Goal: Information Seeking & Learning: Compare options

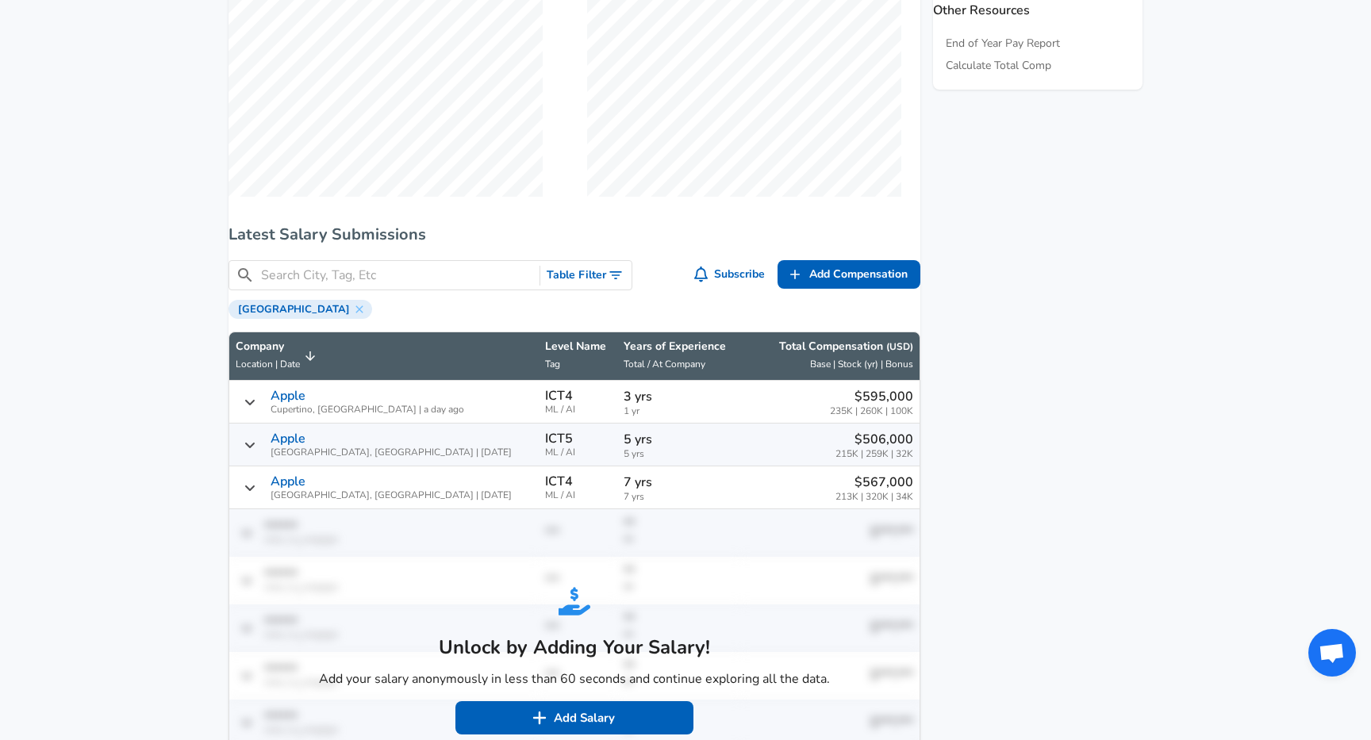
scroll to position [896, 0]
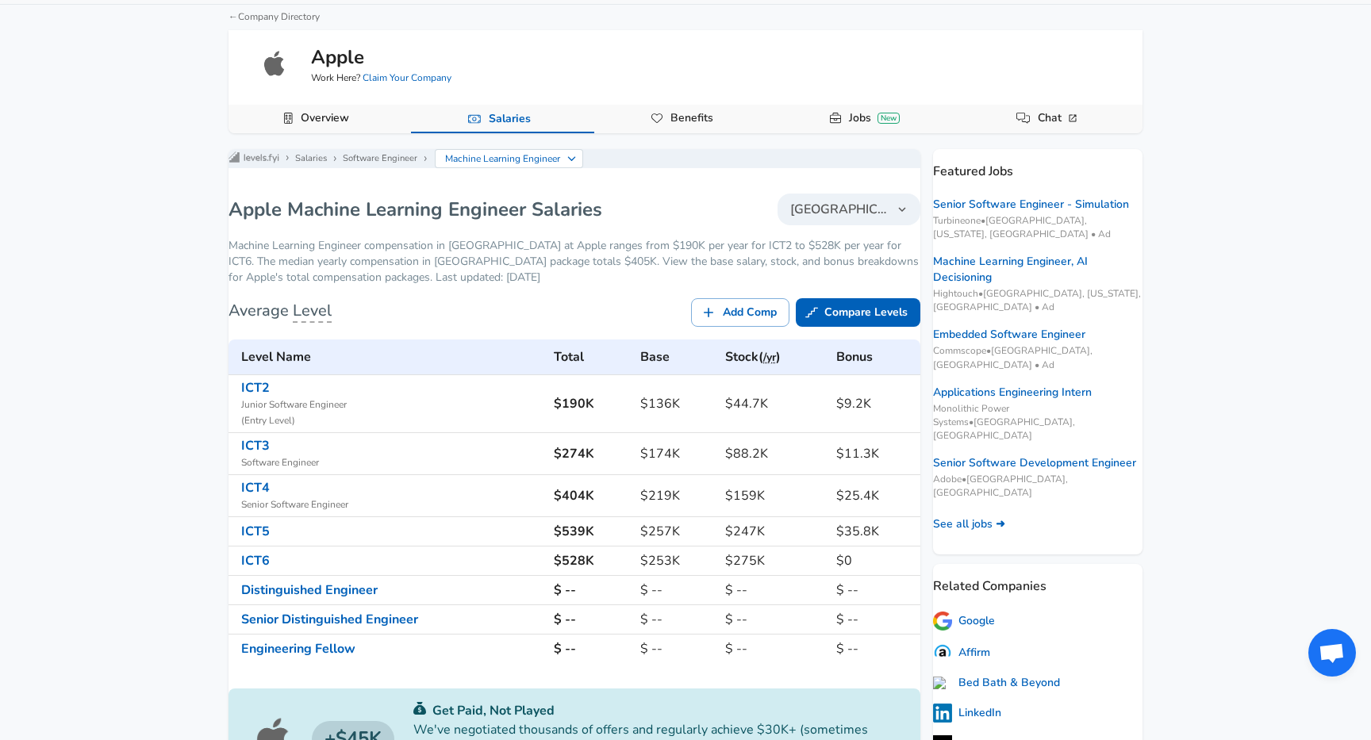
scroll to position [0, 0]
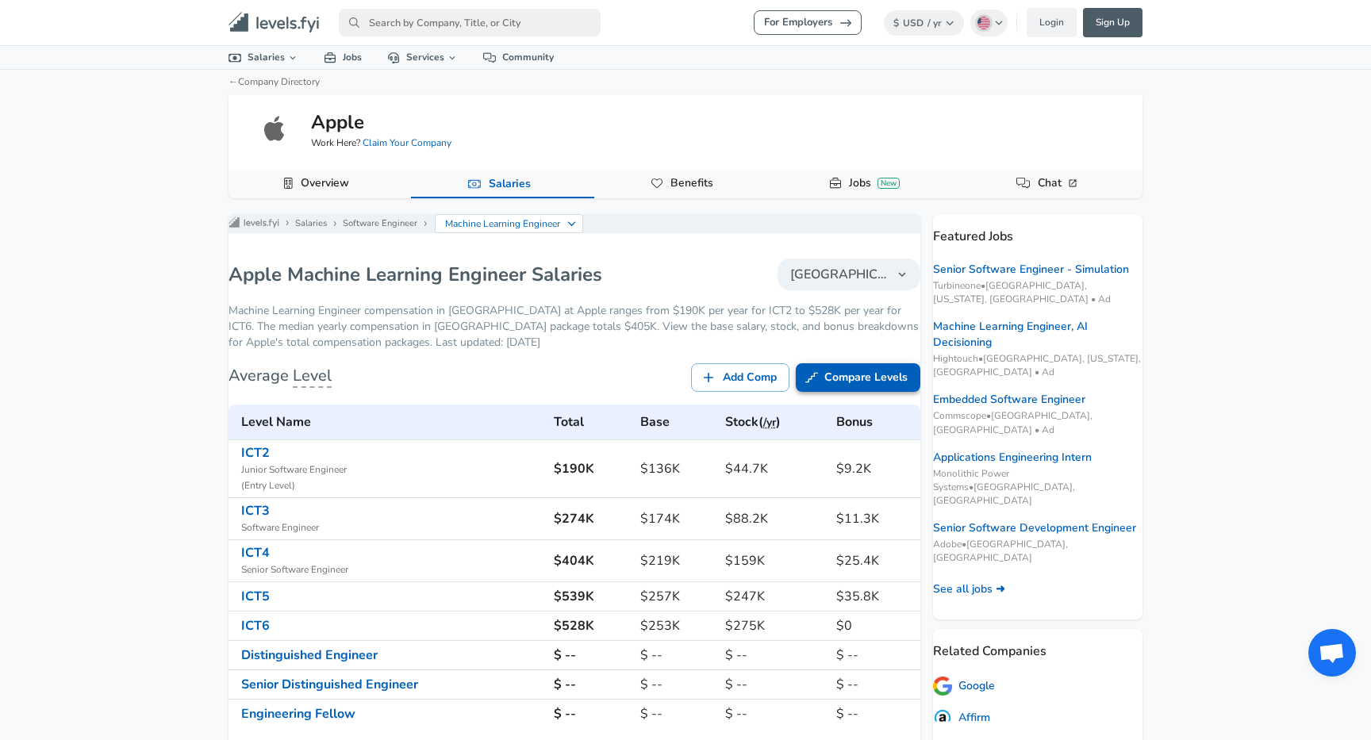
click at [834, 387] on link "Compare Levels" at bounding box center [858, 377] width 125 height 29
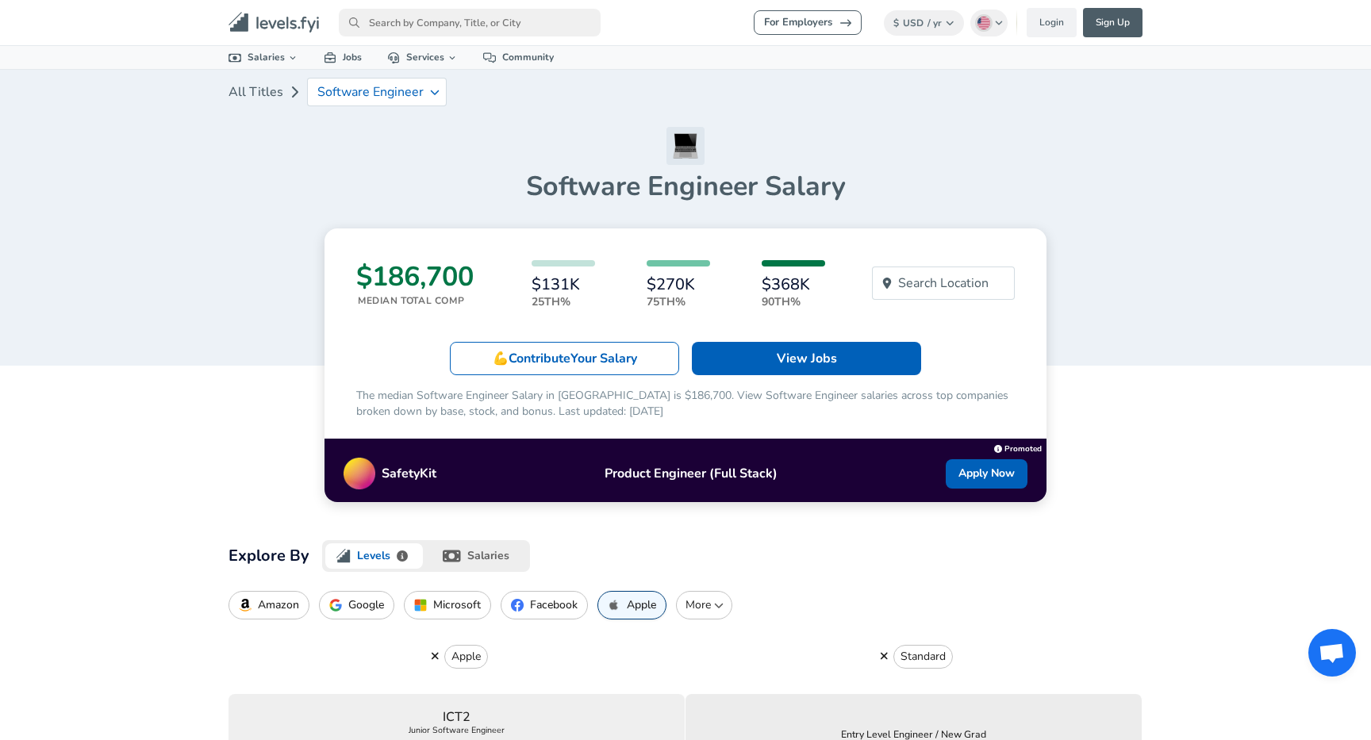
click at [448, 603] on p "Microsoft" at bounding box center [457, 605] width 48 height 13
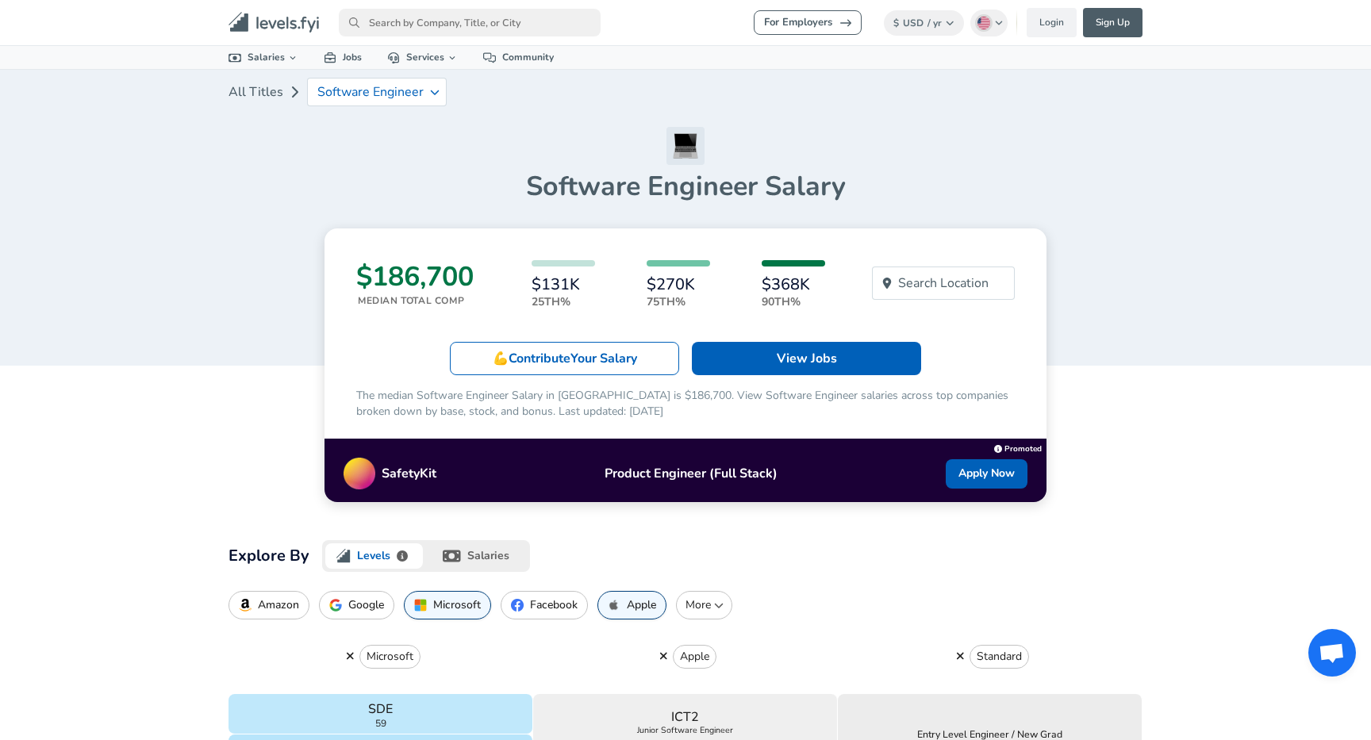
click at [368, 606] on p "Google" at bounding box center [366, 605] width 36 height 13
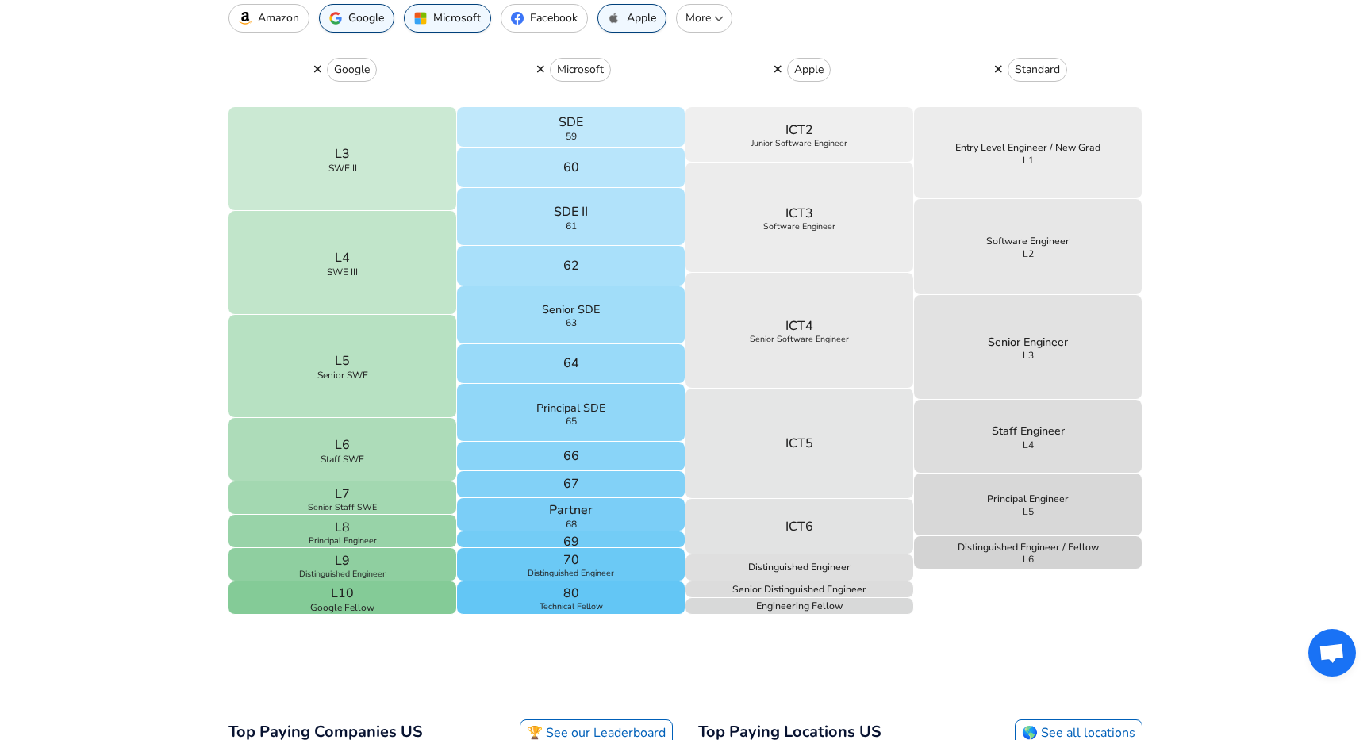
scroll to position [585, 0]
click at [705, 432] on button "ICT5" at bounding box center [800, 446] width 229 height 110
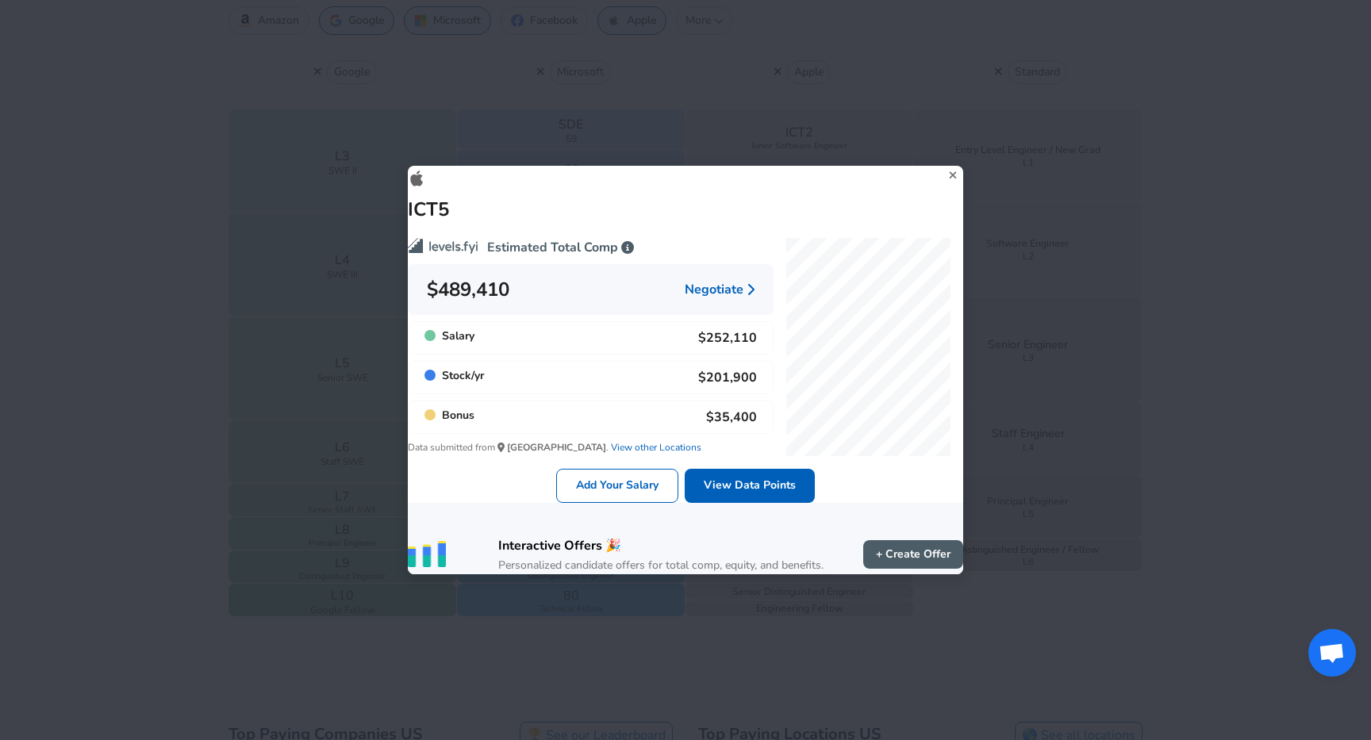
click at [173, 504] on div "ICT5 Estimated Total Comp $489,410 Negotiate Salary $252,110 Stock / yr $201,90…" at bounding box center [685, 370] width 1371 height 740
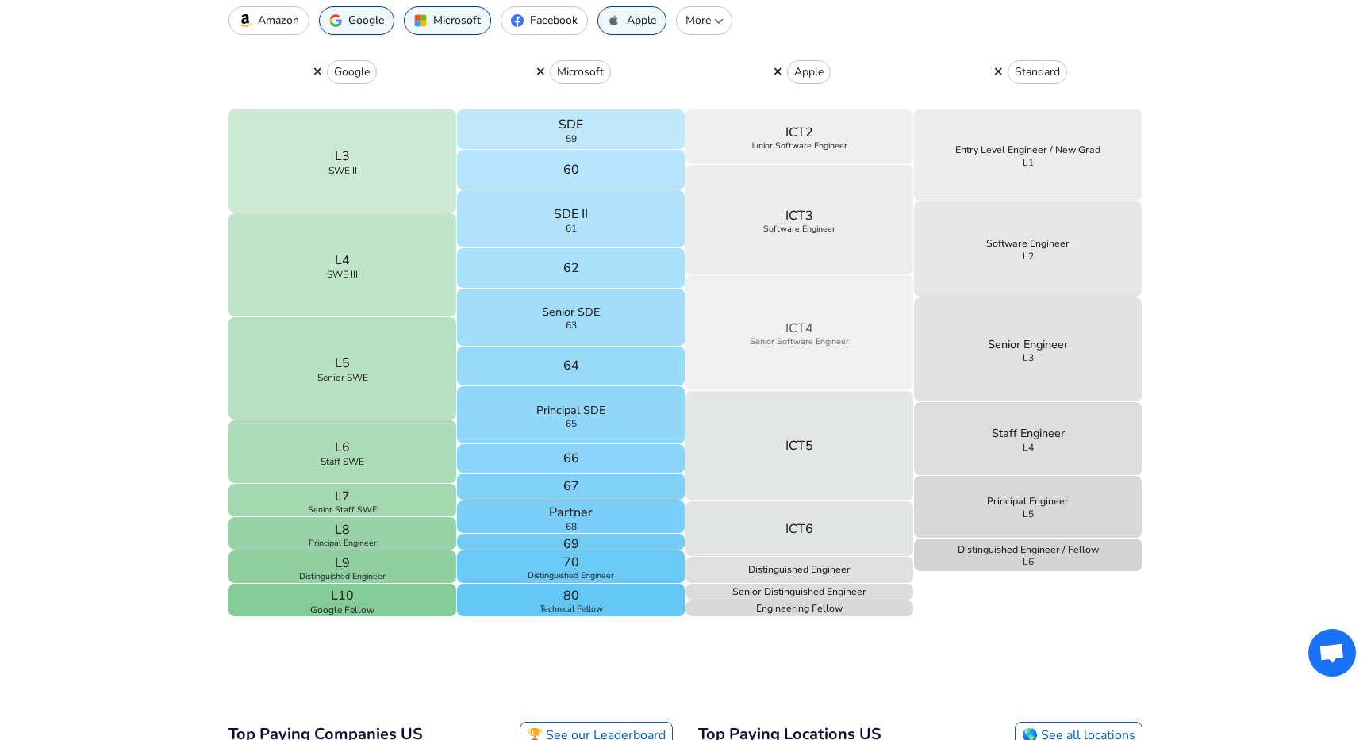
click at [771, 364] on button "ICT4 Senior Software Engineer" at bounding box center [800, 333] width 229 height 116
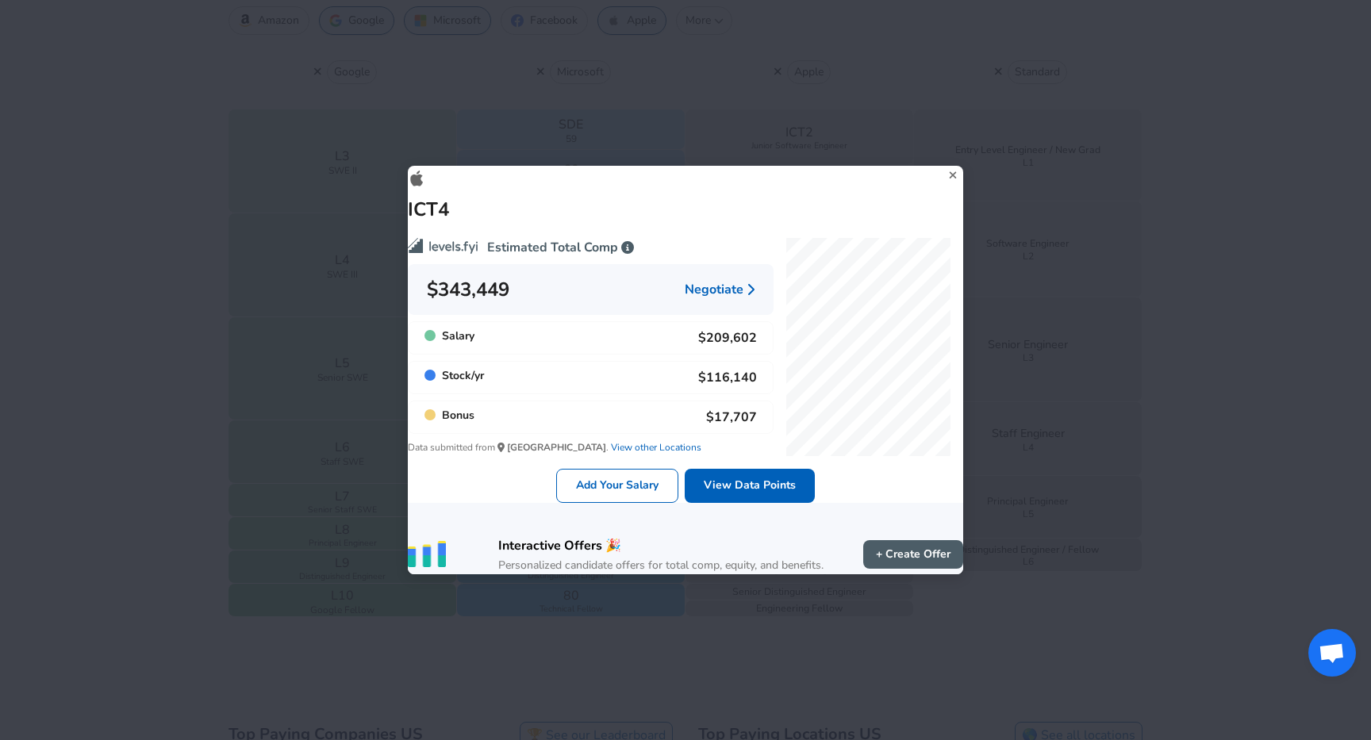
click at [219, 400] on div "ICT4 Estimated Total Comp $343,449 Negotiate Salary $209,602 Stock / yr $116,14…" at bounding box center [685, 370] width 1371 height 740
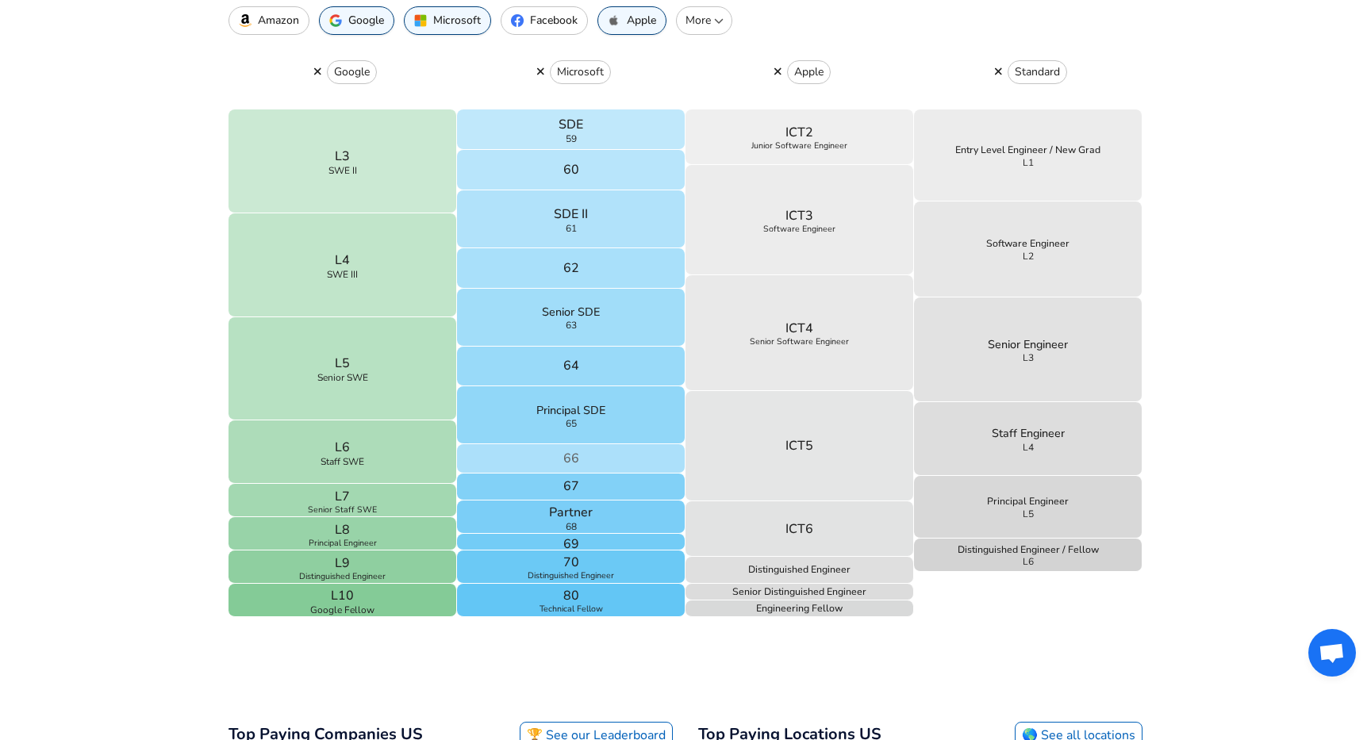
click at [542, 452] on button "66" at bounding box center [571, 458] width 229 height 29
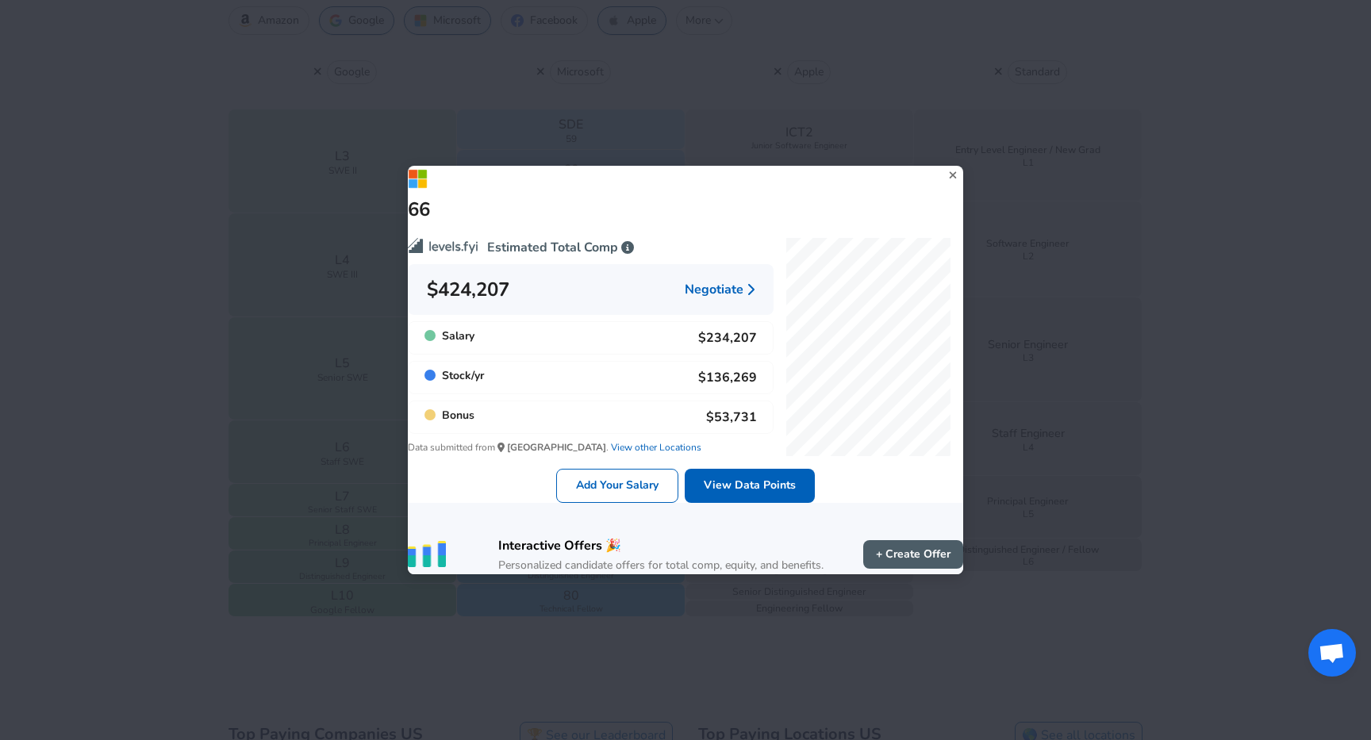
click at [163, 447] on div "66 Estimated Total Comp $424,207 Negotiate Salary $234,207 Stock / yr $136,269 …" at bounding box center [685, 370] width 1371 height 740
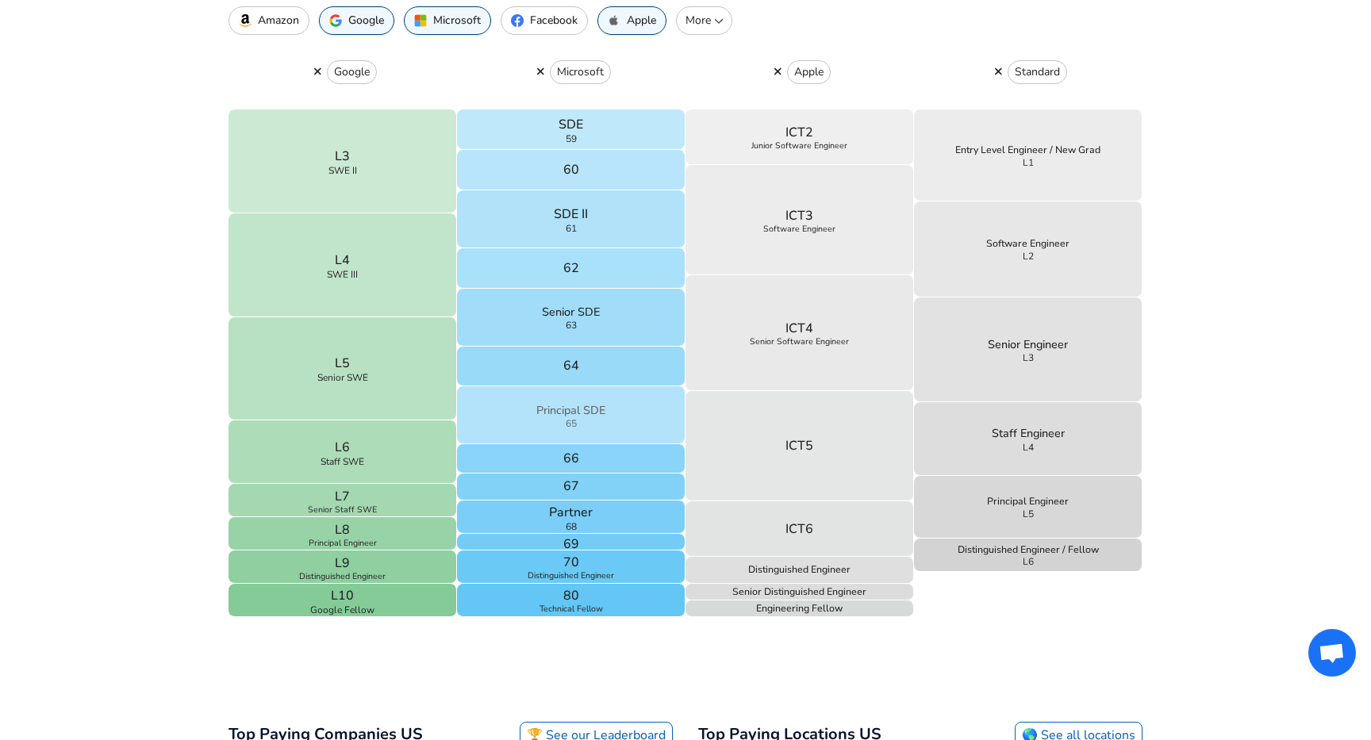
click at [540, 406] on p "Principal SDE" at bounding box center [570, 410] width 69 height 17
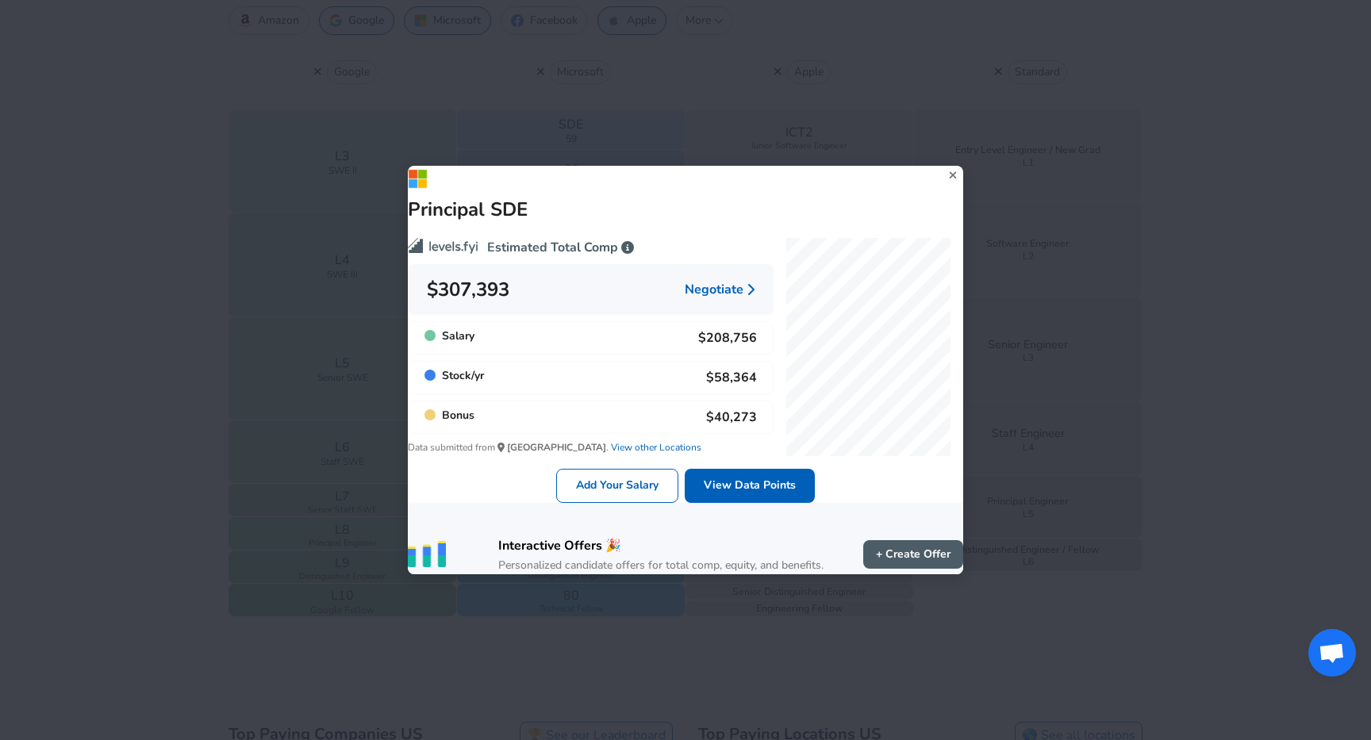
click at [175, 445] on div "Principal SDE Estimated Total Comp $307,393 Negotiate Salary $208,756 Stock / y…" at bounding box center [685, 370] width 1371 height 740
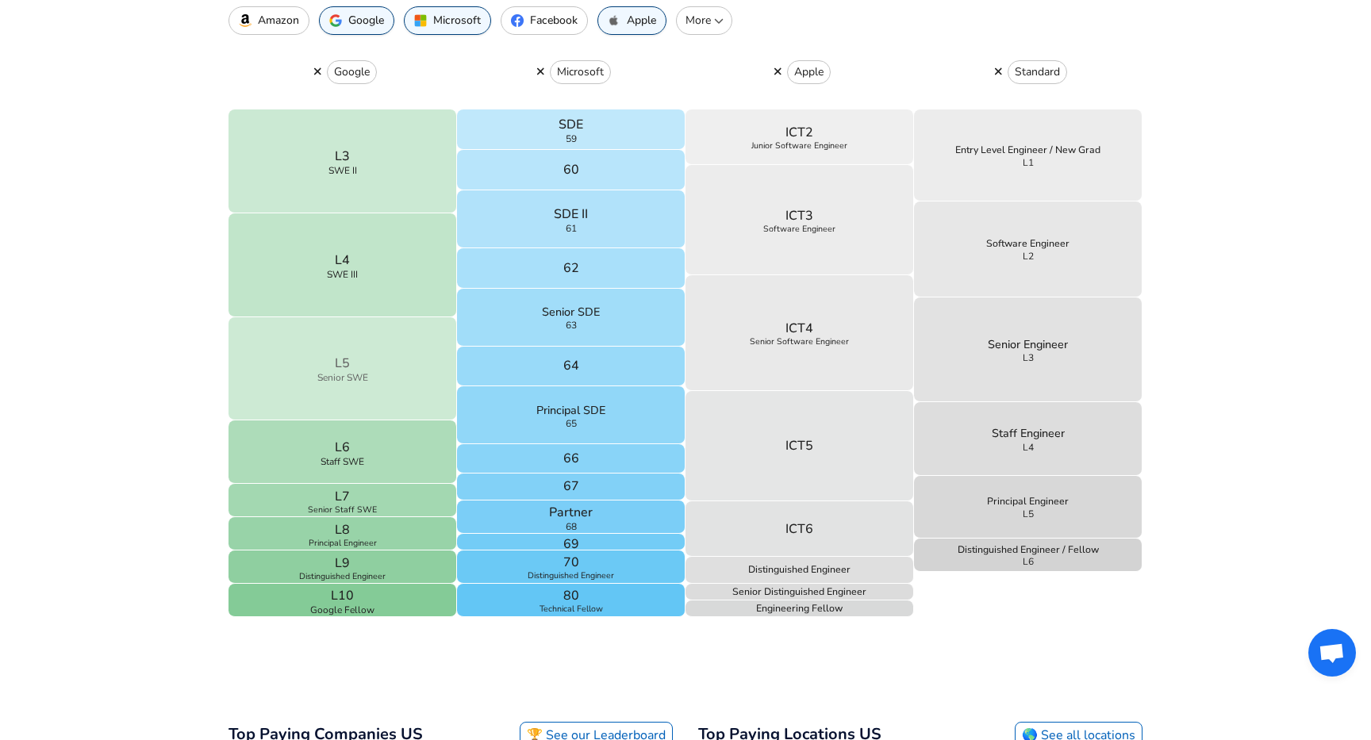
click at [378, 402] on button "L5 Senior SWE" at bounding box center [343, 369] width 229 height 104
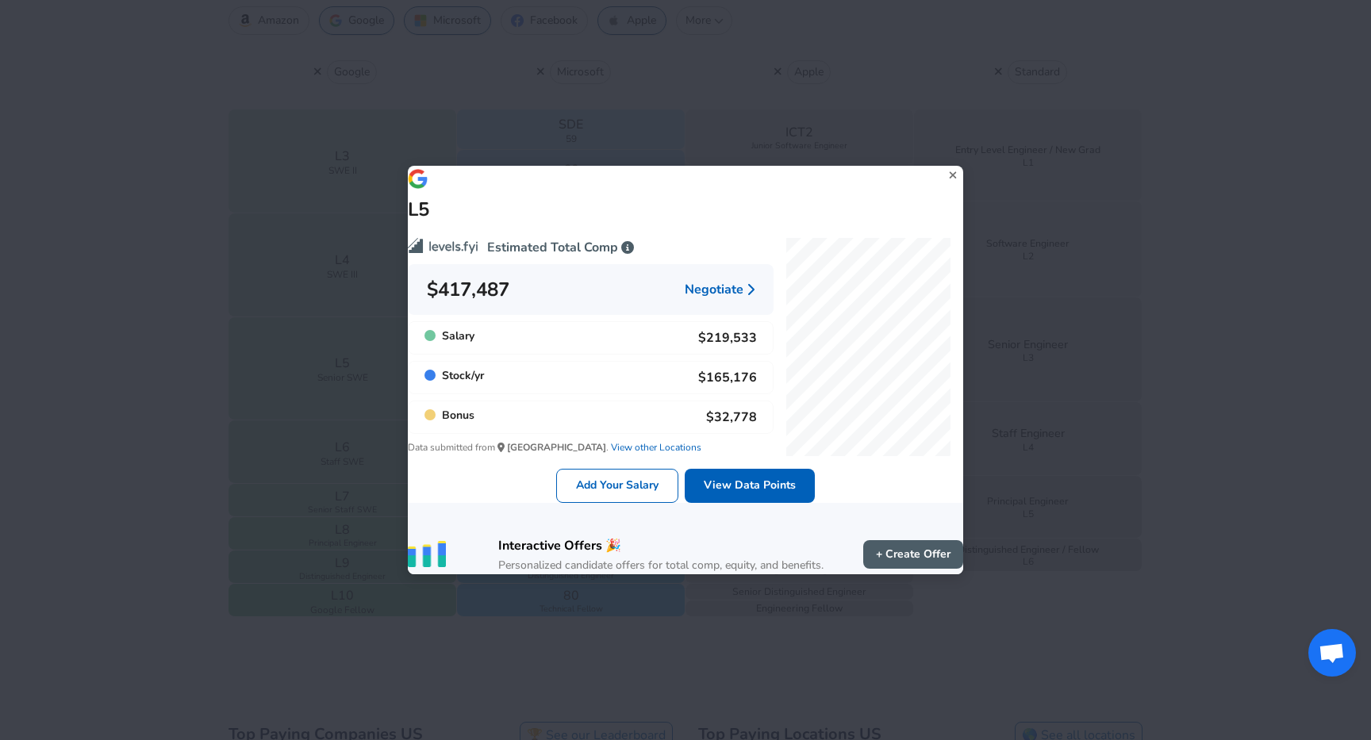
click at [178, 494] on div "L5 Estimated Total Comp $417,487 Negotiate Salary $219,533 Stock / yr $165,176 …" at bounding box center [685, 370] width 1371 height 740
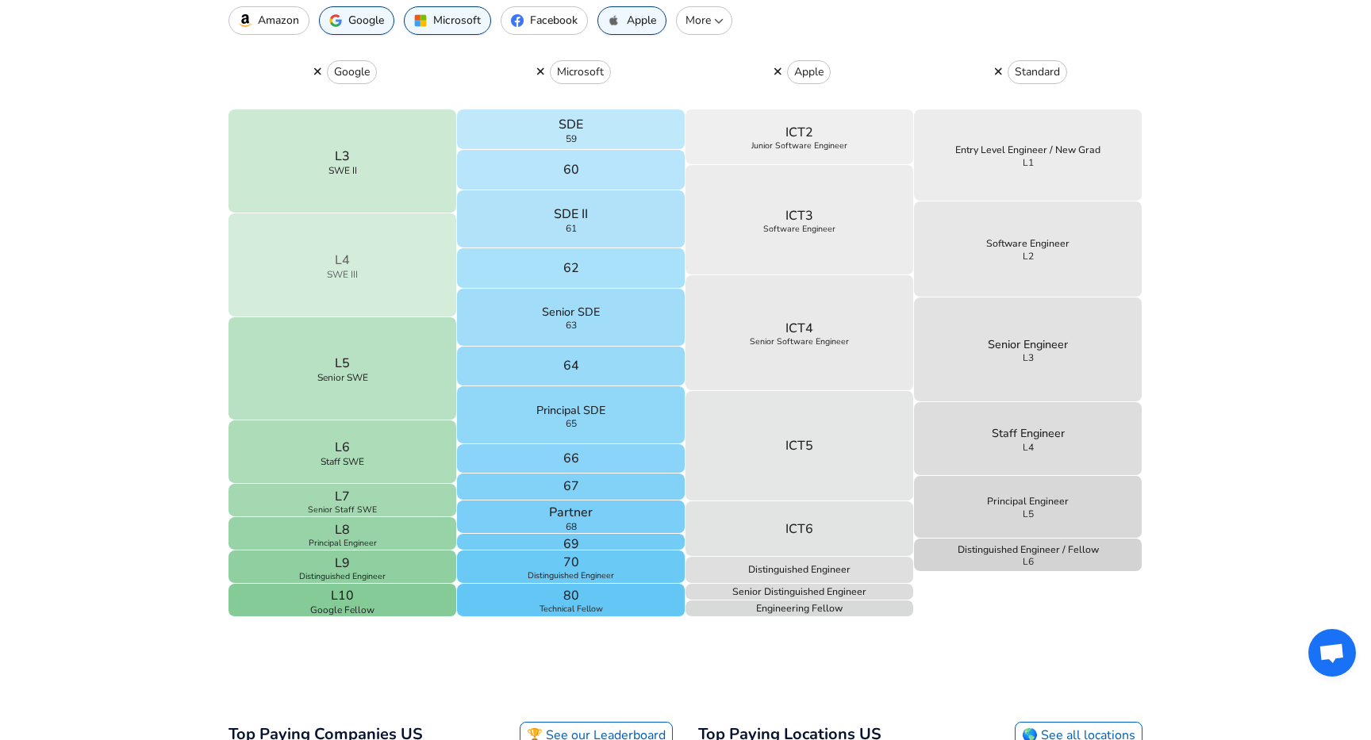
click at [338, 259] on p "L4" at bounding box center [342, 260] width 15 height 19
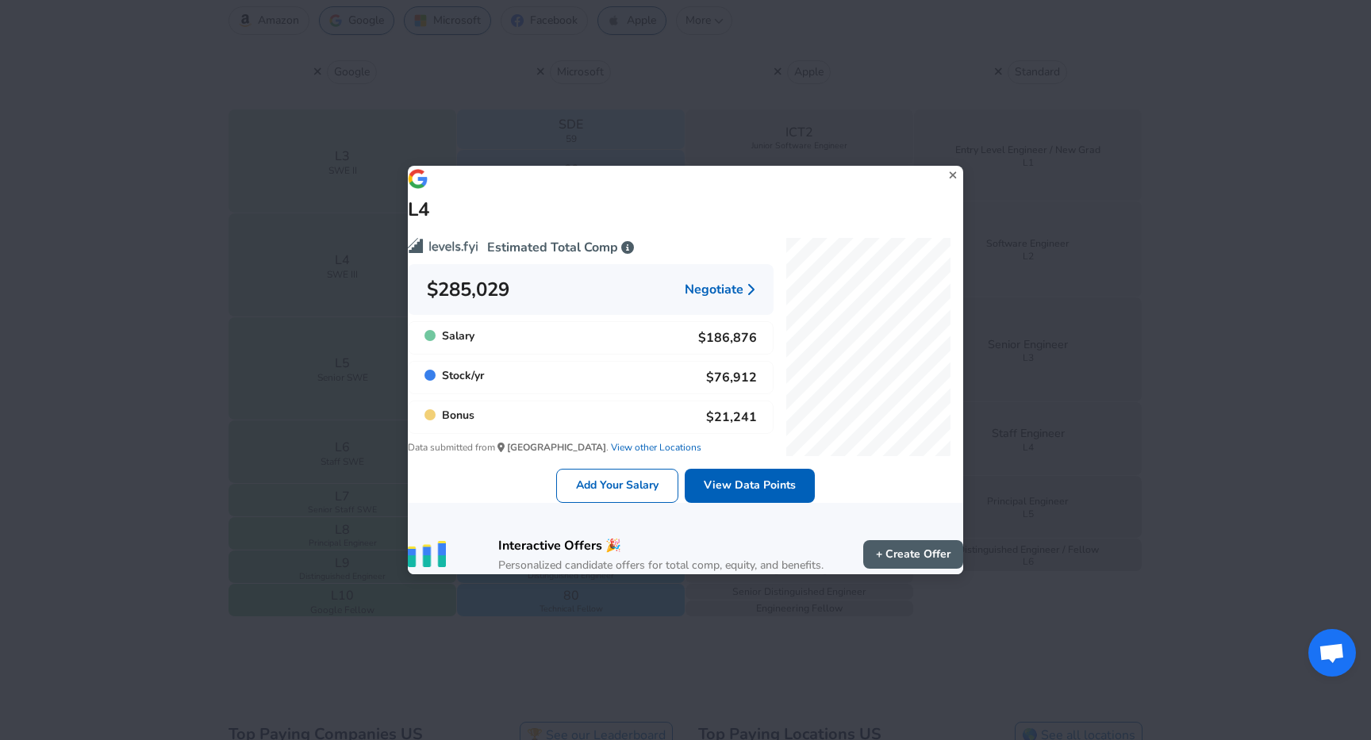
click at [67, 336] on div "L4 Estimated Total Comp $285,029 Negotiate Salary $186,876 Stock / yr $76,912 B…" at bounding box center [685, 370] width 1371 height 740
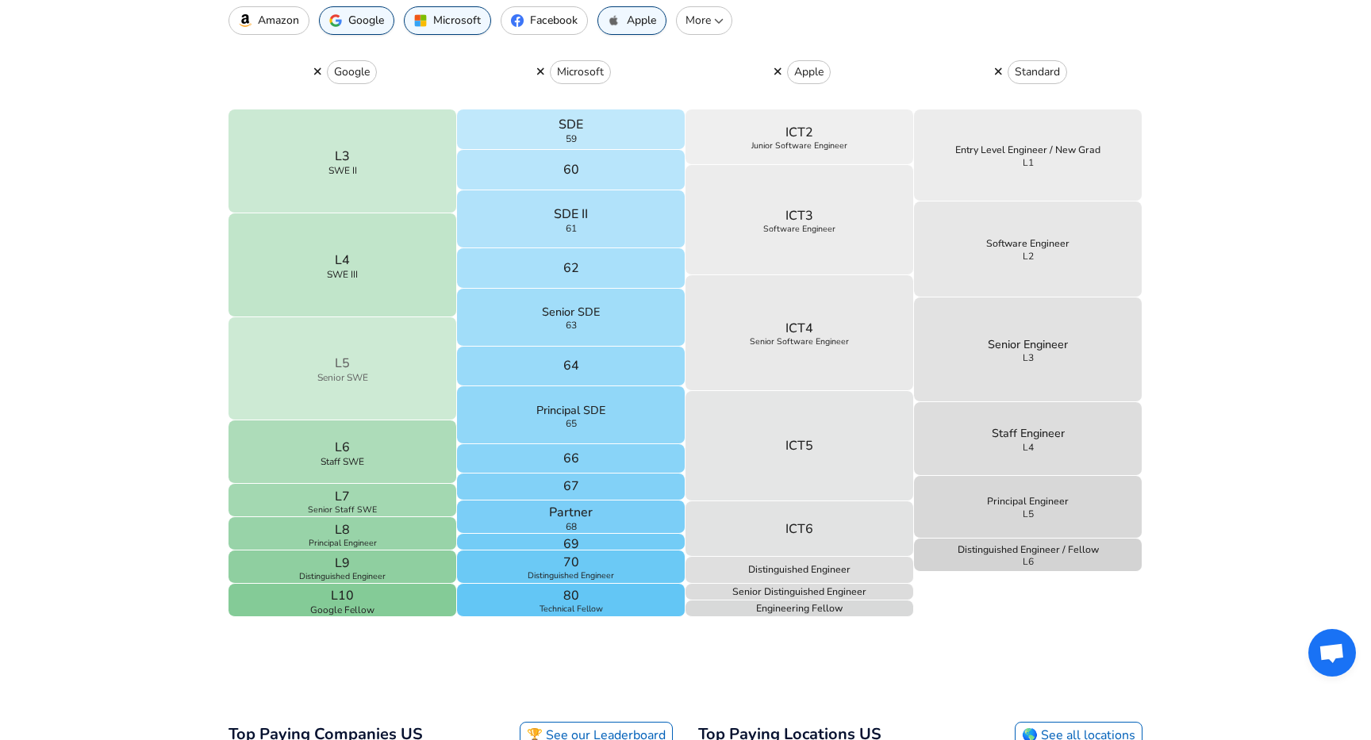
click at [275, 348] on button "L5 Senior SWE" at bounding box center [343, 369] width 229 height 104
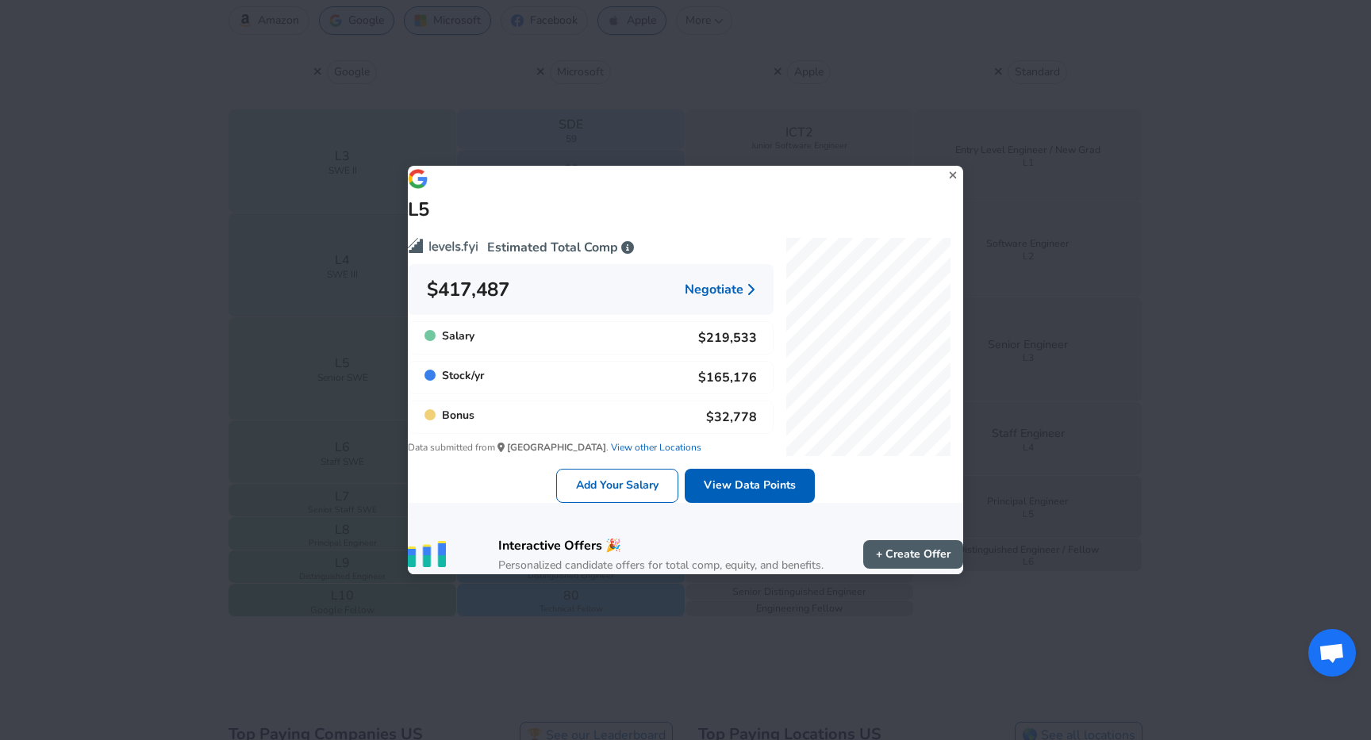
click at [155, 356] on div "L5 Estimated Total Comp $417,487 Negotiate Salary $219,533 Stock / yr $165,176 …" at bounding box center [685, 370] width 1371 height 740
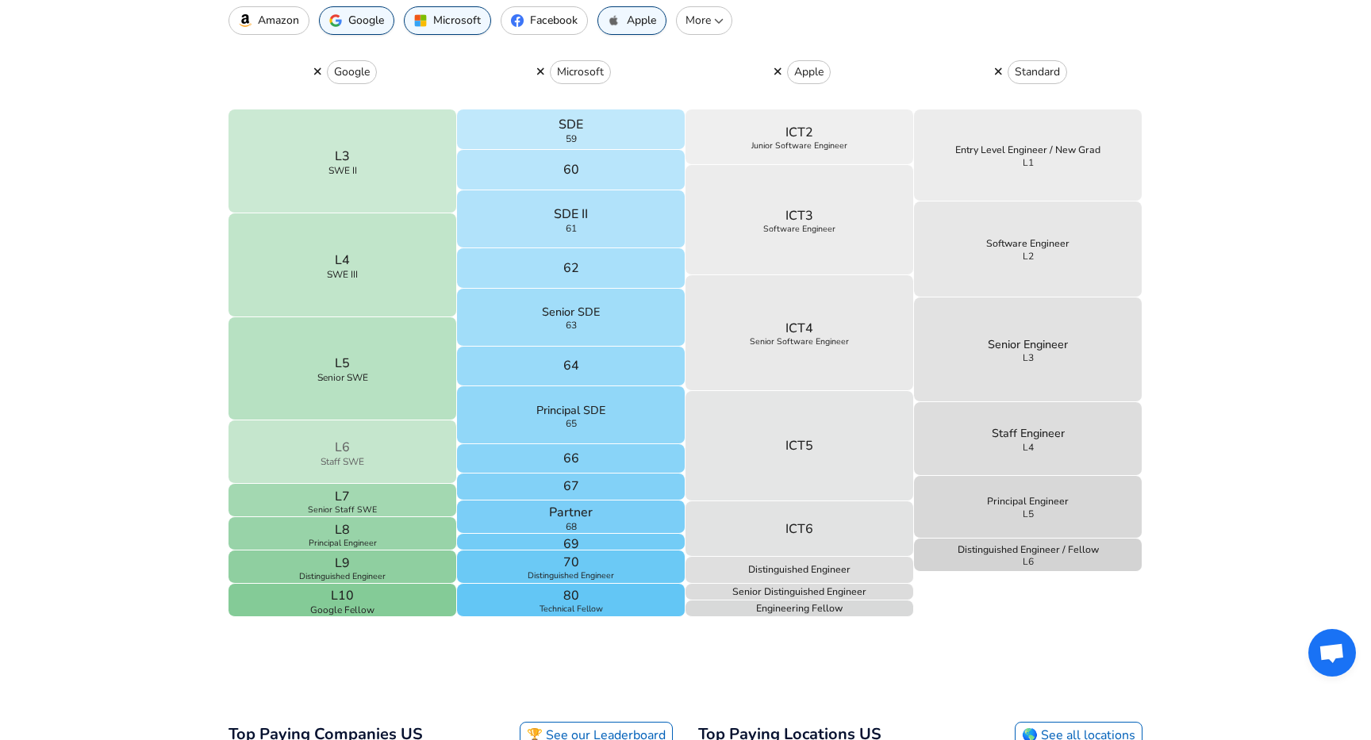
click at [306, 432] on button "L6 Staff SWE" at bounding box center [343, 452] width 229 height 63
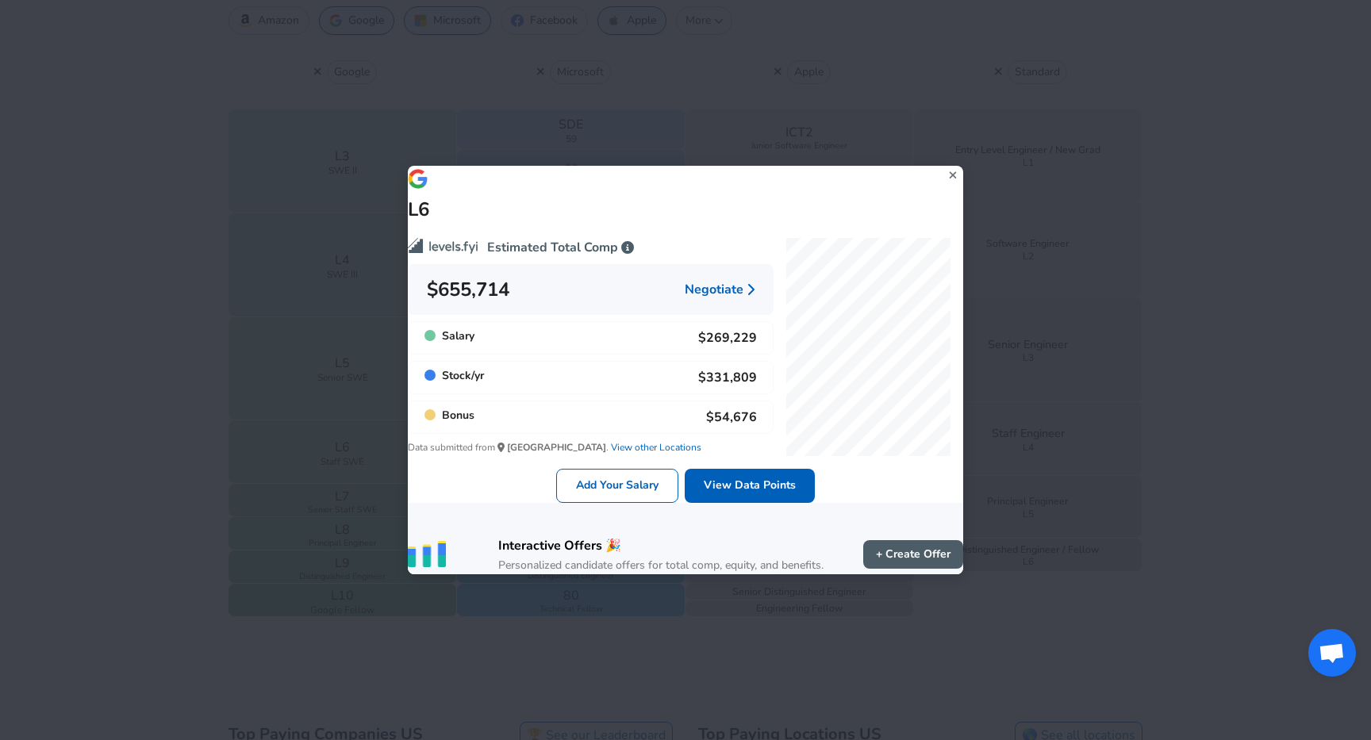
click at [203, 433] on div "L6 Estimated Total Comp $655,714 Negotiate Salary $269,229 Stock / yr $331,809 …" at bounding box center [685, 370] width 1371 height 740
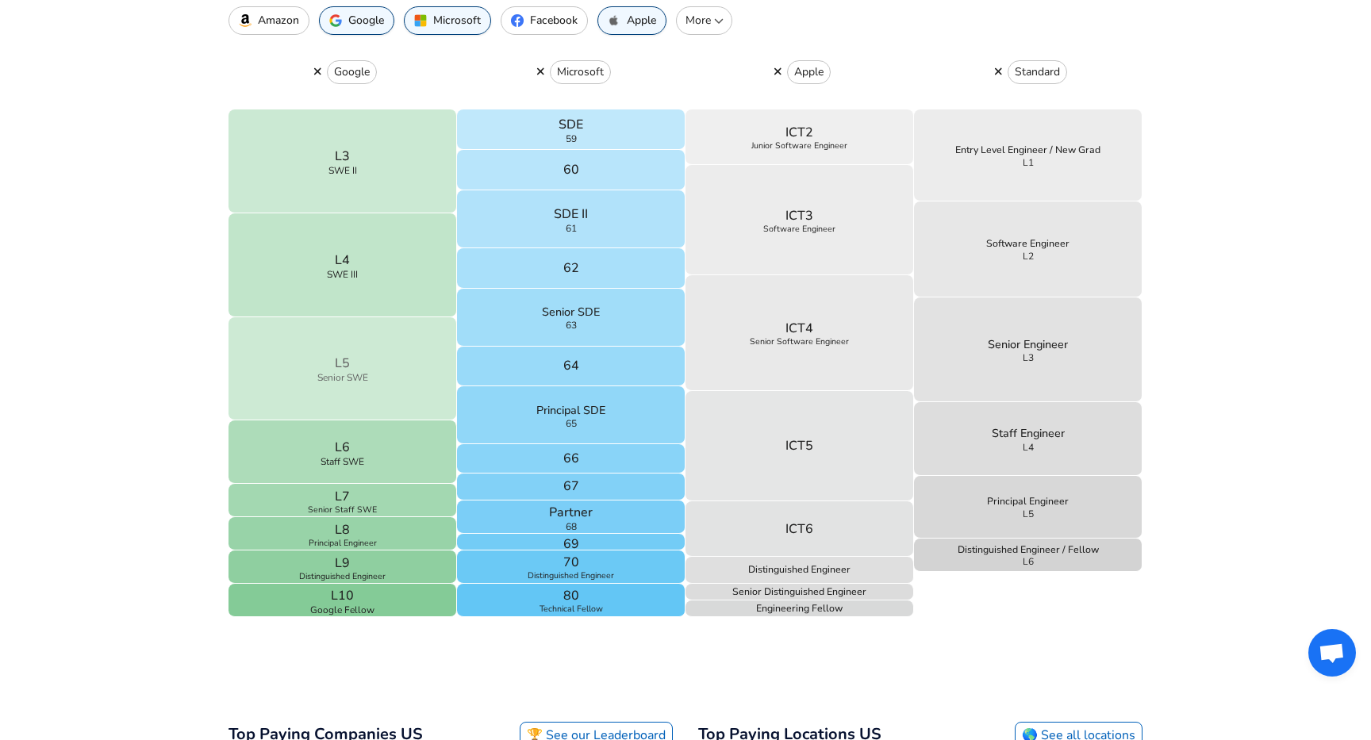
click at [266, 394] on button "L5 Senior SWE" at bounding box center [343, 369] width 229 height 104
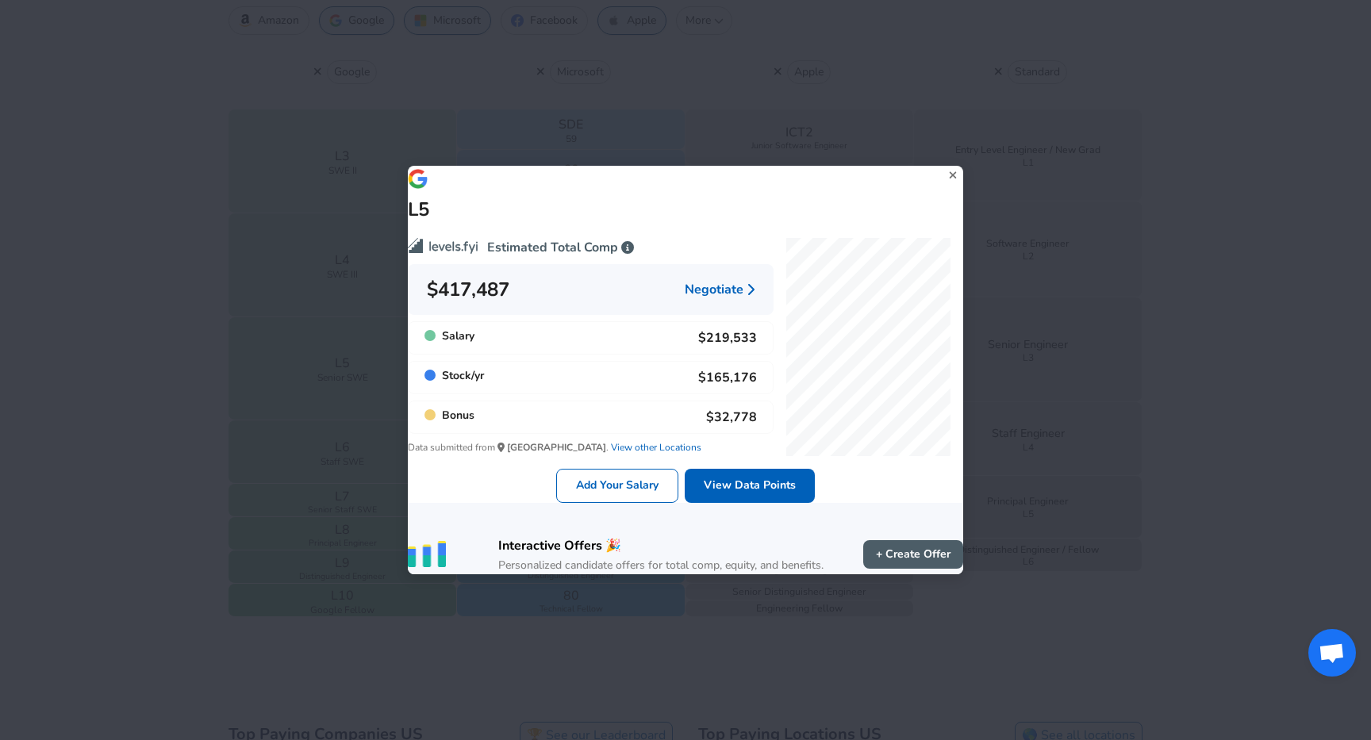
click at [146, 416] on div "L5 Estimated Total Comp $417,487 Negotiate Salary $219,533 Stock / yr $165,176 …" at bounding box center [685, 370] width 1371 height 740
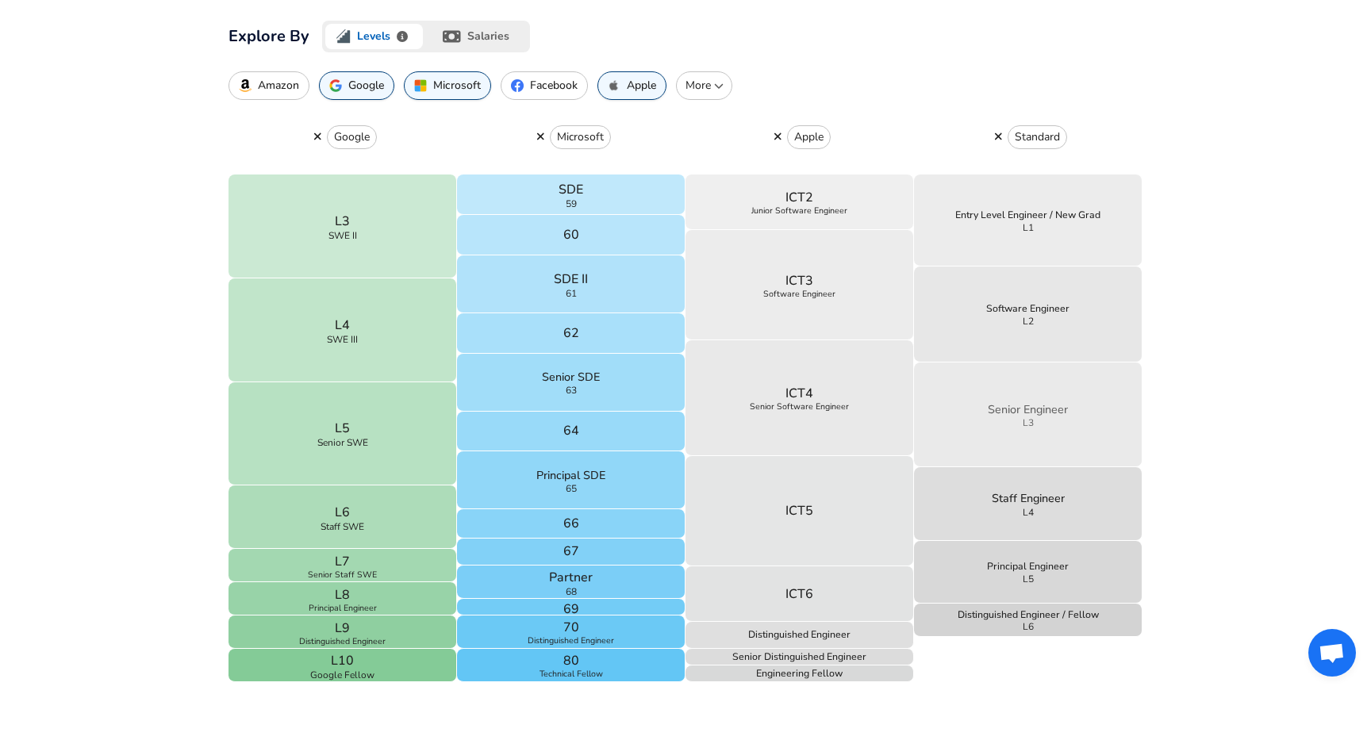
scroll to position [502, 0]
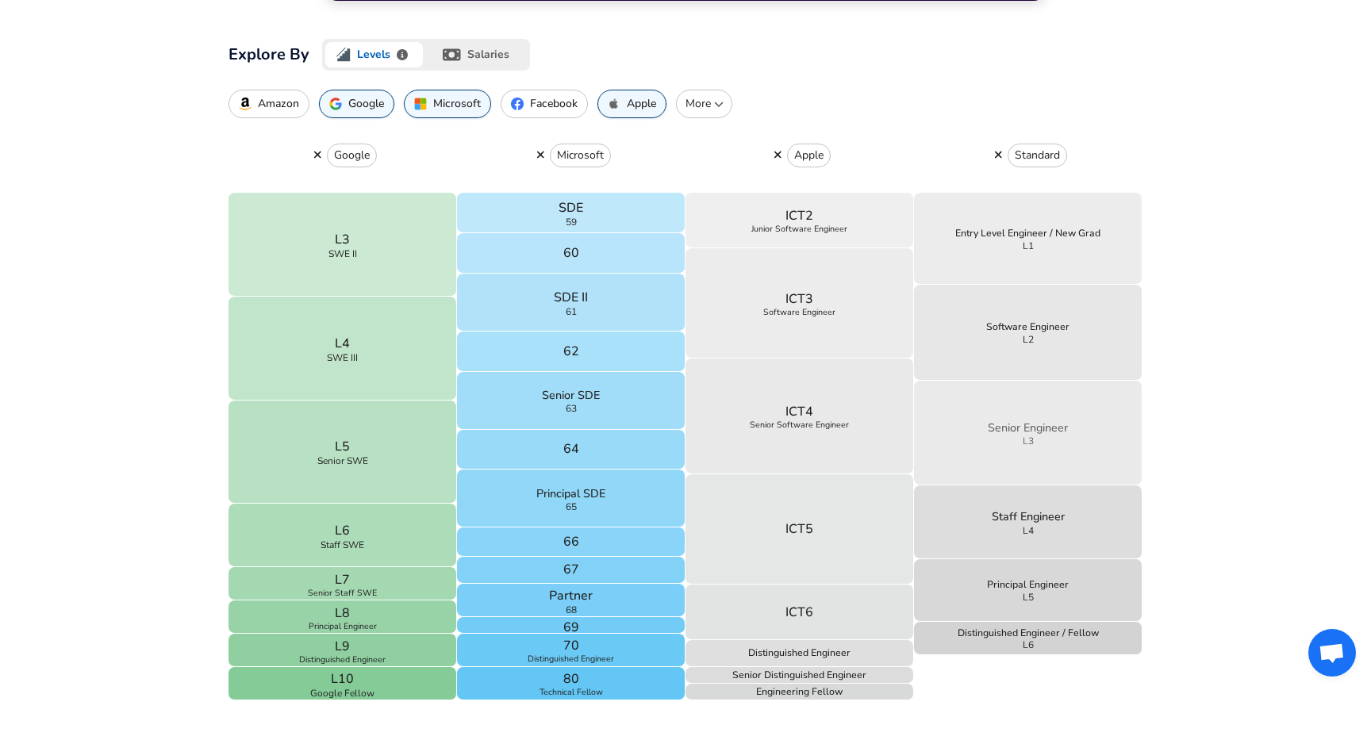
click at [1005, 406] on button "Senior Engineer L3" at bounding box center [1028, 434] width 229 height 106
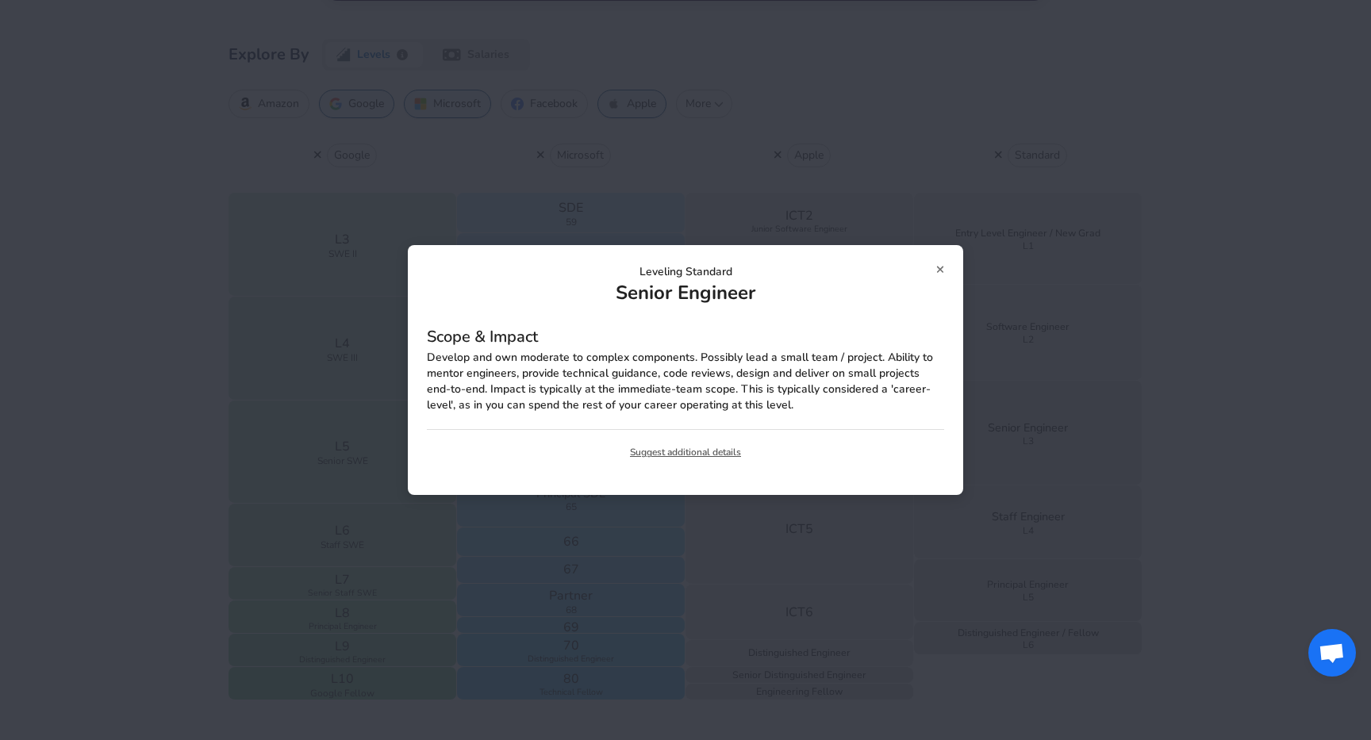
click at [944, 268] on div "Leveling Standard Senior Engineer Scope & Impact Develop and own moderate to co…" at bounding box center [686, 369] width 556 height 249
click at [941, 269] on icon at bounding box center [939, 270] width 7 height 7
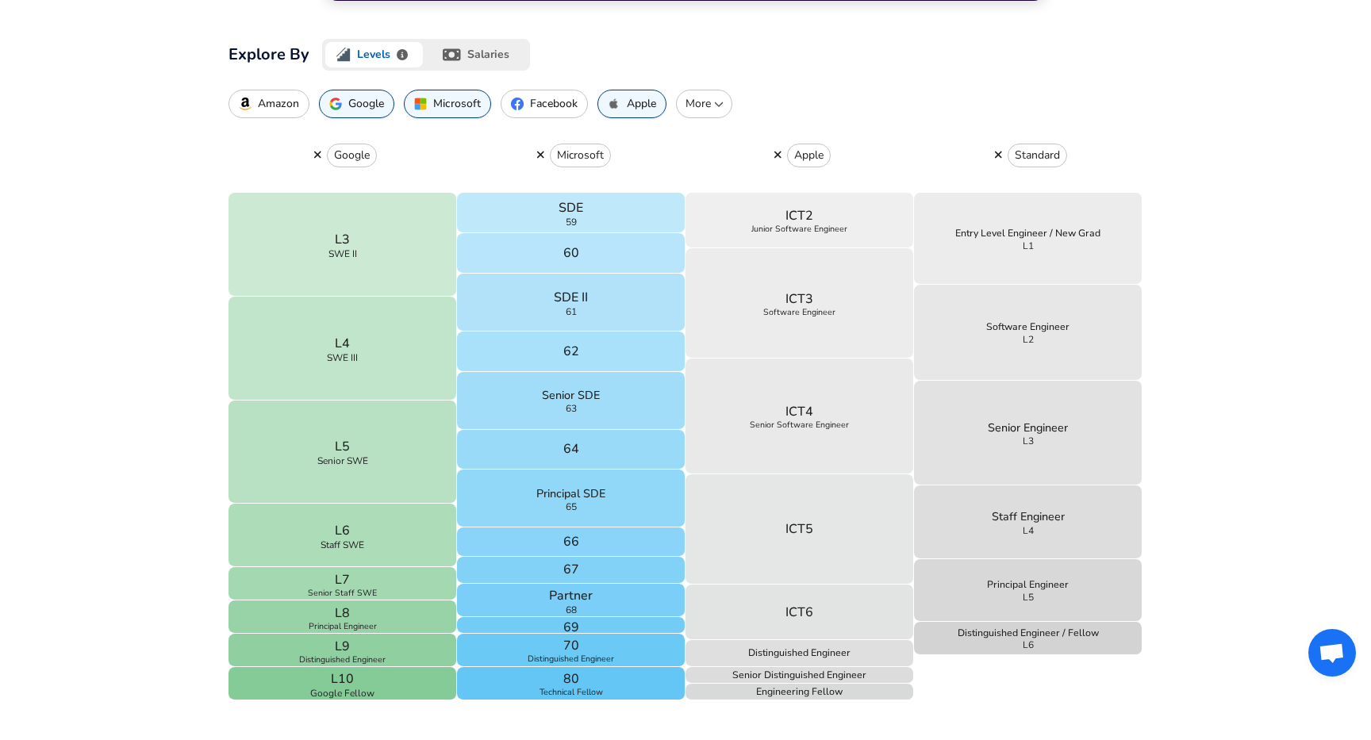
click at [1000, 153] on icon "button" at bounding box center [998, 155] width 7 height 7
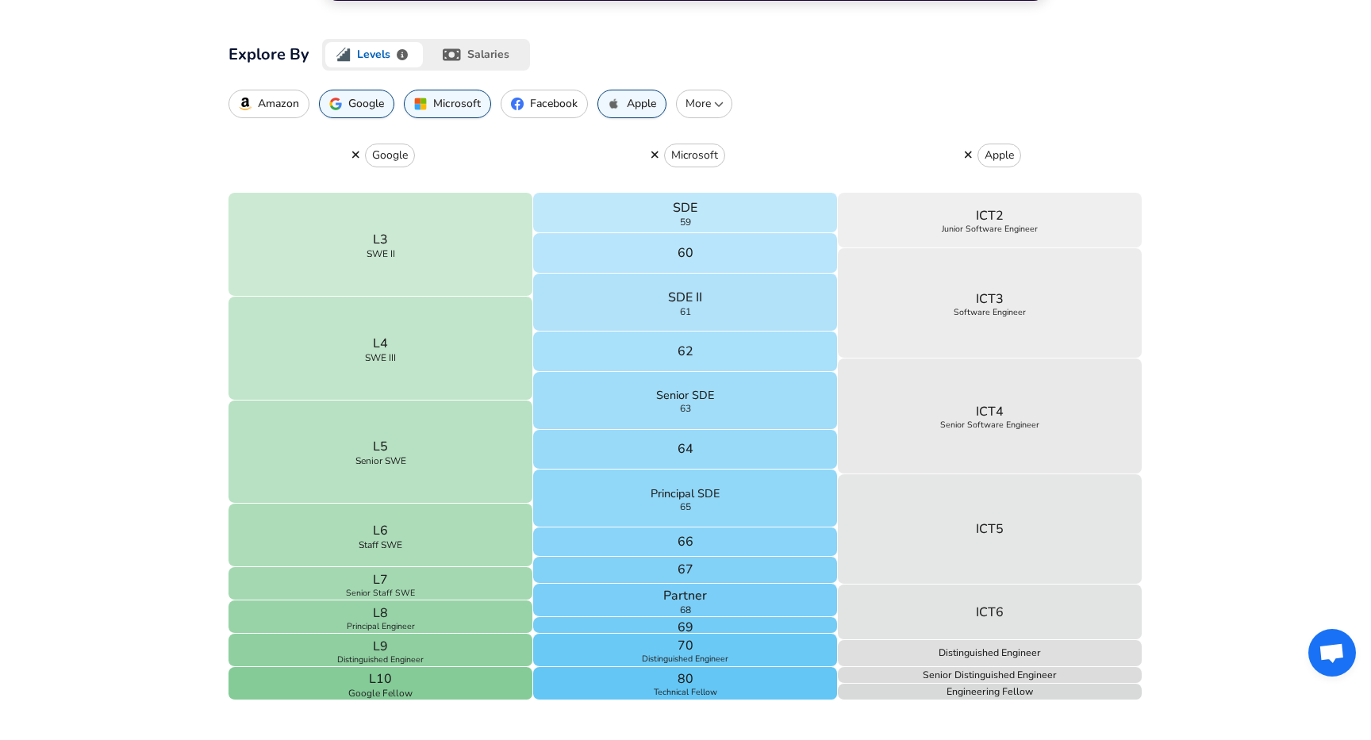
click at [702, 94] on button "More" at bounding box center [704, 104] width 56 height 29
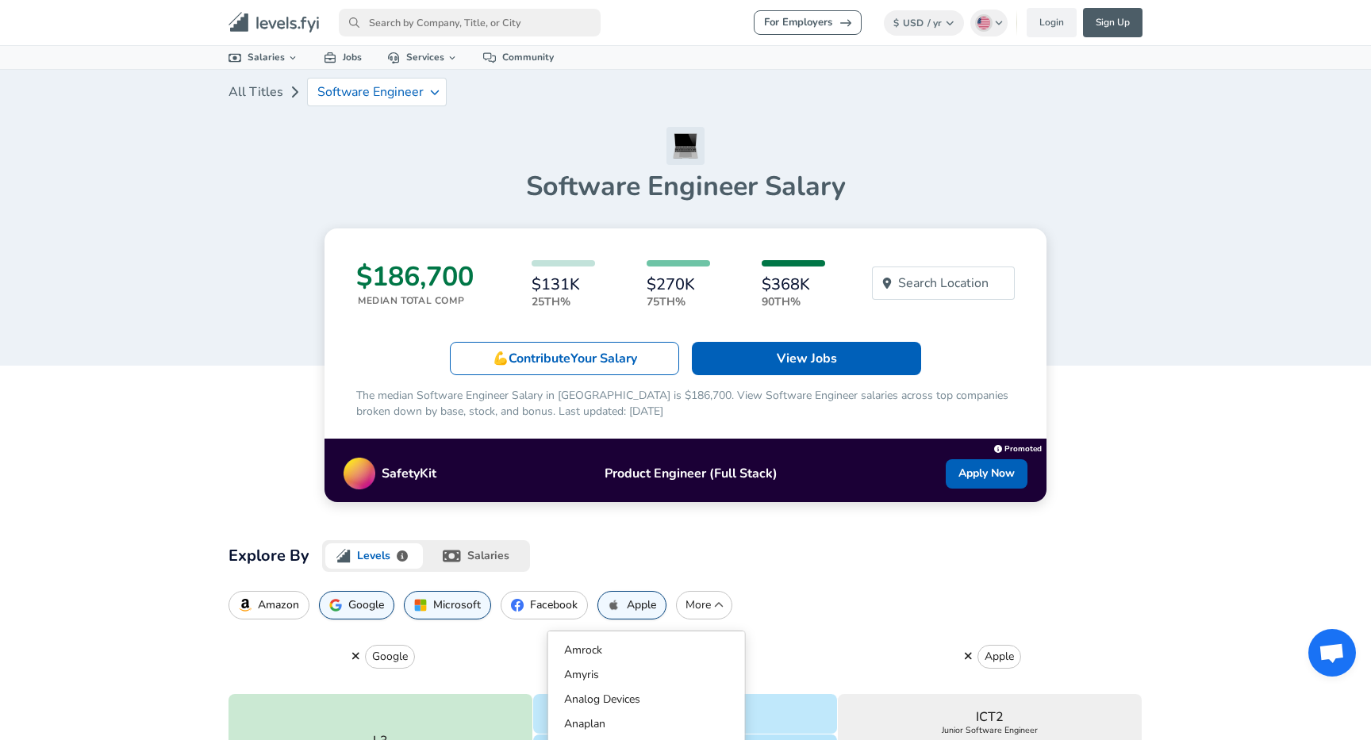
click at [543, 591] on button "Facebook" at bounding box center [544, 605] width 87 height 29
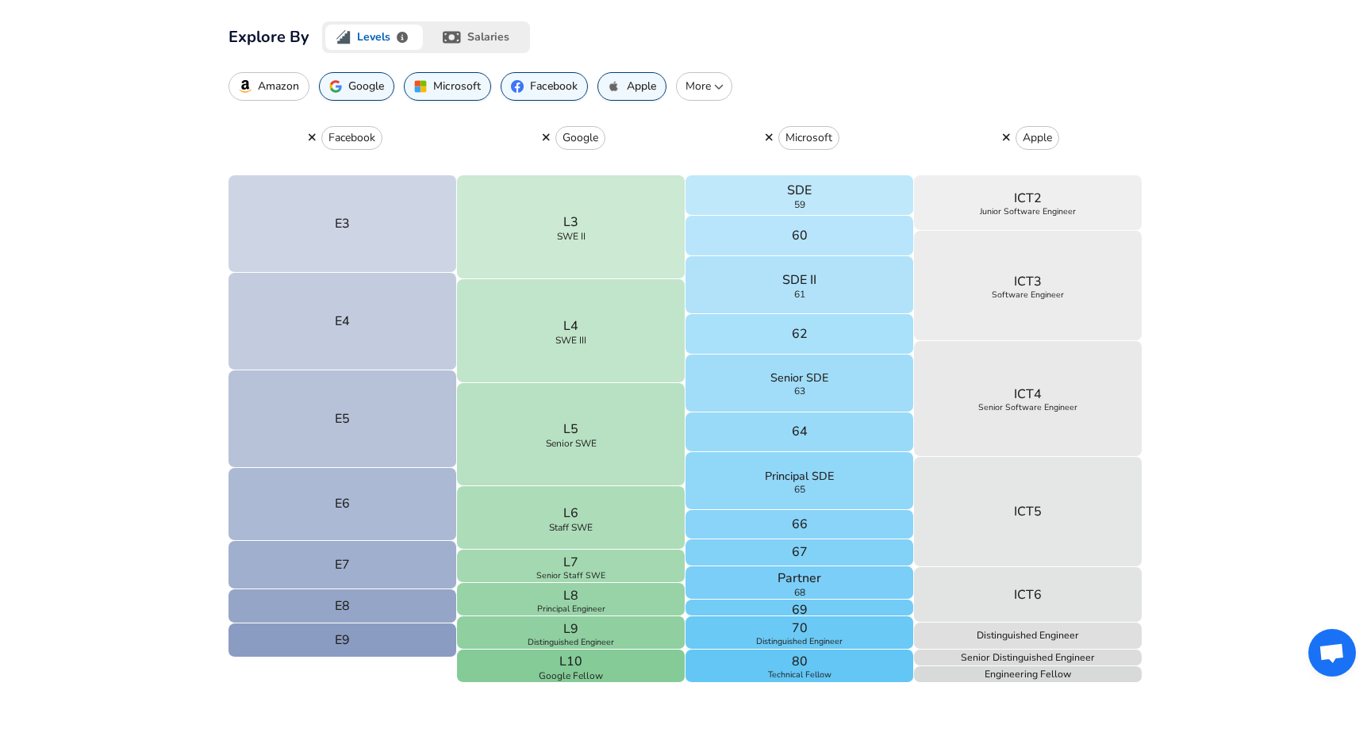
scroll to position [538, 0]
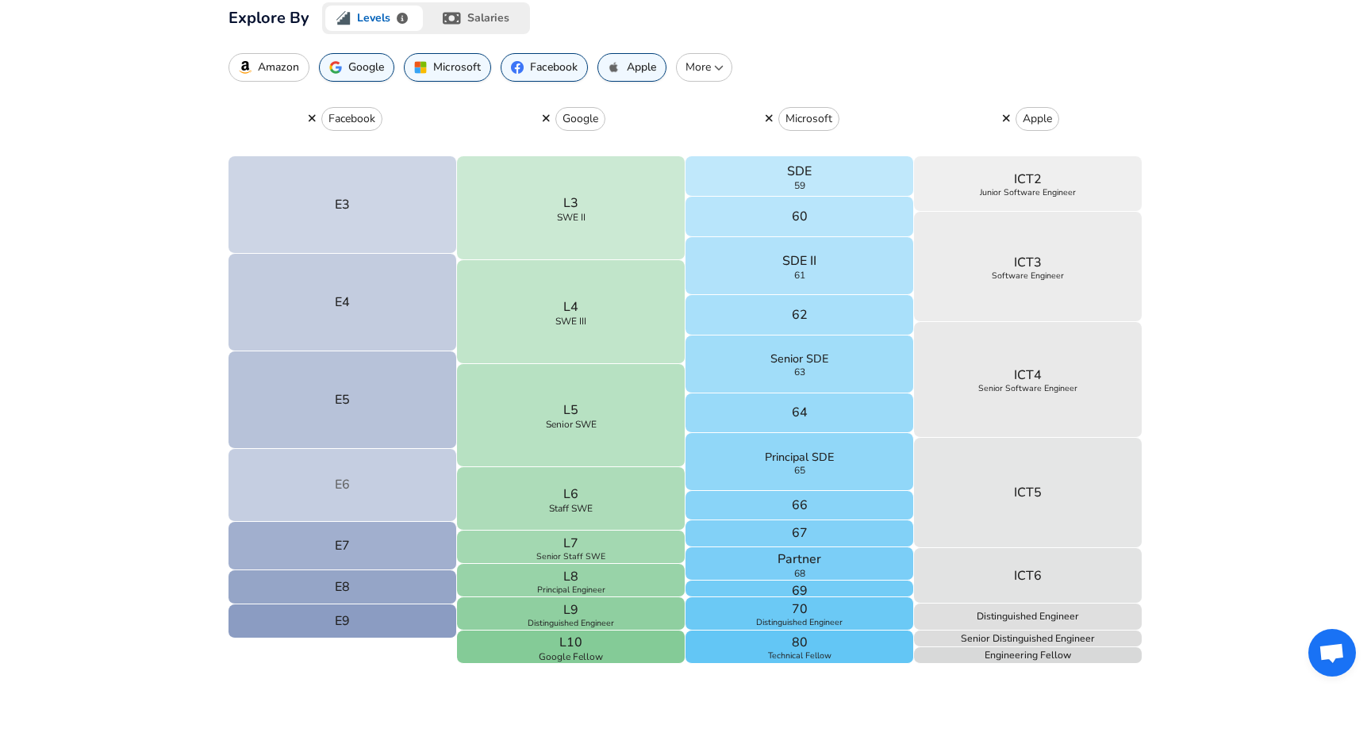
click at [390, 499] on button "E6" at bounding box center [343, 485] width 229 height 73
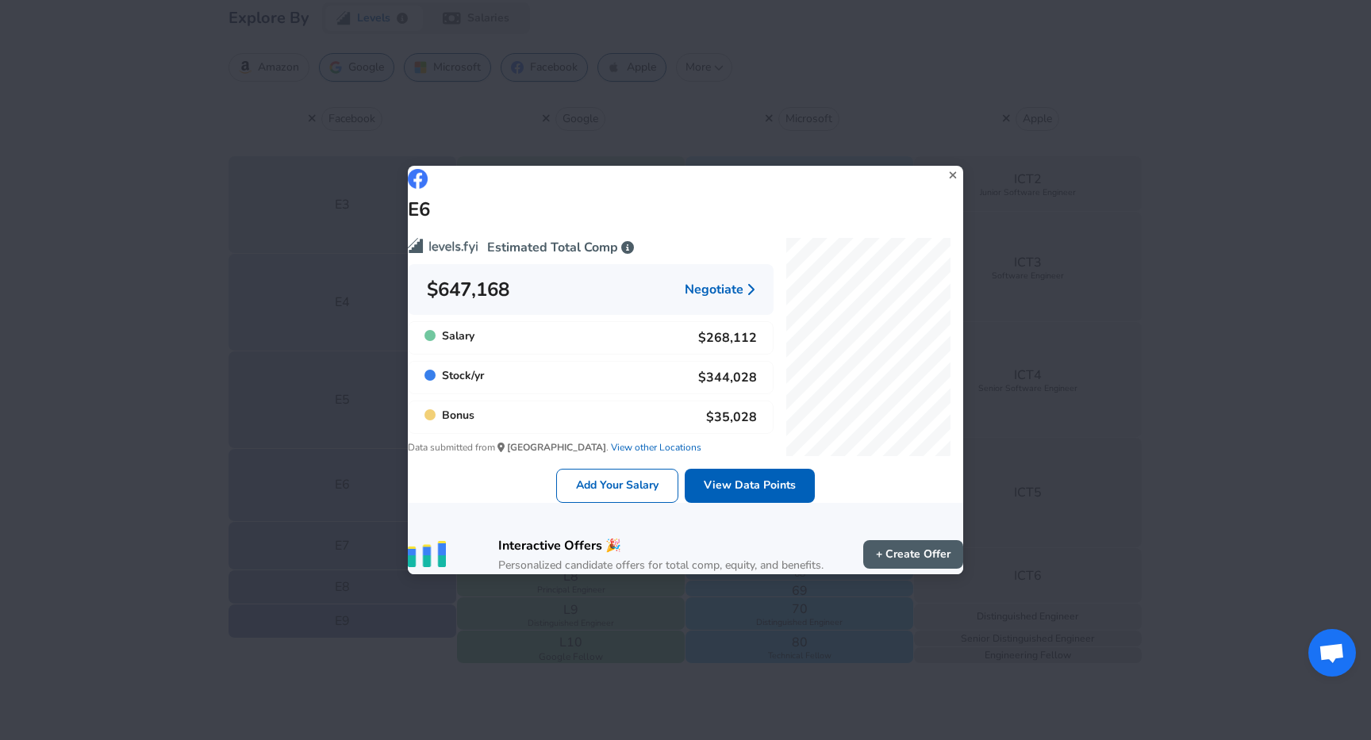
click at [170, 530] on div "E6 Estimated Total Comp $647,168 Negotiate Salary $268,112 Stock / yr $344,028 …" at bounding box center [685, 370] width 1371 height 740
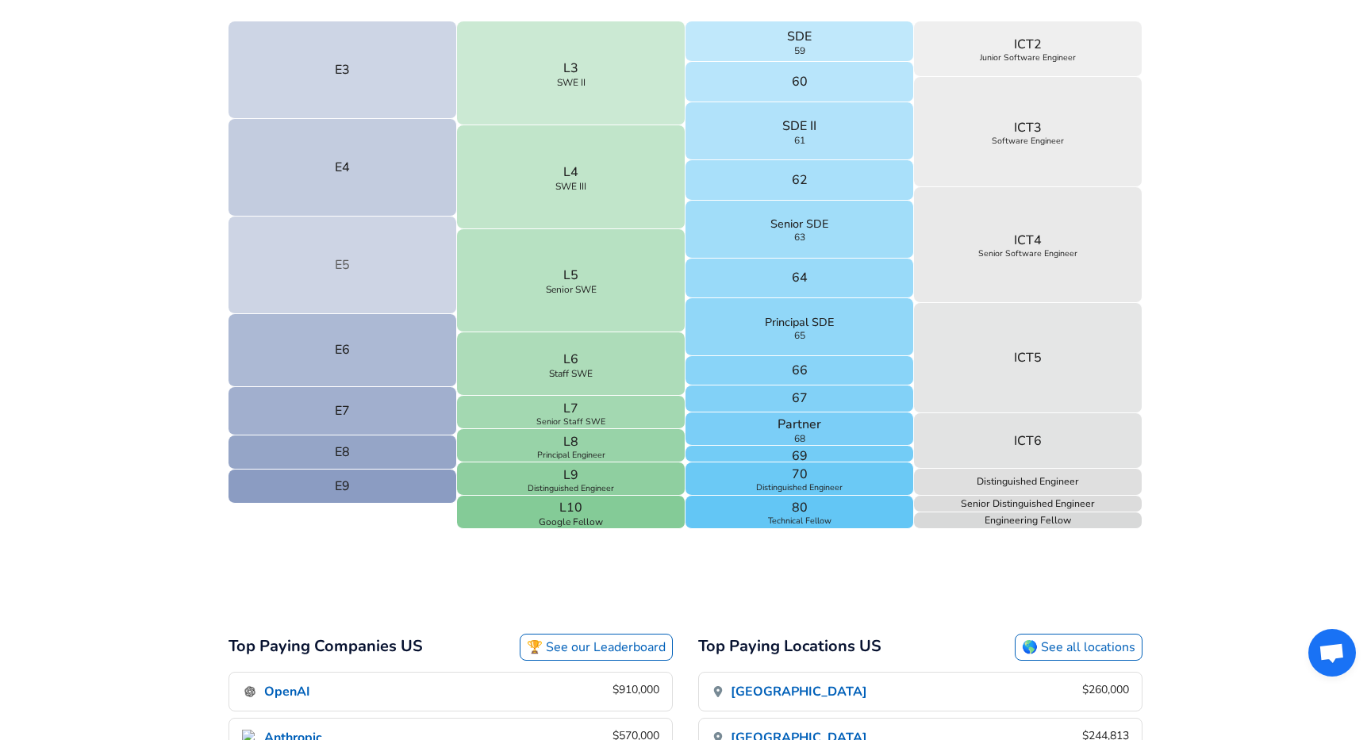
scroll to position [687, 0]
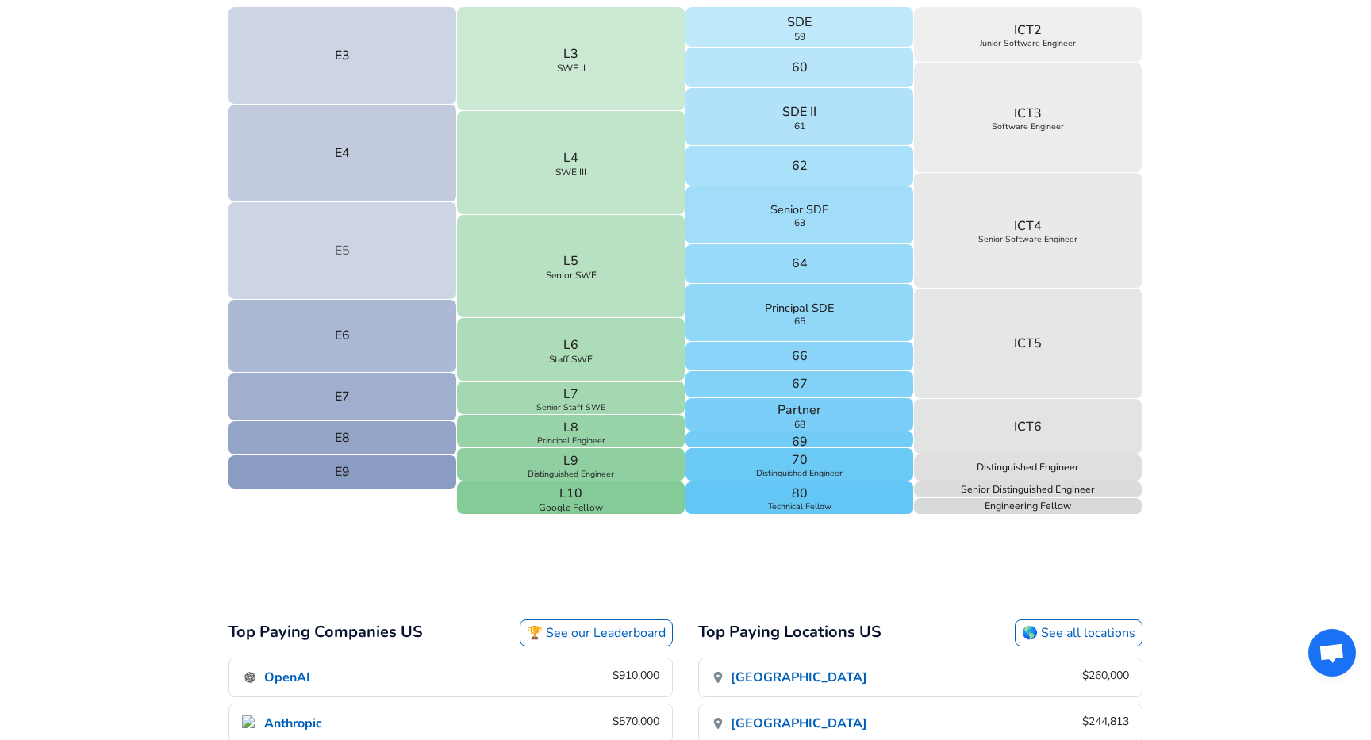
click at [386, 261] on button "E5" at bounding box center [343, 251] width 229 height 98
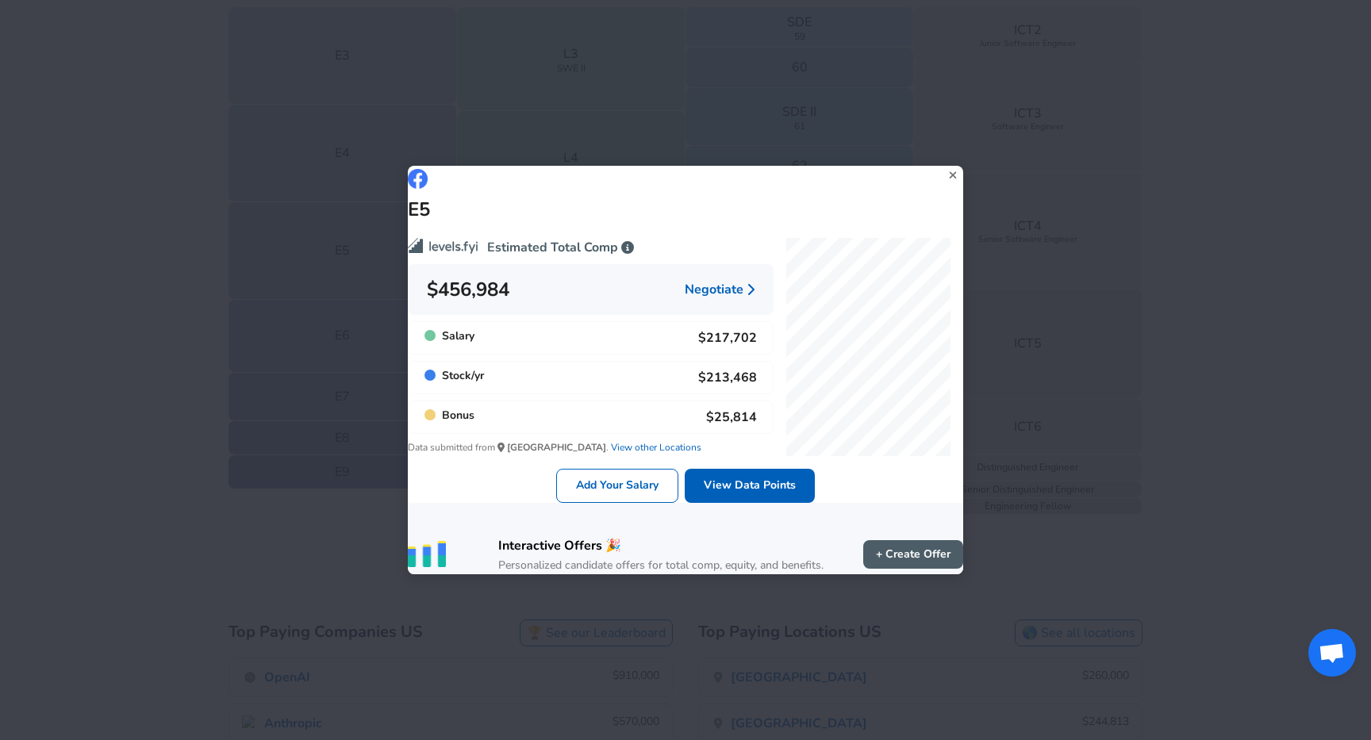
click at [145, 472] on div "E5 Estimated Total Comp $456,984 Negotiate Salary $217,702 Stock / yr $213,468 …" at bounding box center [685, 370] width 1371 height 740
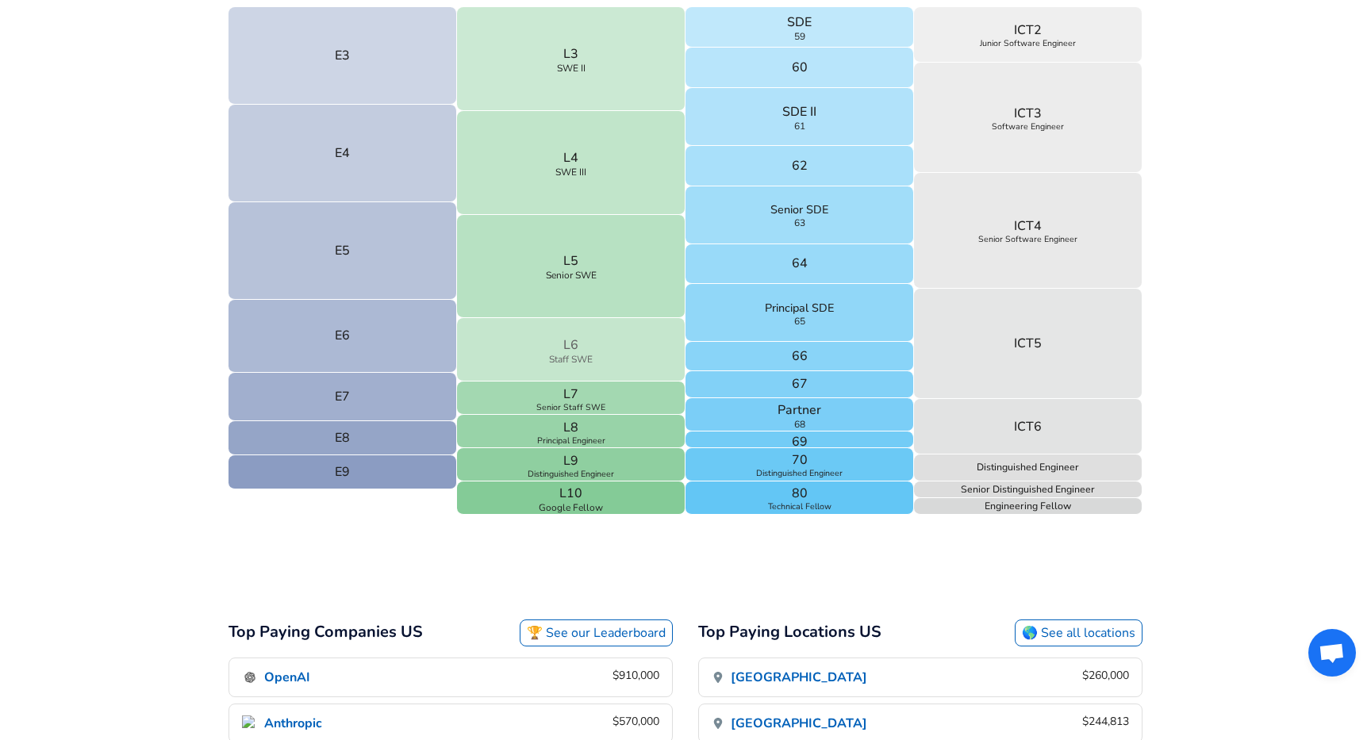
scroll to position [656, 0]
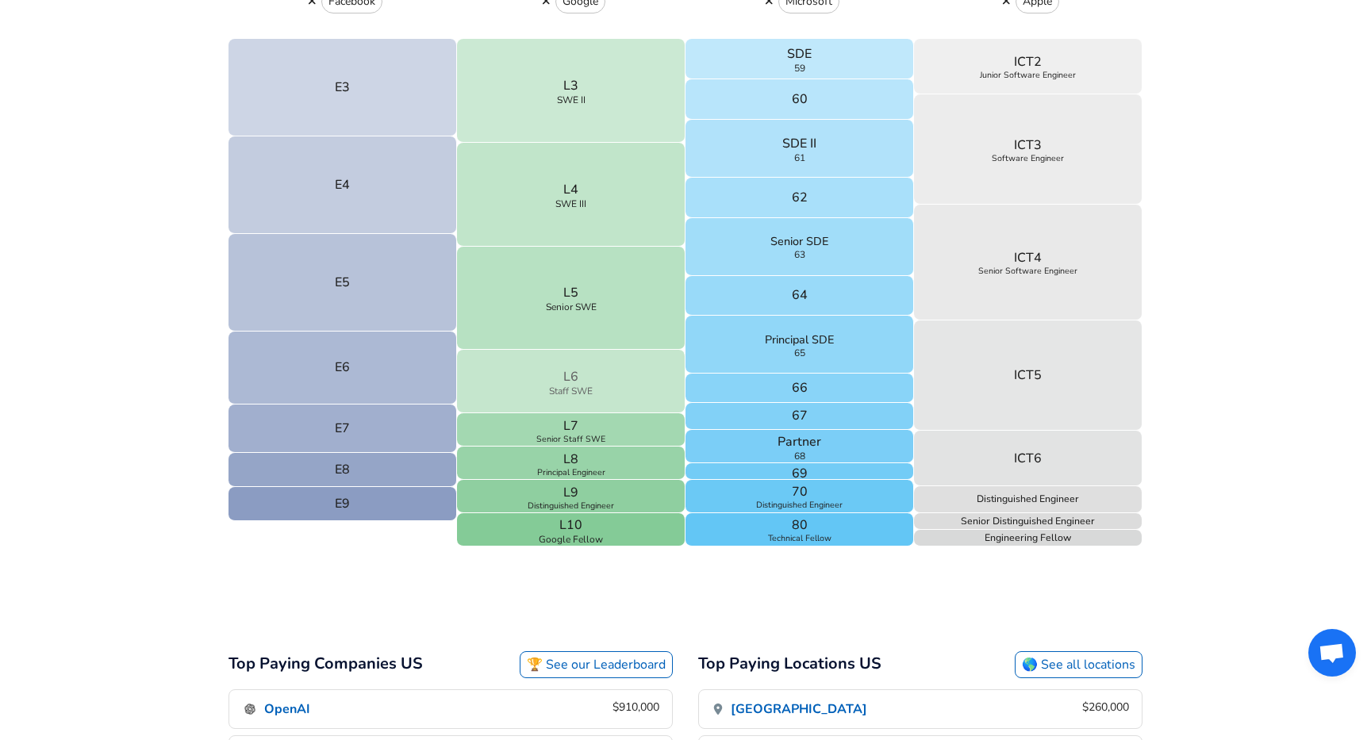
click at [614, 332] on button "L5 Senior SWE" at bounding box center [571, 299] width 229 height 104
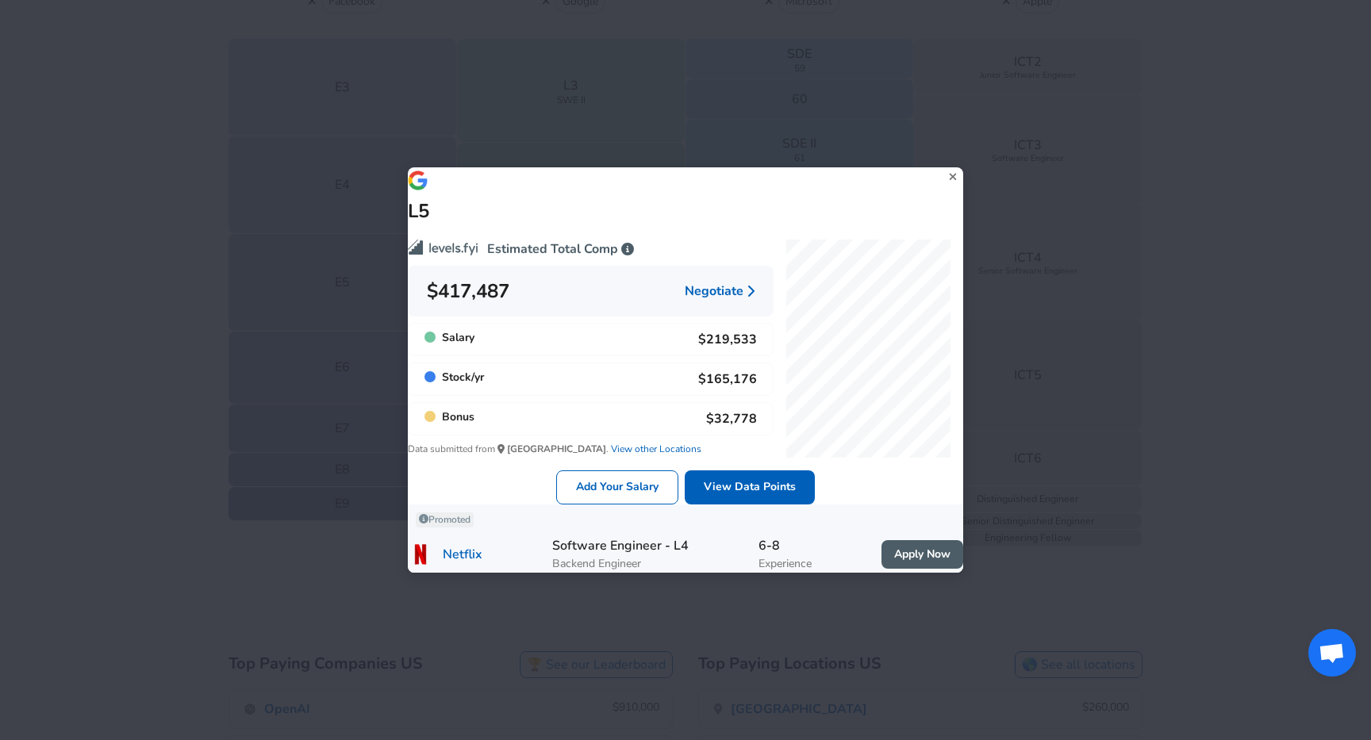
click at [39, 346] on div "L5 Estimated Total Comp $417,487 Negotiate Salary $219,533 Stock / yr $165,176 …" at bounding box center [685, 370] width 1371 height 740
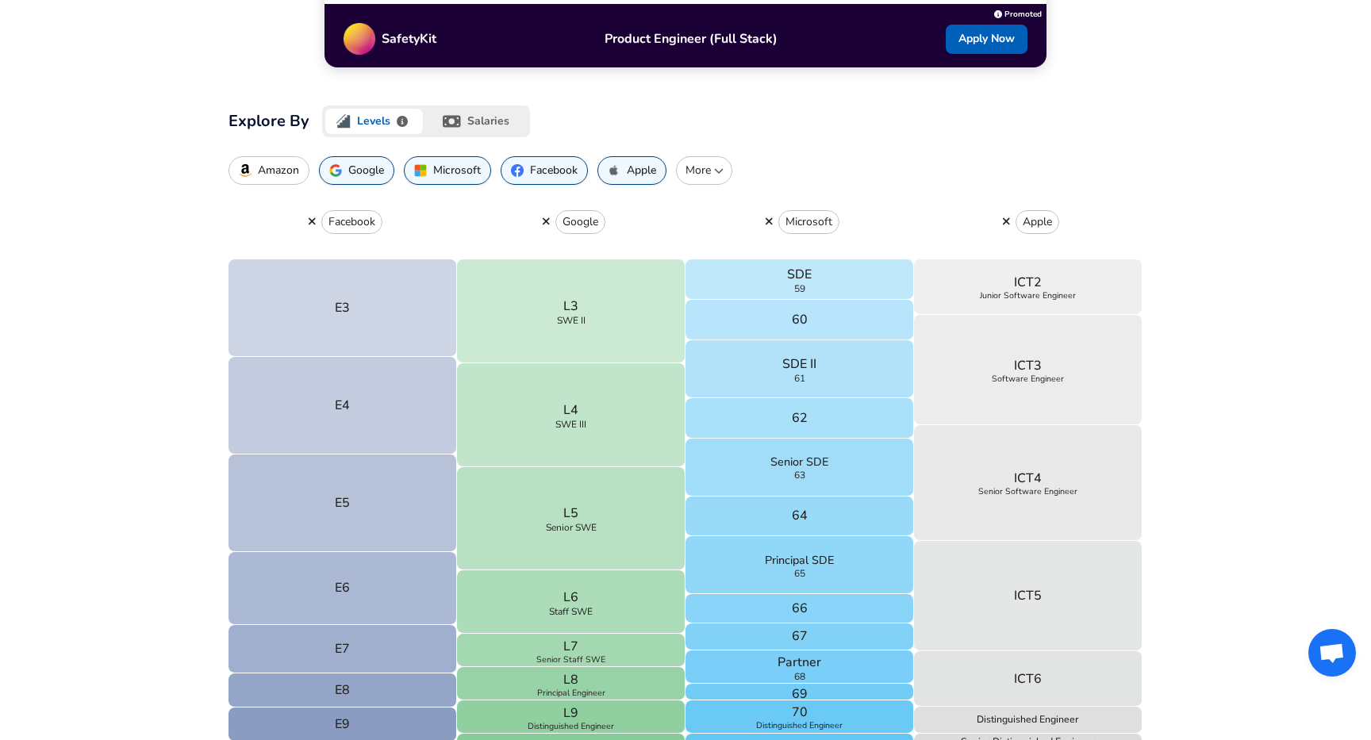
scroll to position [383, 0]
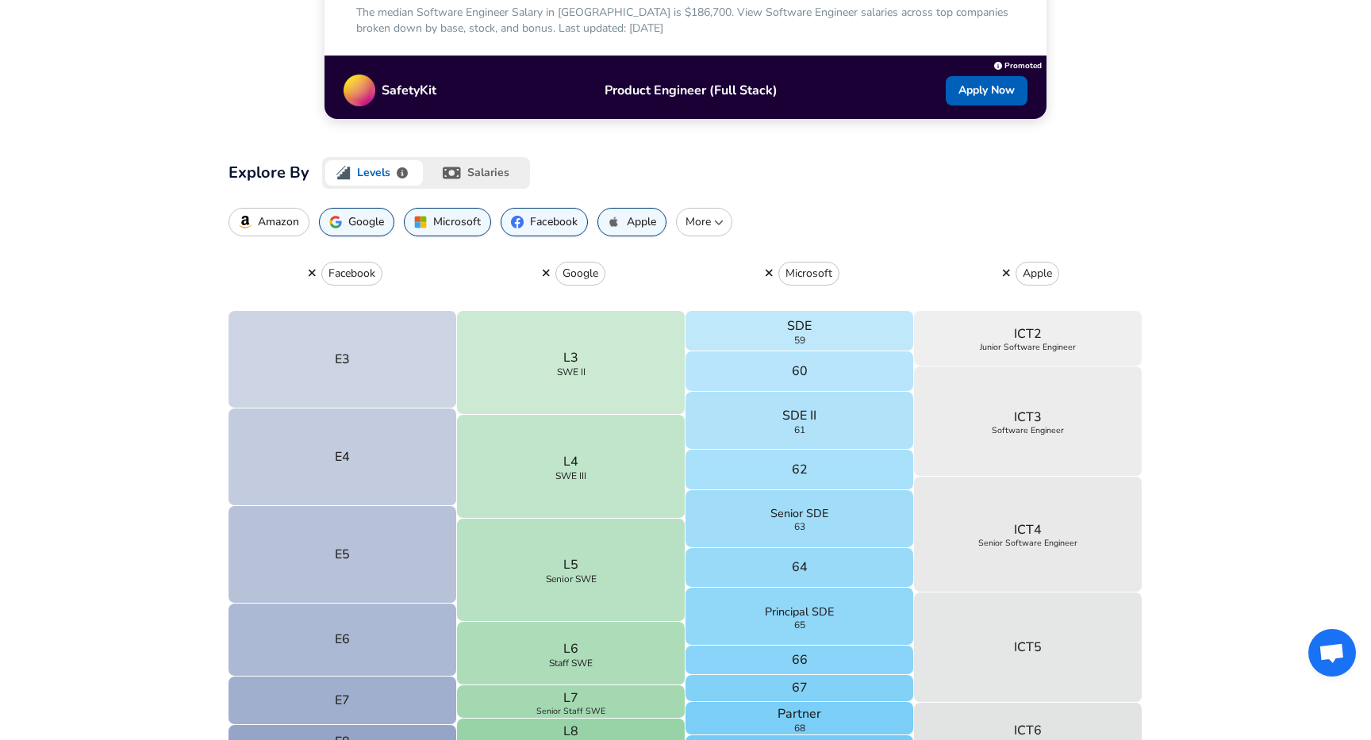
click at [271, 226] on p "Amazon" at bounding box center [278, 222] width 41 height 13
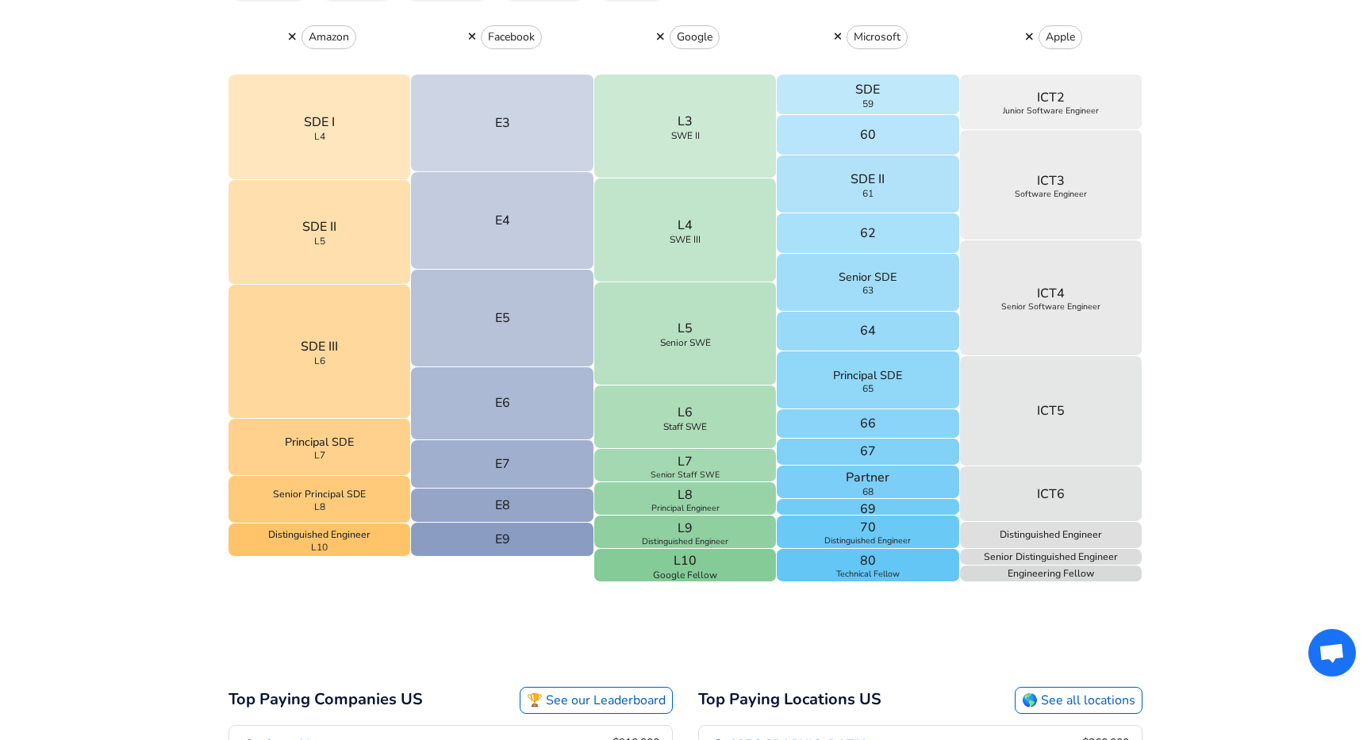
scroll to position [626, 0]
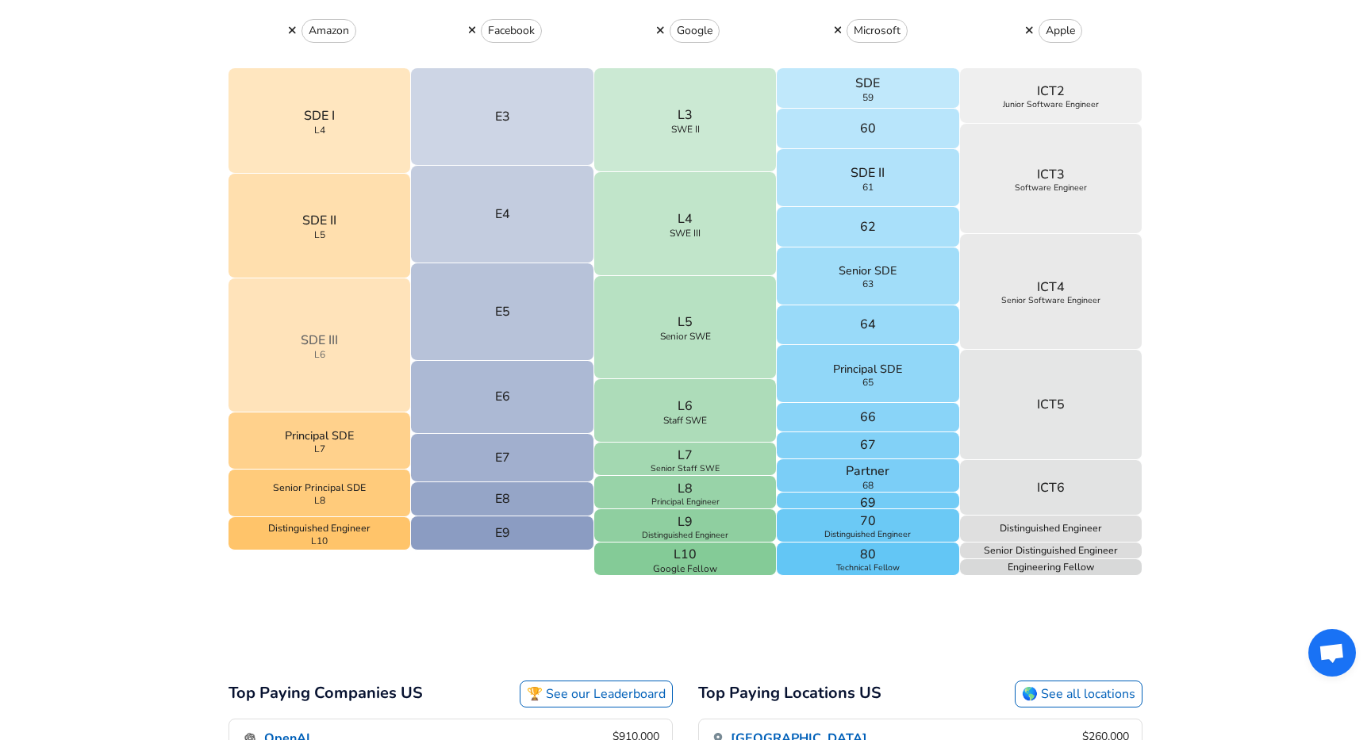
click at [324, 389] on button "SDE III L6" at bounding box center [320, 346] width 183 height 134
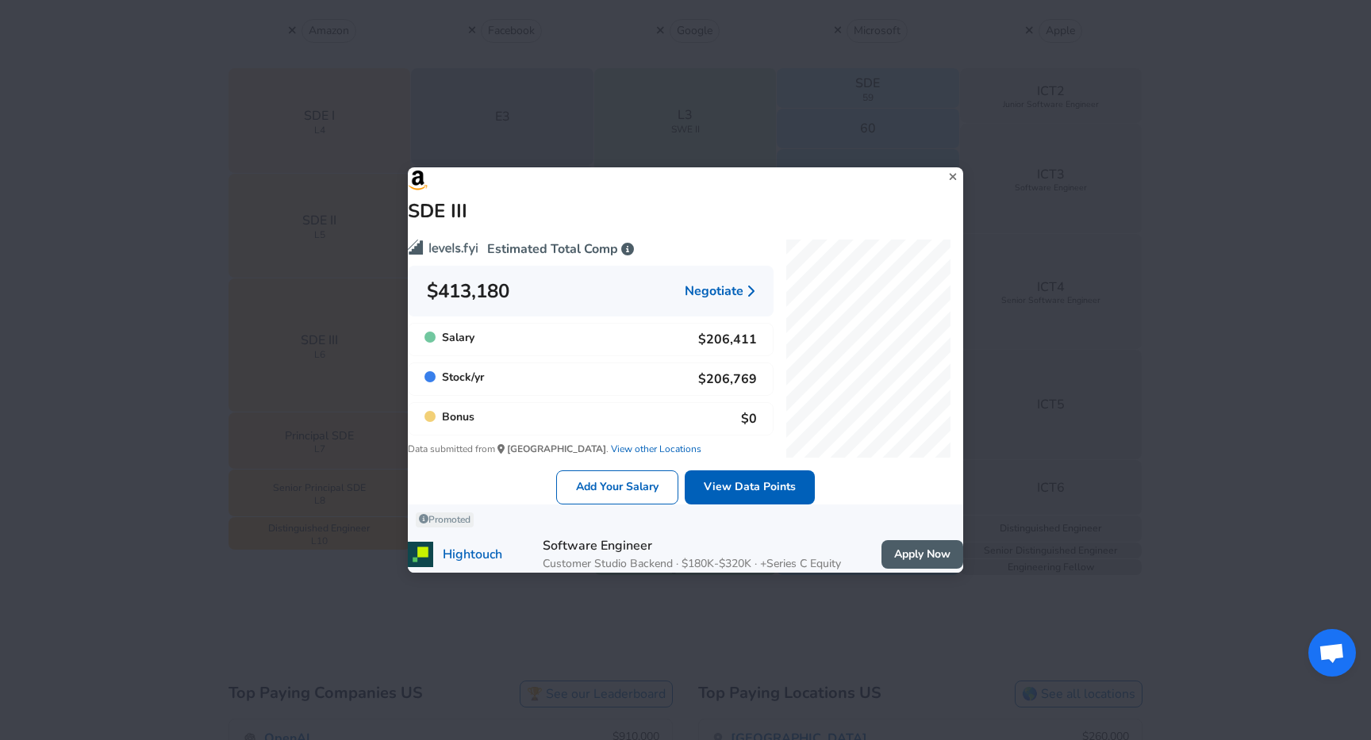
click at [138, 408] on div "SDE III Estimated Total Comp $413,180 Negotiate Salary $206,411 Stock / yr $206…" at bounding box center [685, 370] width 1371 height 740
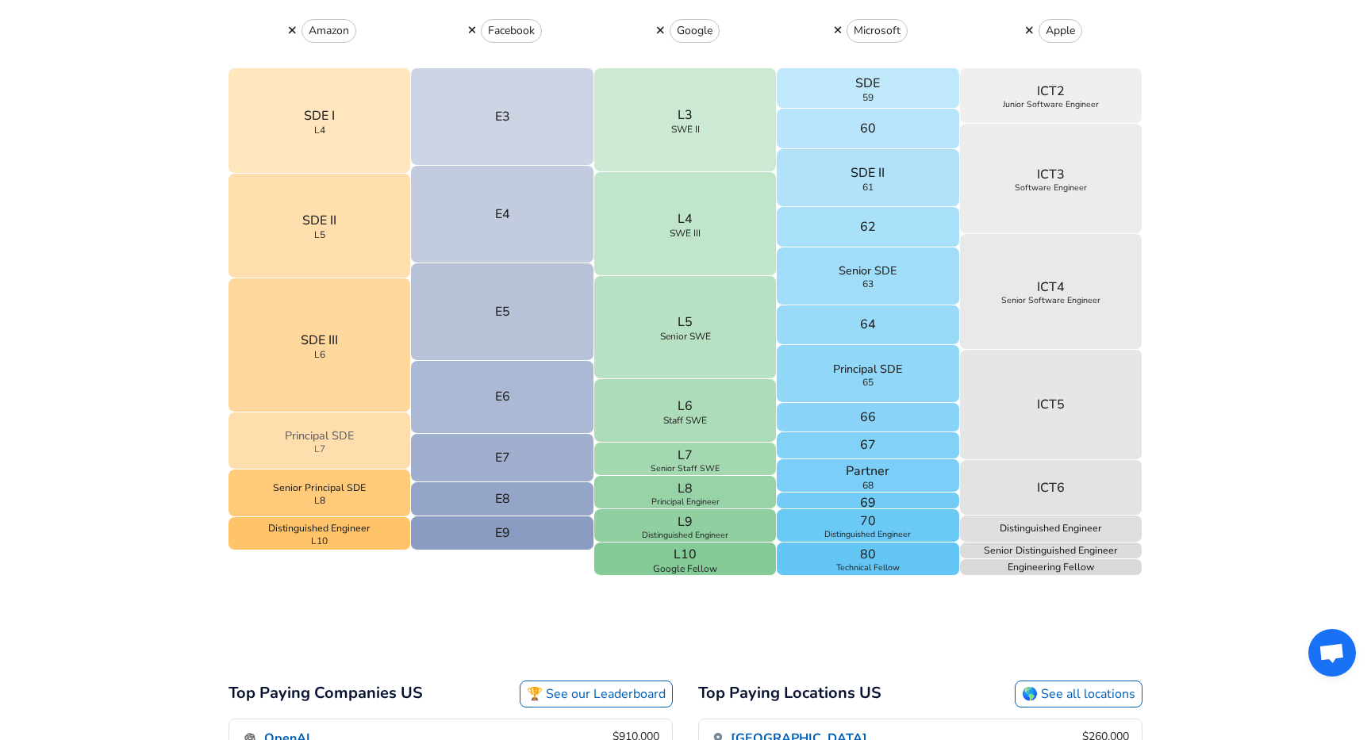
click at [276, 441] on button "Principal SDE L7" at bounding box center [320, 441] width 183 height 57
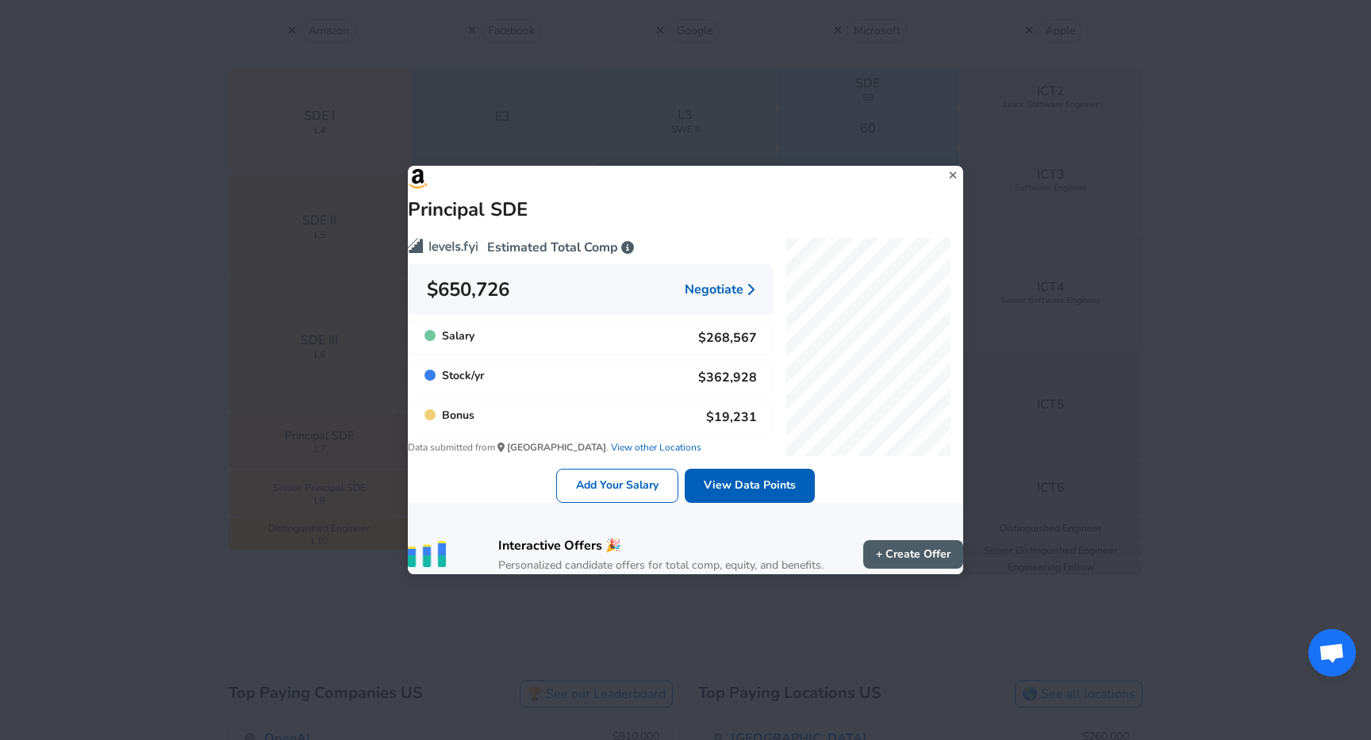
click at [168, 429] on div "Principal SDE Estimated Total Comp $650,726 Negotiate Salary $268,567 Stock / y…" at bounding box center [685, 370] width 1371 height 740
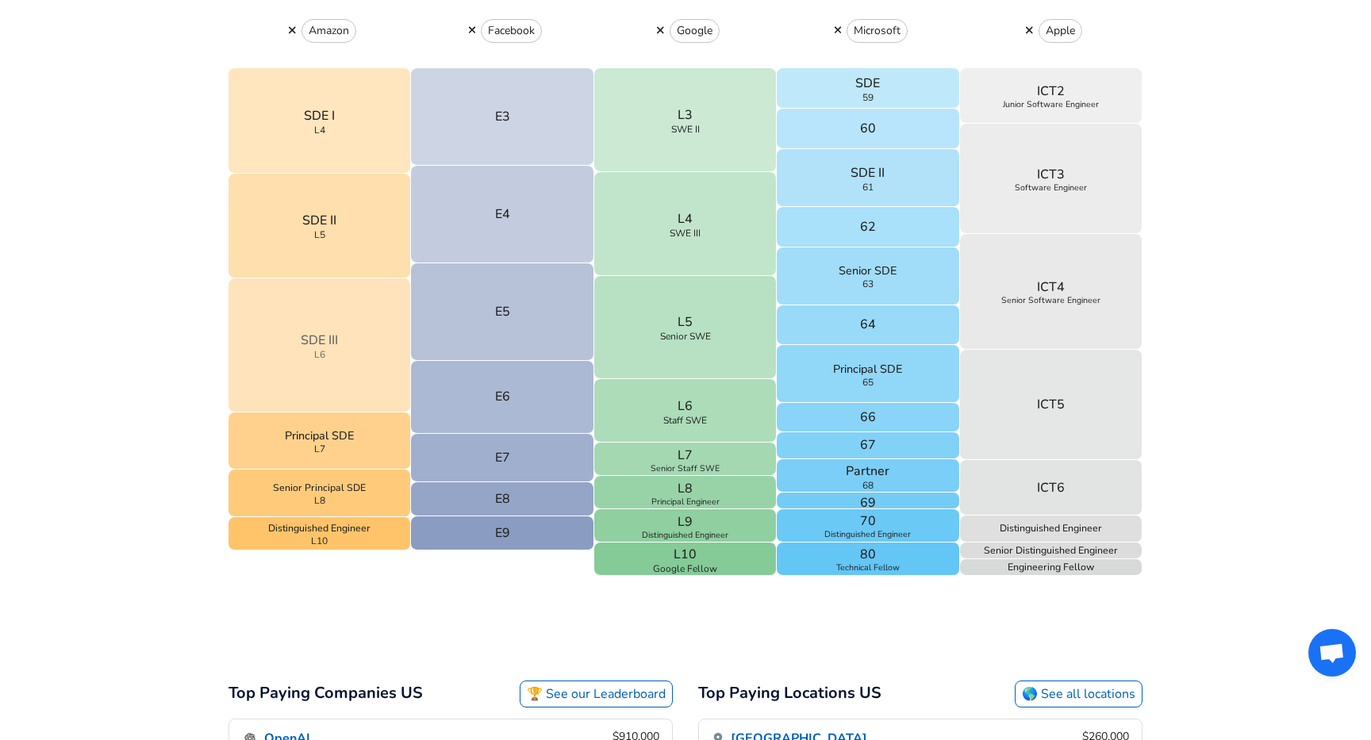
click at [285, 358] on button "SDE III L6" at bounding box center [320, 346] width 183 height 134
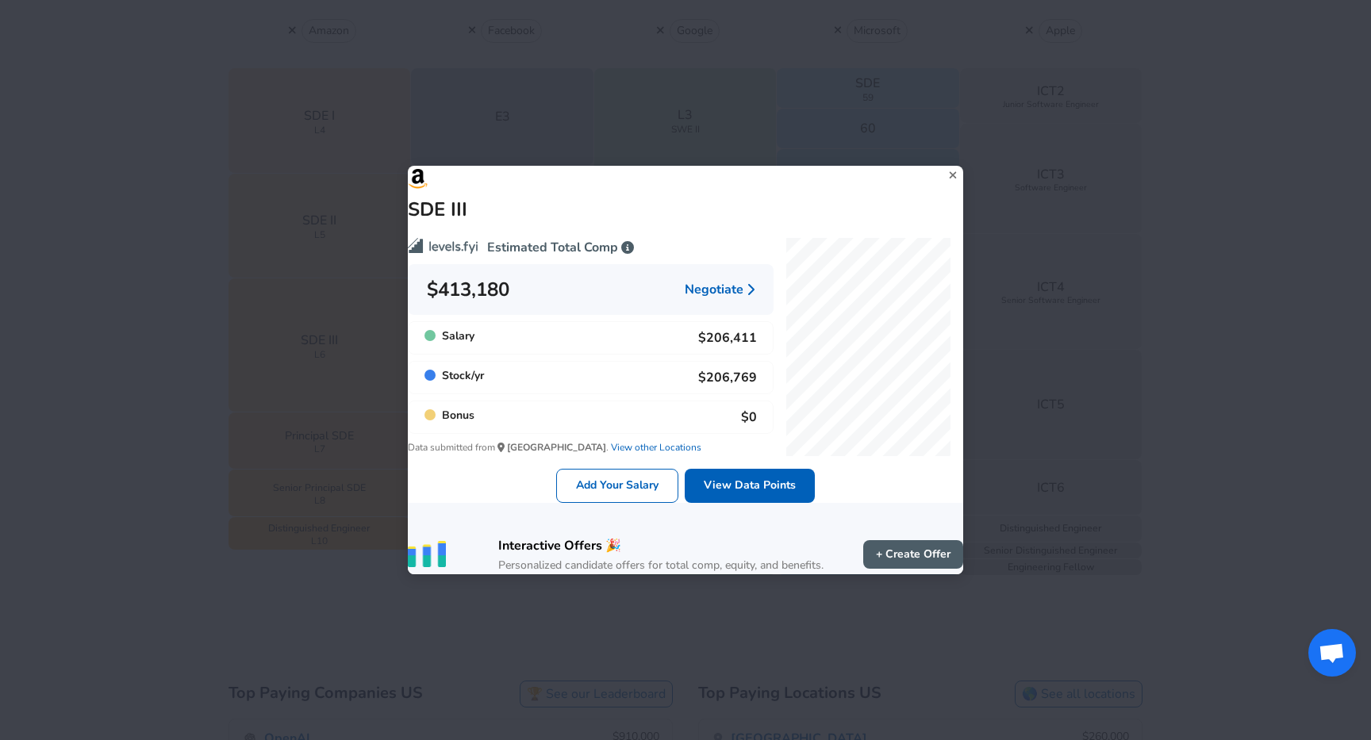
click at [140, 436] on div "SDE III Estimated Total Comp $413,180 Negotiate Salary $206,411 Stock / yr $206…" at bounding box center [685, 370] width 1371 height 740
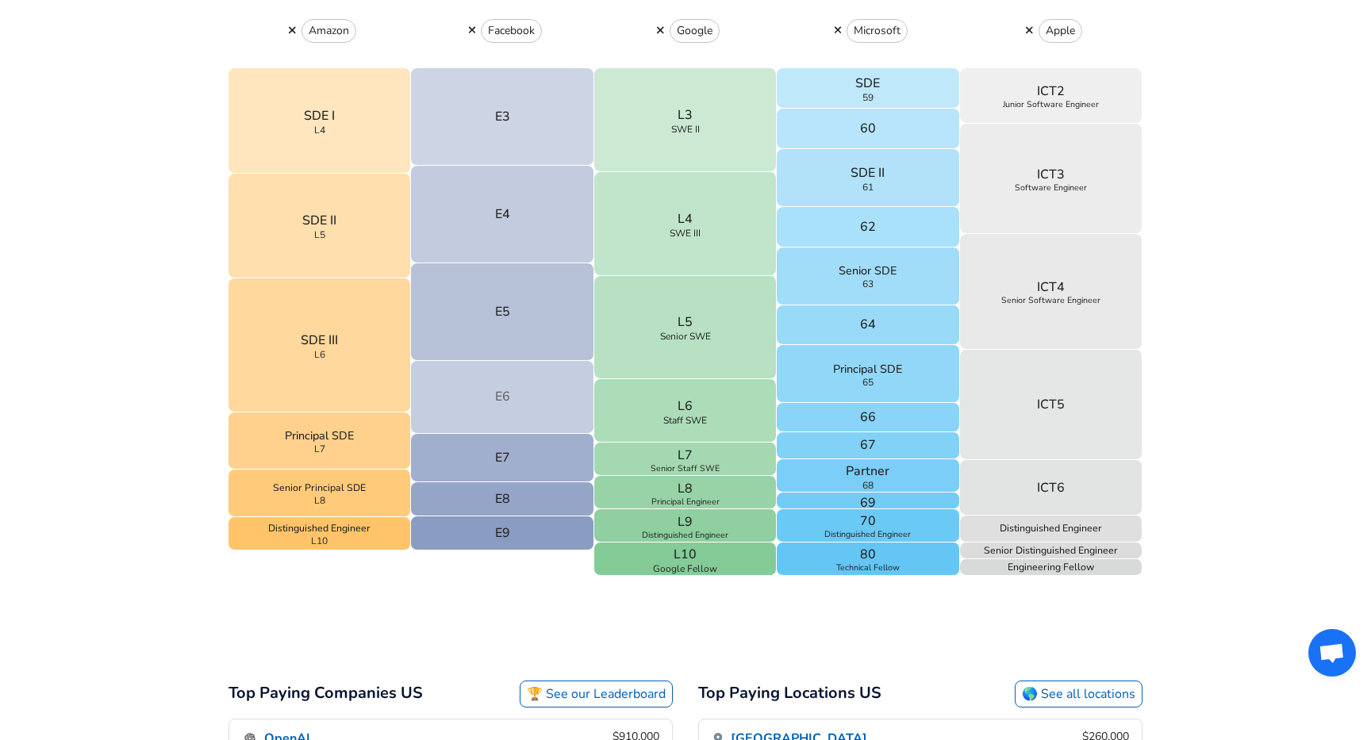
click at [524, 395] on button "E6" at bounding box center [502, 397] width 183 height 73
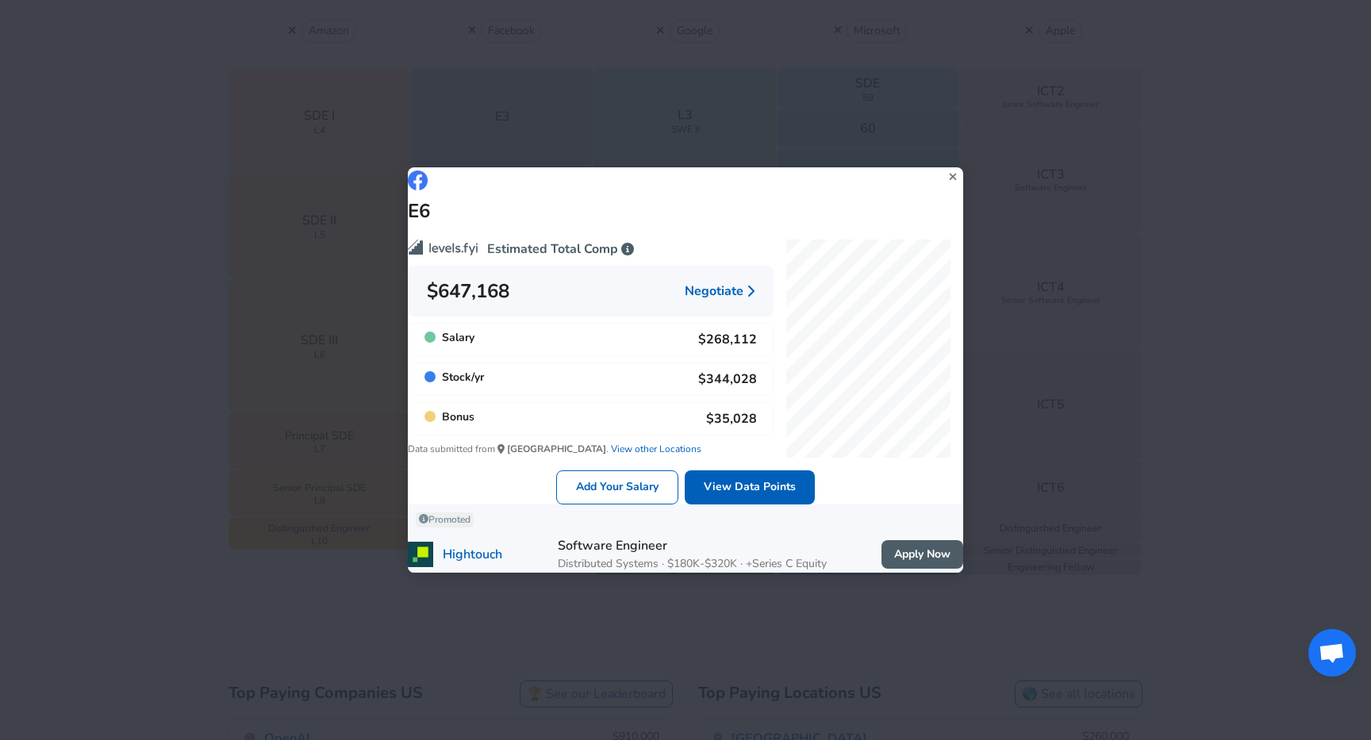
click at [192, 347] on div "E6 Estimated Total Comp $647,168 Negotiate Salary $268,112 Stock / yr $344,028 …" at bounding box center [685, 370] width 1371 height 740
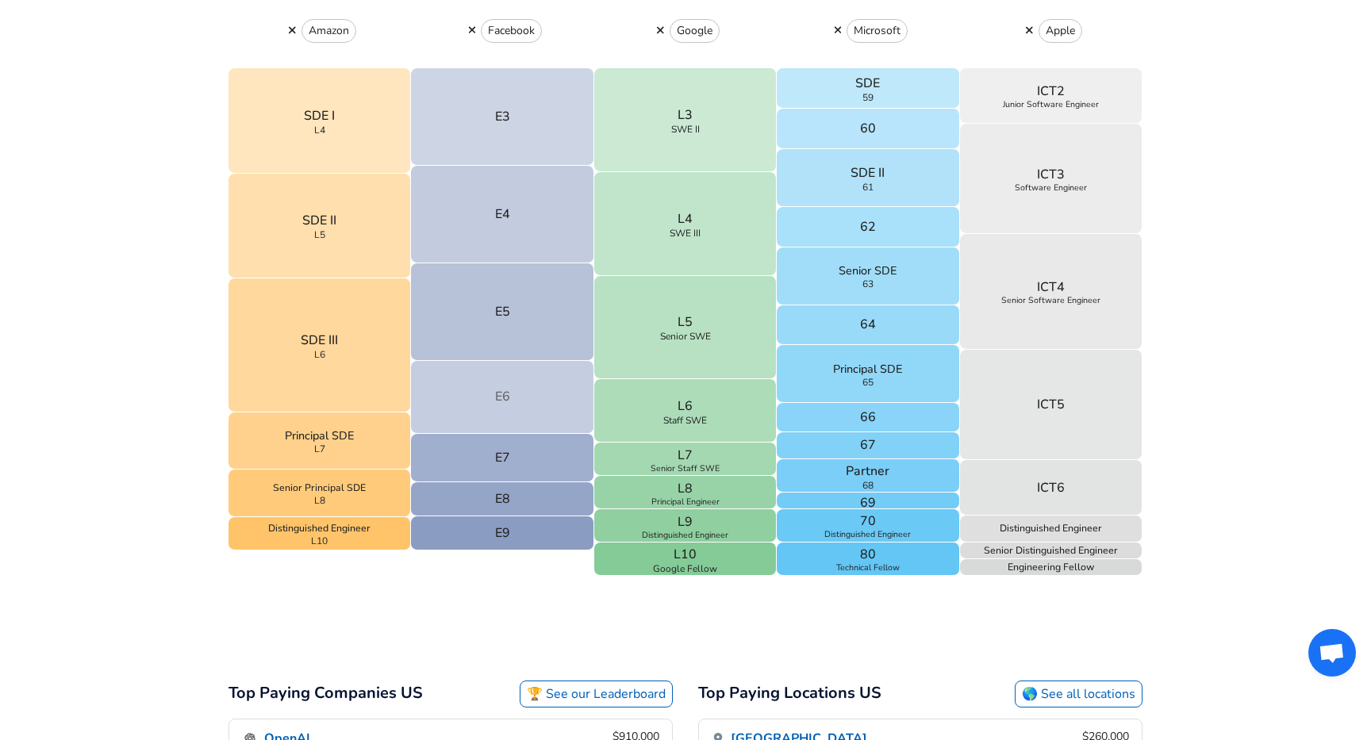
click at [583, 376] on button "E6" at bounding box center [502, 397] width 183 height 73
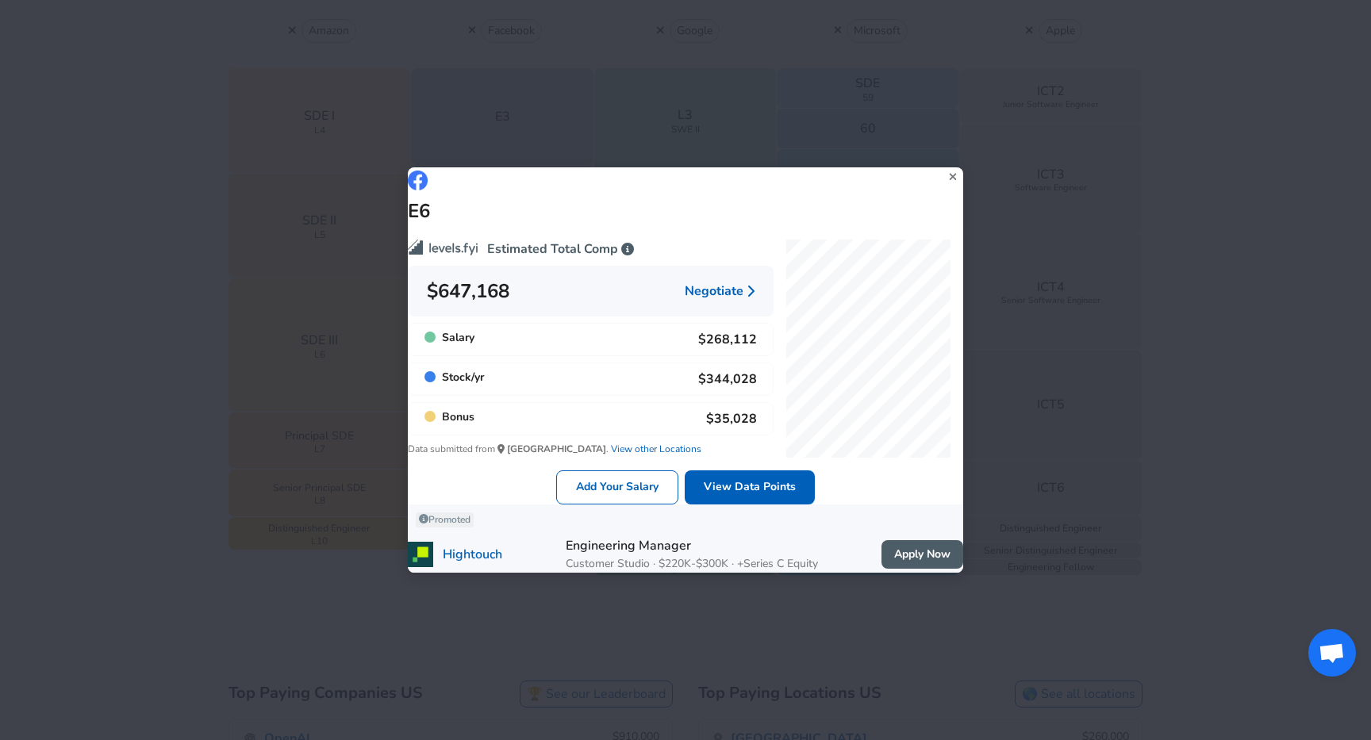
click at [220, 405] on div "E6 Estimated Total Comp $647,168 Negotiate Salary $268,112 Stock / yr $344,028 …" at bounding box center [685, 370] width 1371 height 740
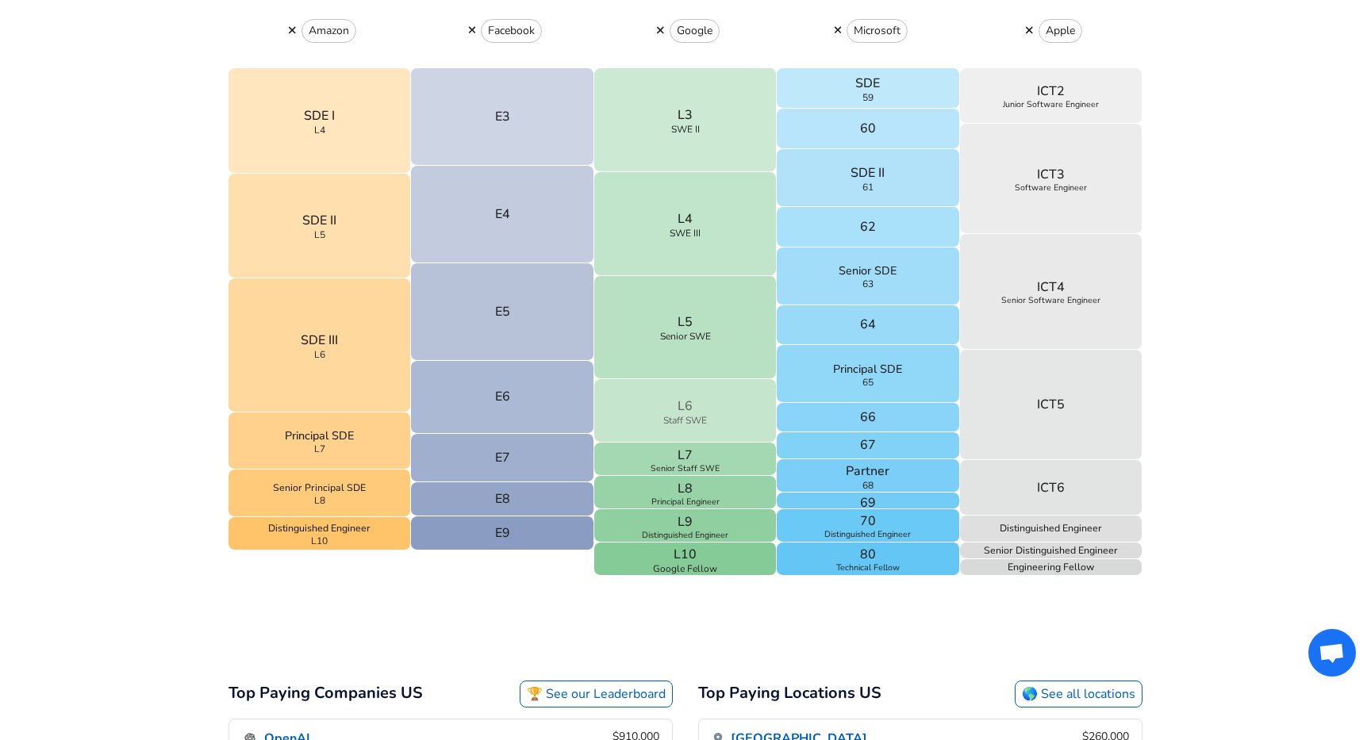
click at [623, 387] on button "L6 Staff SWE" at bounding box center [685, 410] width 183 height 63
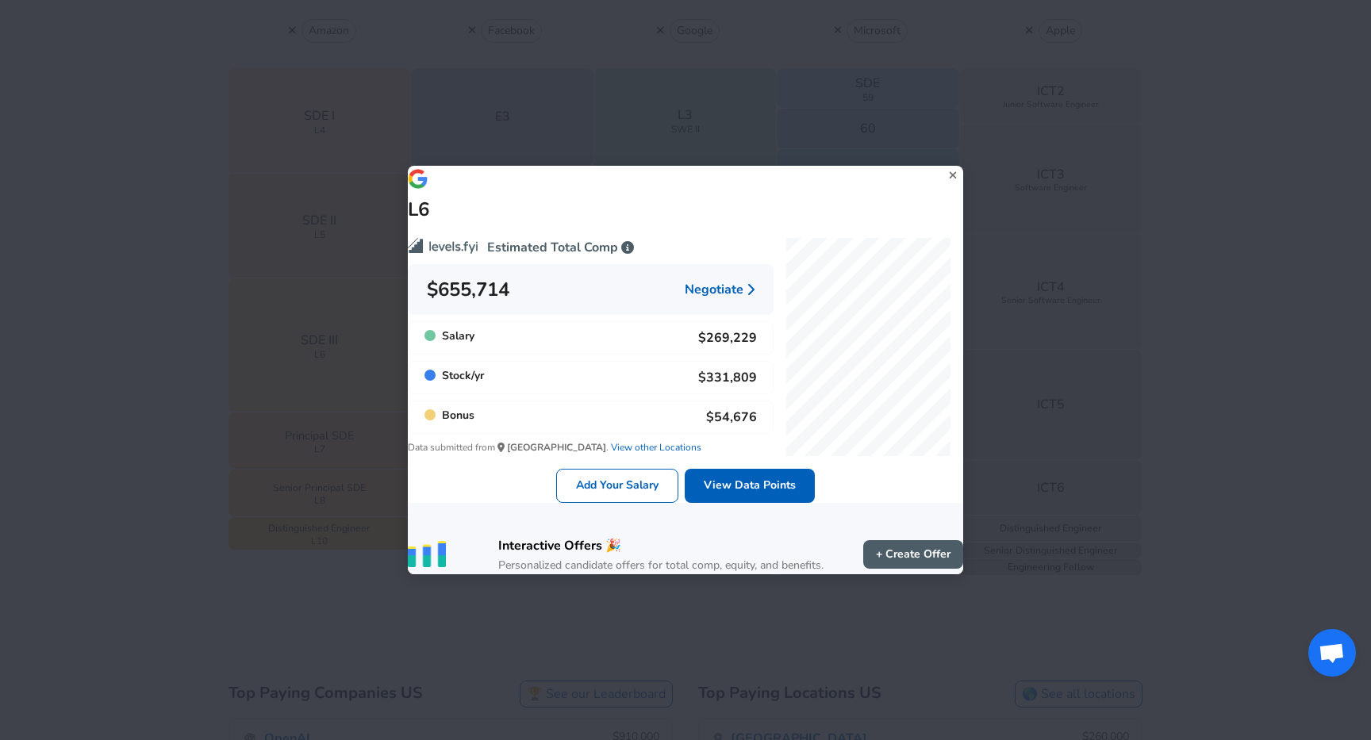
click at [144, 437] on div "L6 Estimated Total Comp $655,714 Negotiate Salary $269,229 Stock / yr $331,809 …" at bounding box center [685, 370] width 1371 height 740
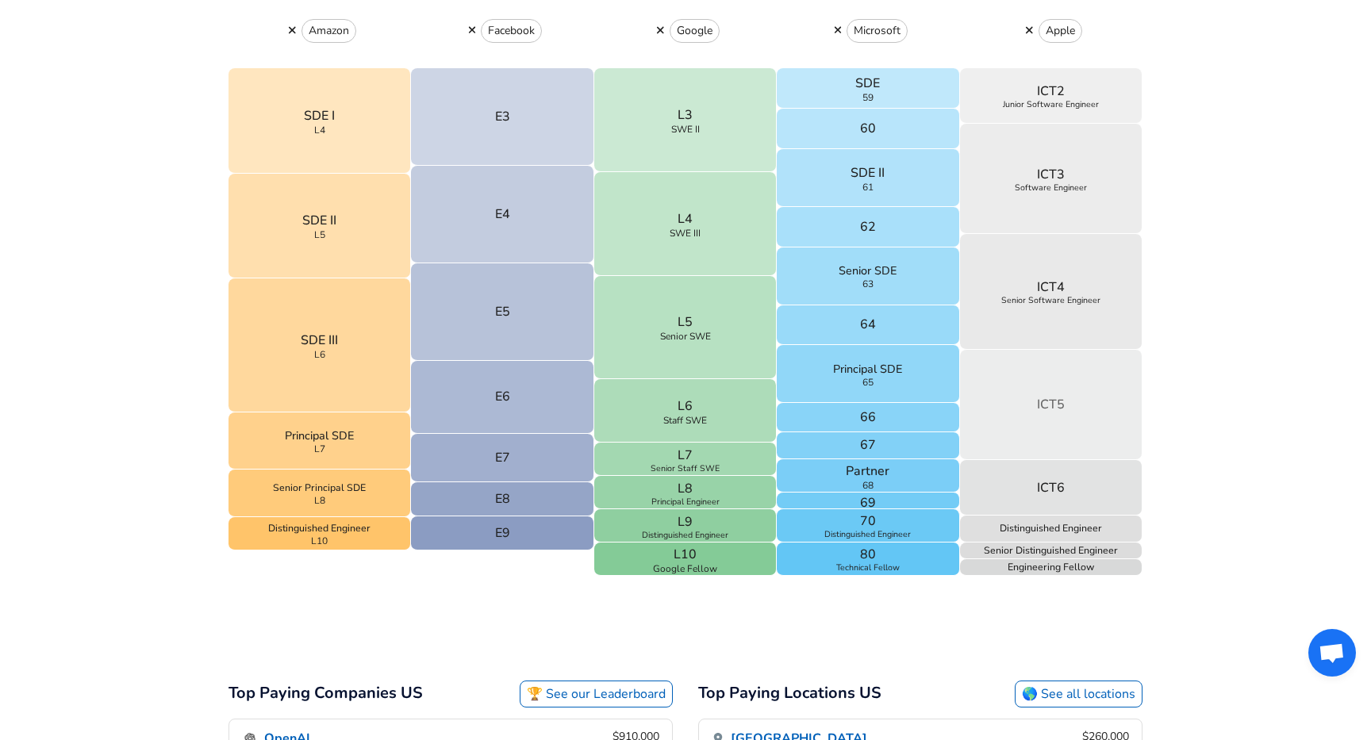
click at [1119, 371] on button "ICT5" at bounding box center [1051, 405] width 183 height 110
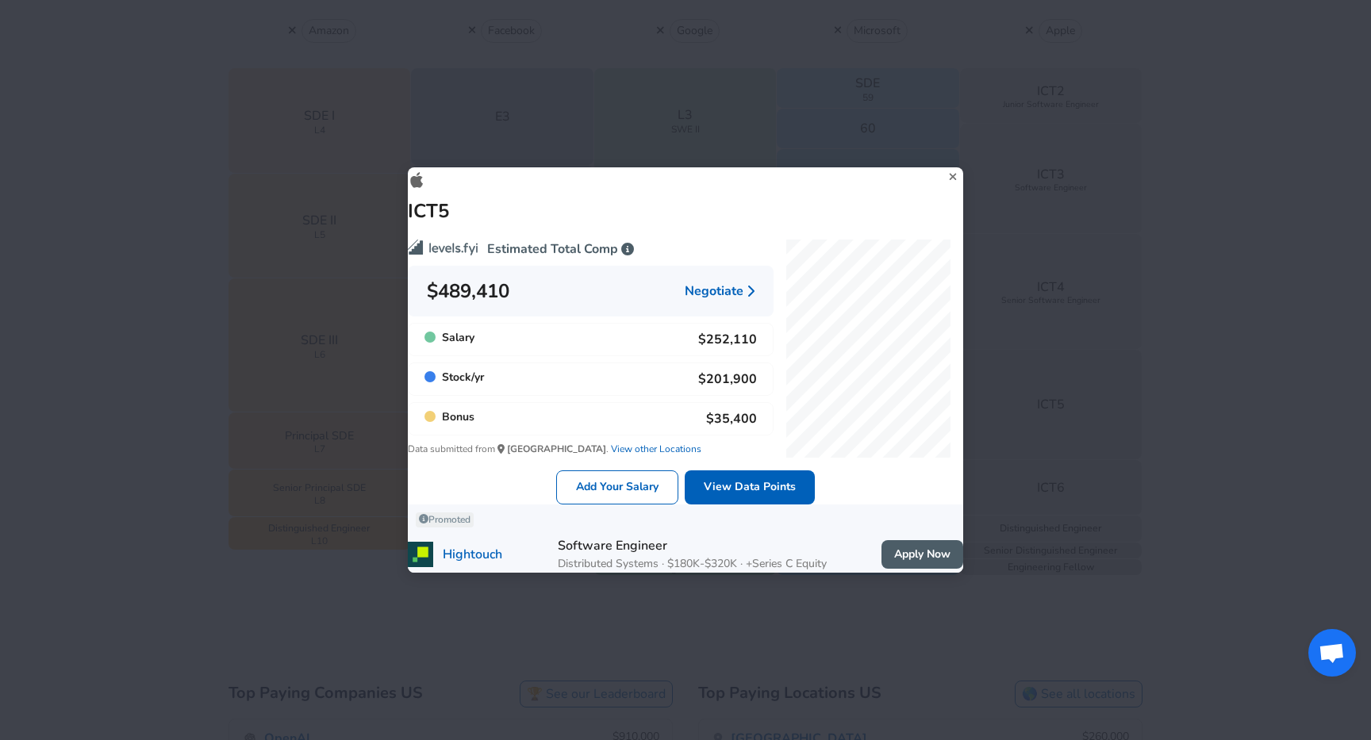
click at [103, 342] on div "ICT5 Estimated Total Comp $489,410 Negotiate Salary $252,110 Stock / yr $201,90…" at bounding box center [685, 370] width 1371 height 740
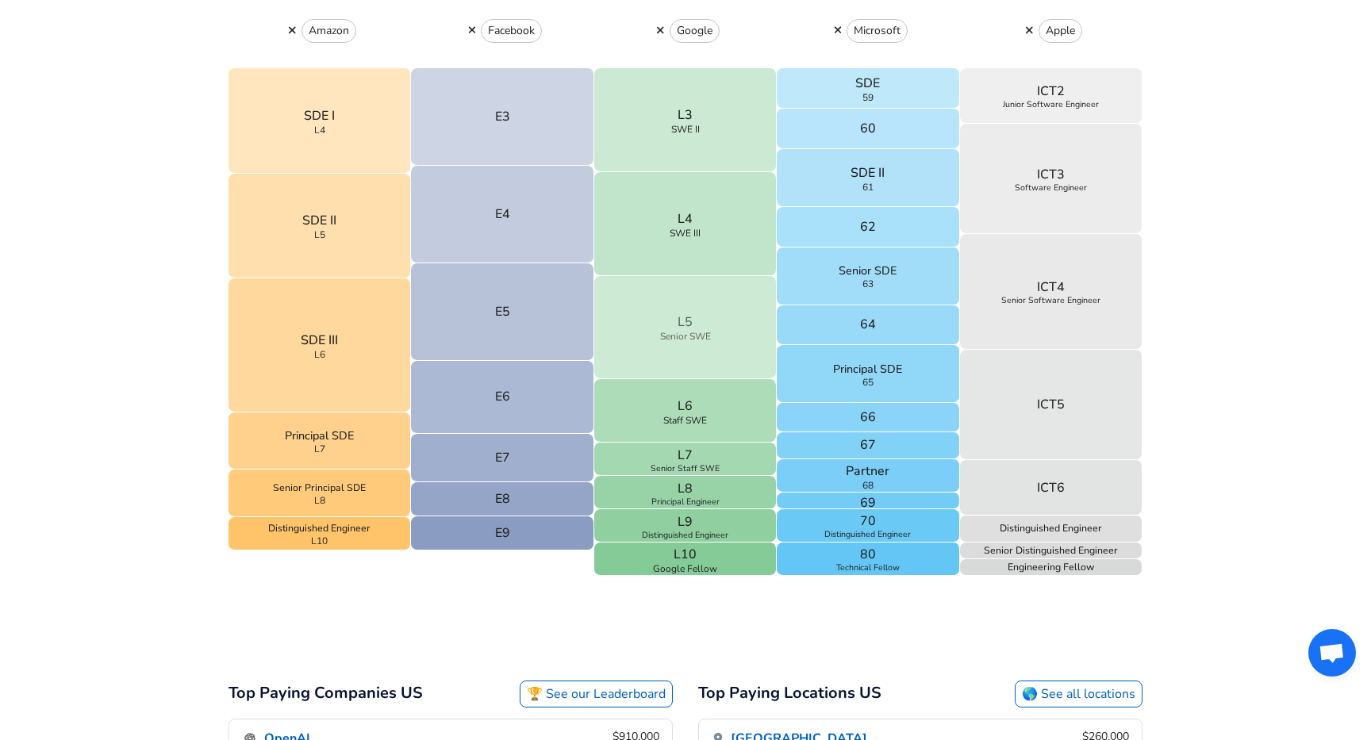
click at [706, 313] on button "L5 Senior SWE" at bounding box center [685, 328] width 183 height 104
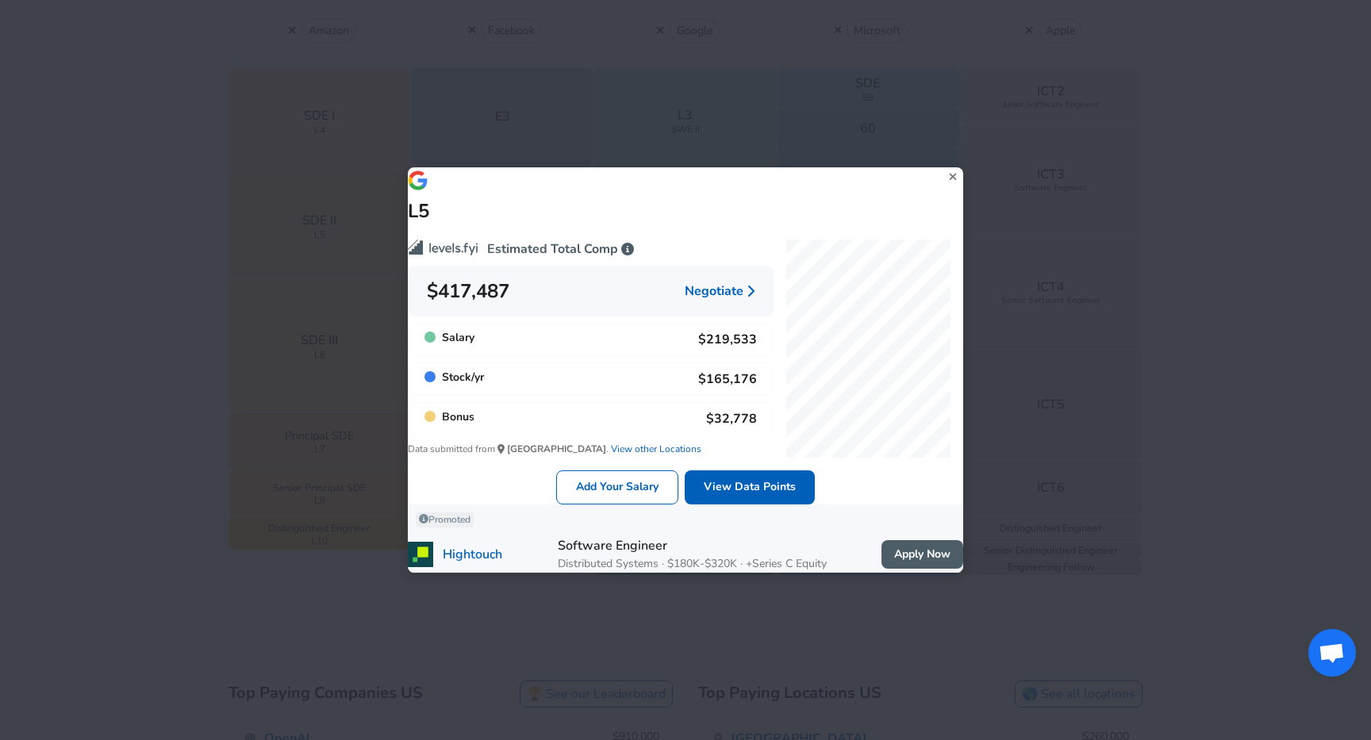
click at [33, 402] on div "L5 Estimated Total Comp $417,487 Negotiate Salary $219,533 Stock / yr $165,176 …" at bounding box center [685, 370] width 1371 height 740
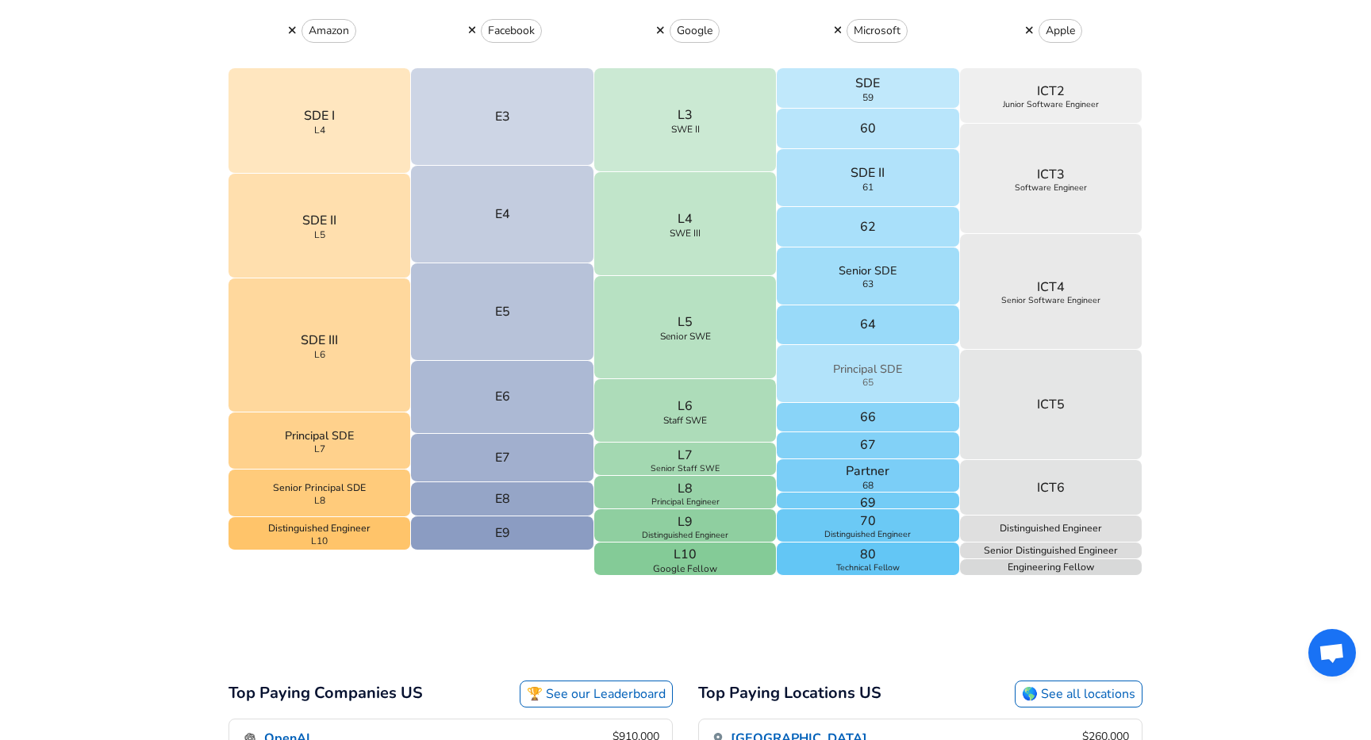
click at [834, 358] on button "Principal SDE 65" at bounding box center [868, 374] width 183 height 58
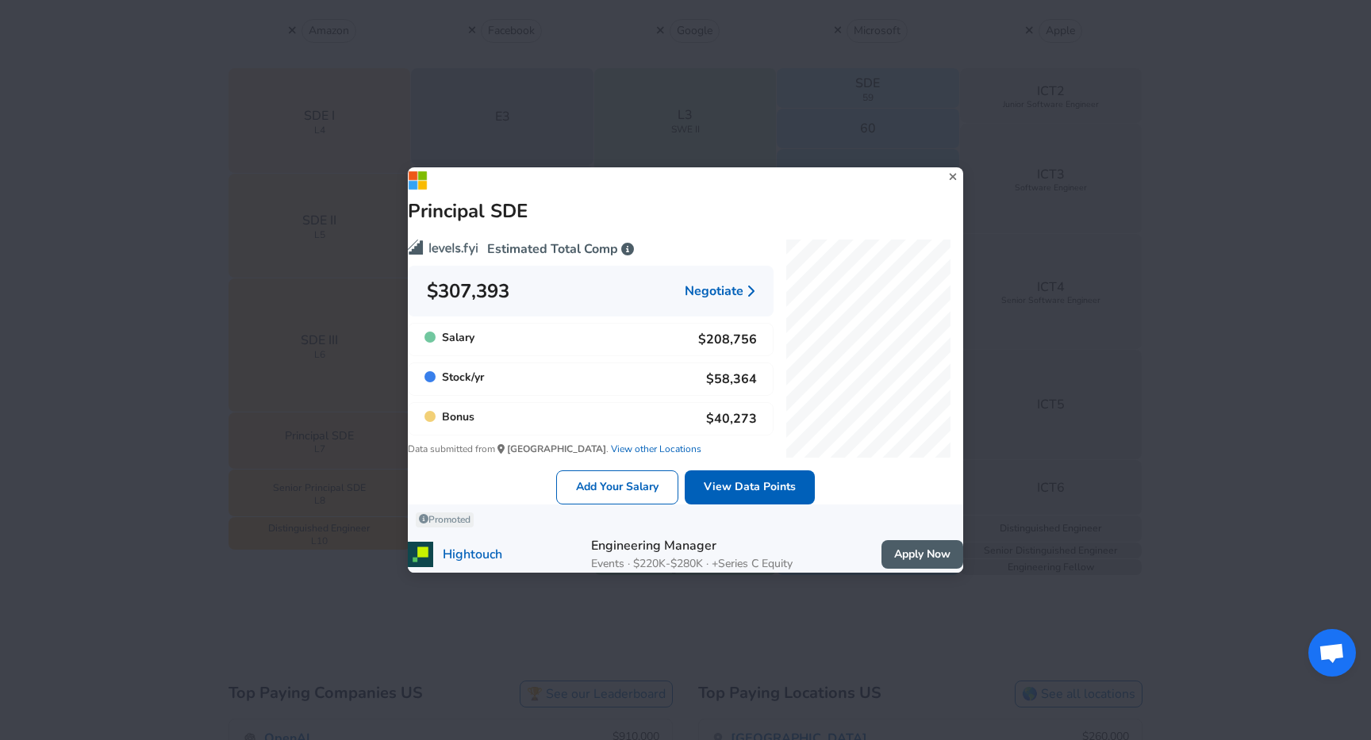
click at [122, 492] on div "Principal SDE Estimated Total Comp $307,393 Negotiate Salary $208,756 Stock / y…" at bounding box center [685, 370] width 1371 height 740
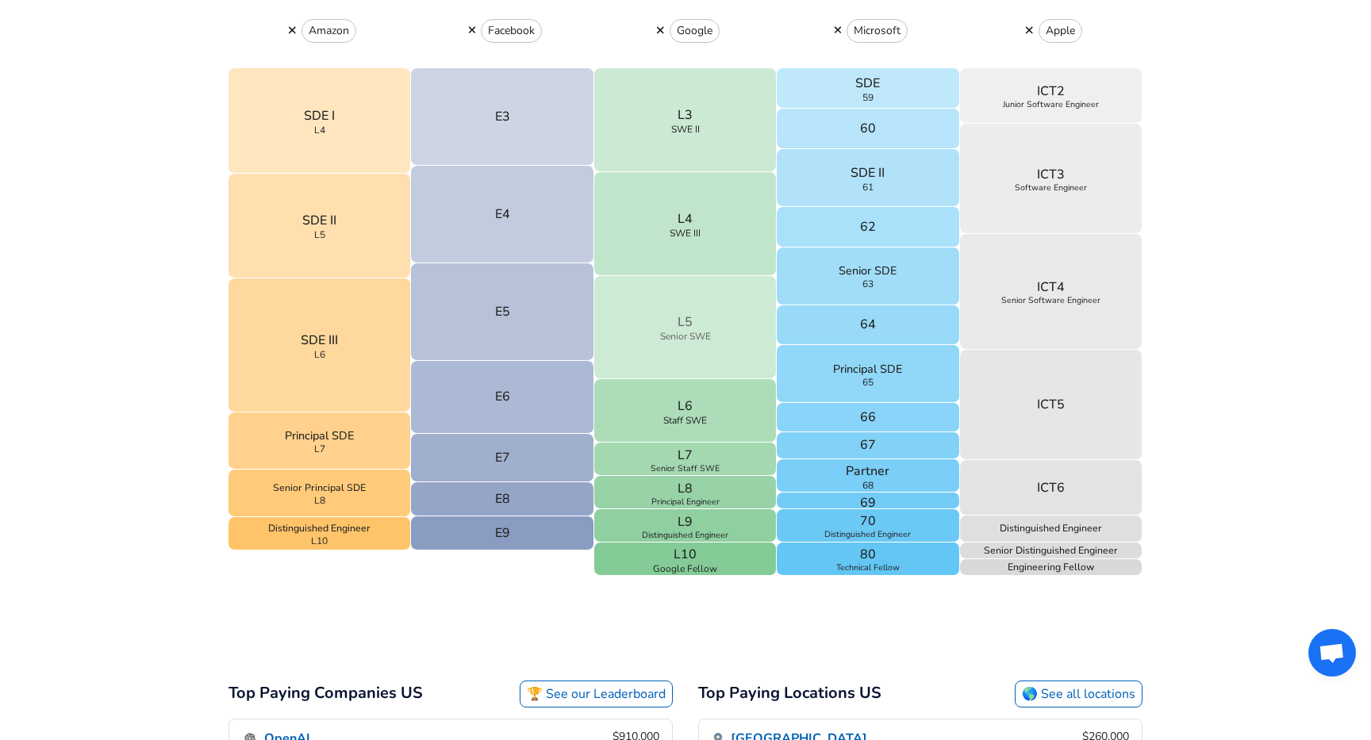
click at [744, 356] on button "L5 Senior SWE" at bounding box center [685, 328] width 183 height 104
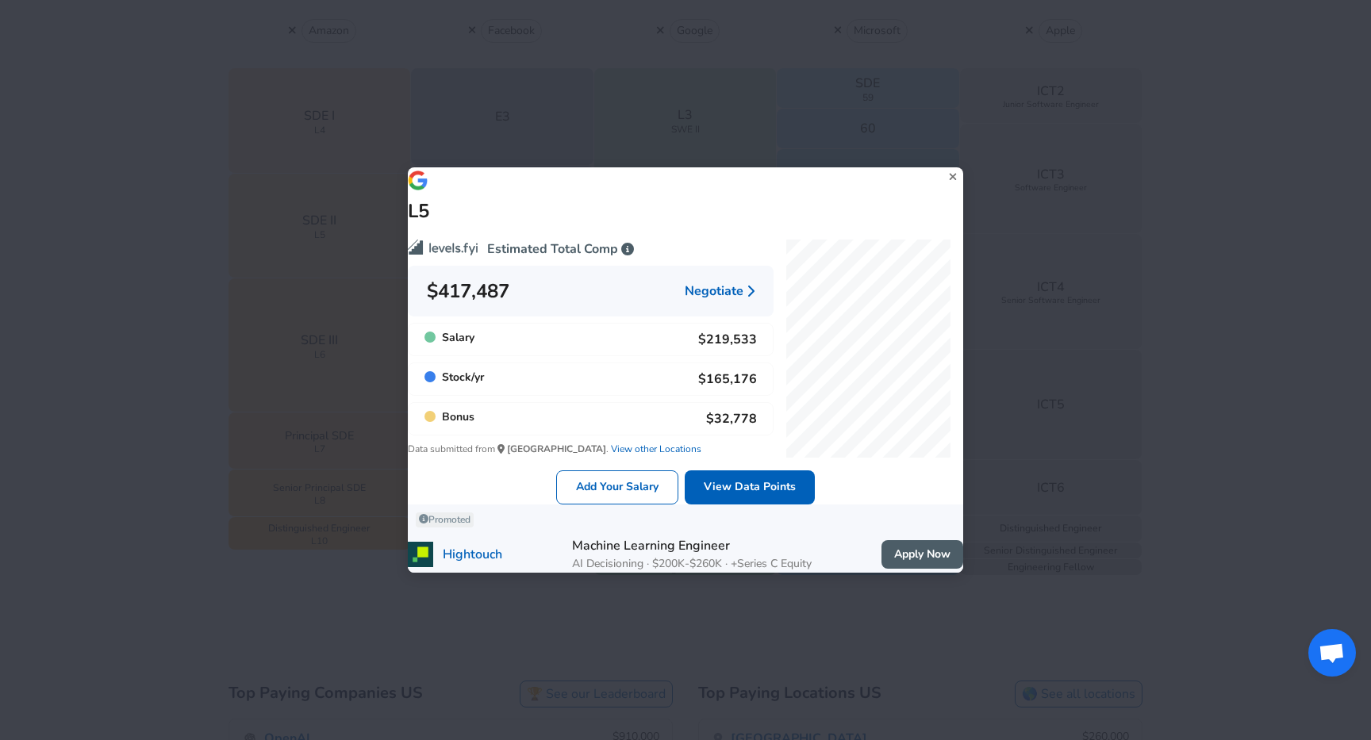
click at [133, 363] on div "L5 Estimated Total Comp $417,487 Negotiate Salary $219,533 Stock / yr $165,176 …" at bounding box center [685, 370] width 1371 height 740
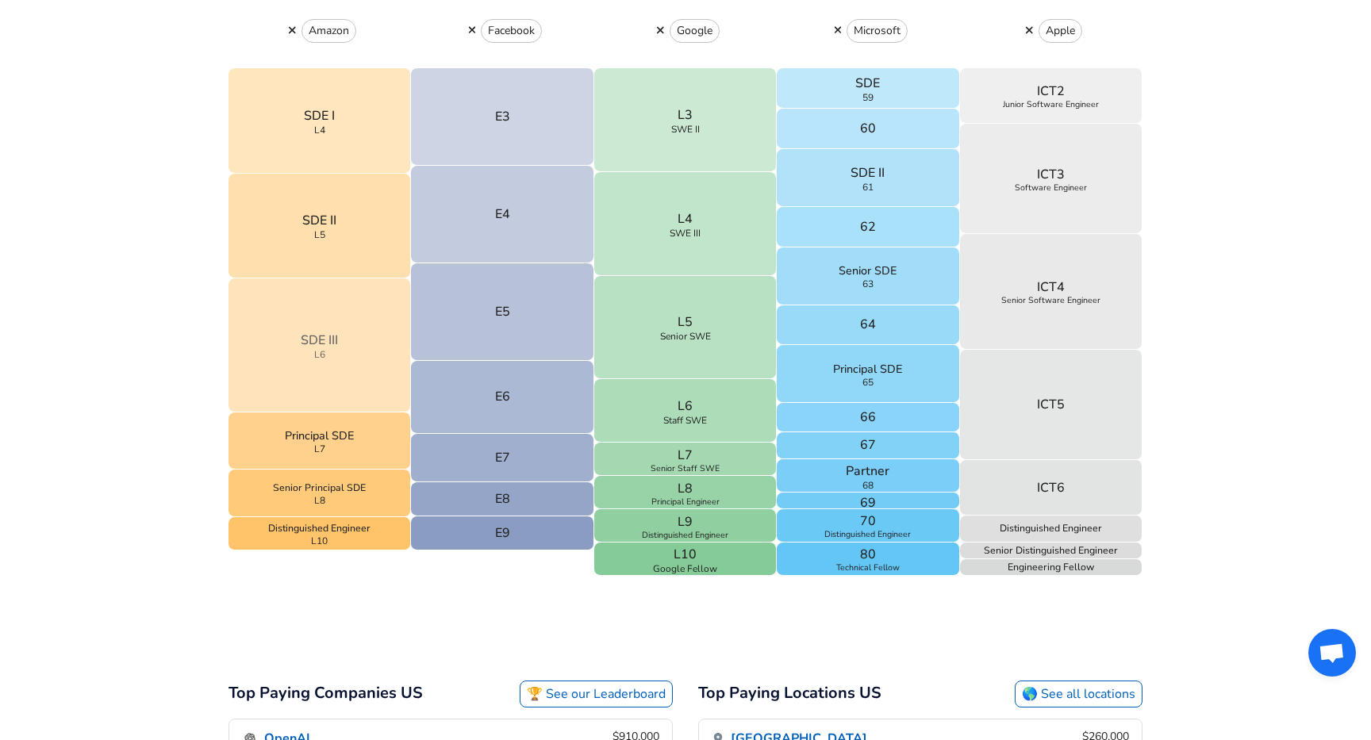
scroll to position [586, 0]
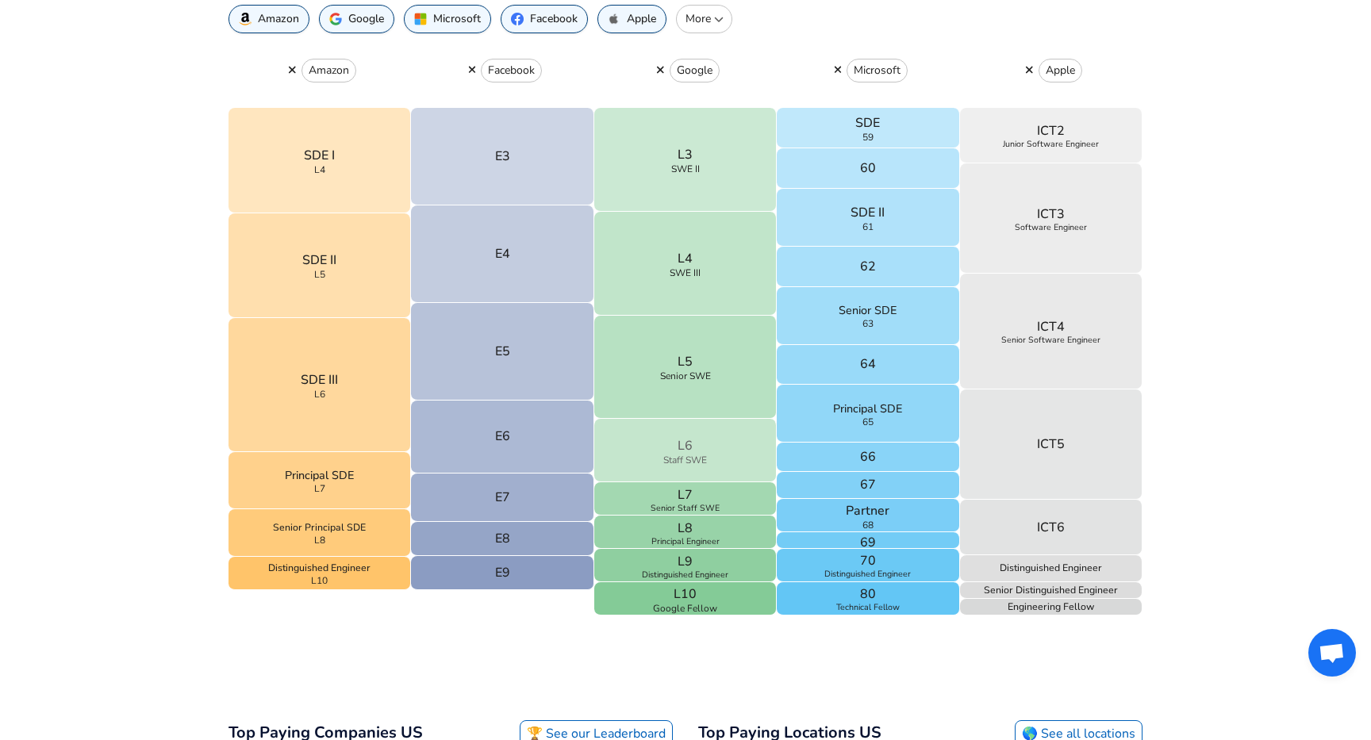
click at [692, 476] on button "L6 Staff SWE" at bounding box center [685, 450] width 183 height 63
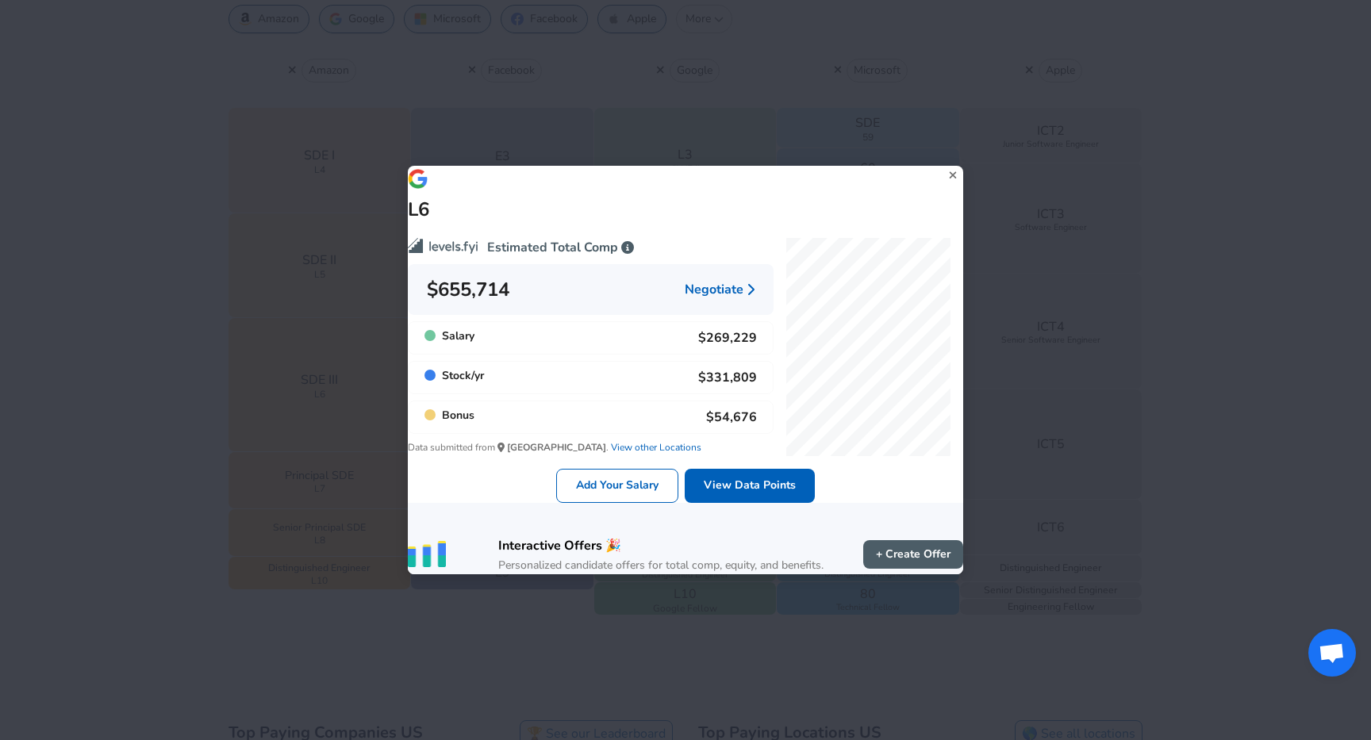
click at [186, 454] on div "L6 Estimated Total Comp $655,714 Negotiate Salary $269,229 Stock / yr $331,809 …" at bounding box center [685, 370] width 1371 height 740
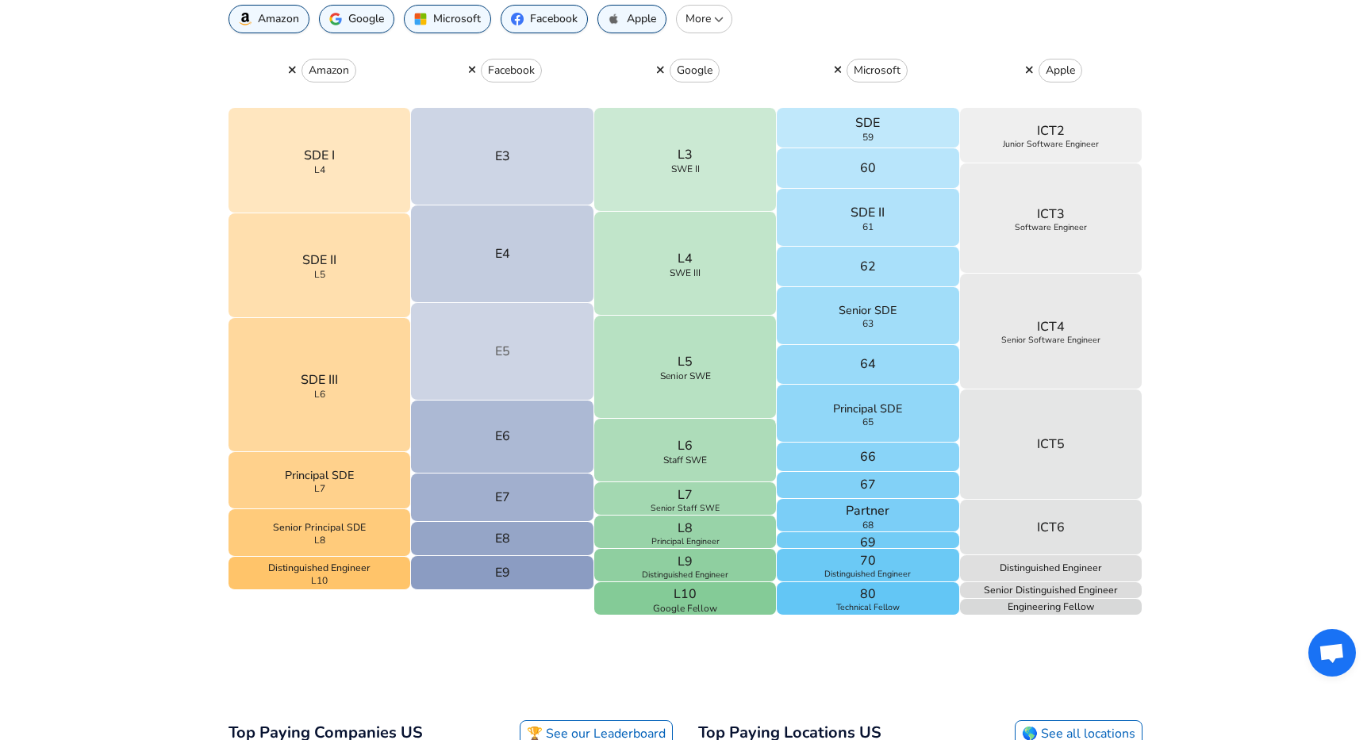
click at [532, 386] on button "E5" at bounding box center [502, 352] width 183 height 98
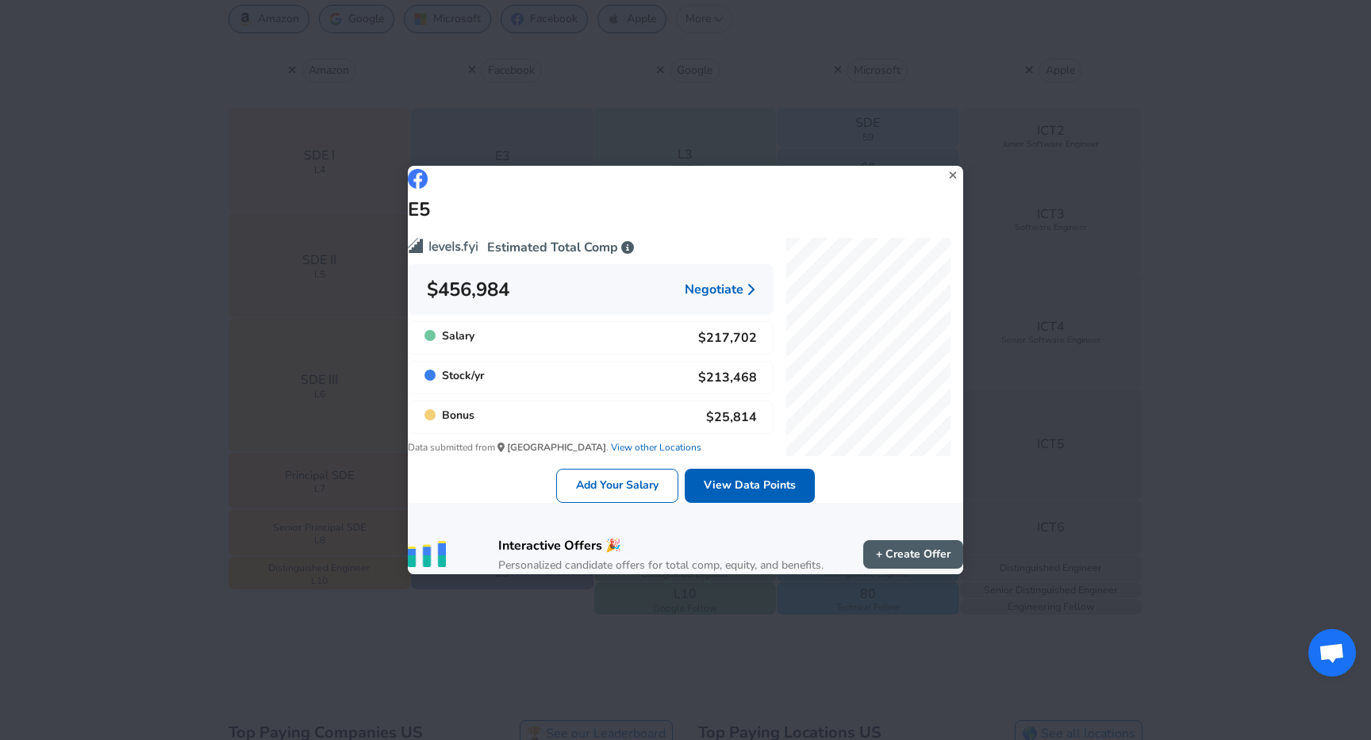
click at [168, 444] on div "E5 Estimated Total Comp $456,984 Negotiate Salary $217,702 Stock / yr $213,468 …" at bounding box center [685, 370] width 1371 height 740
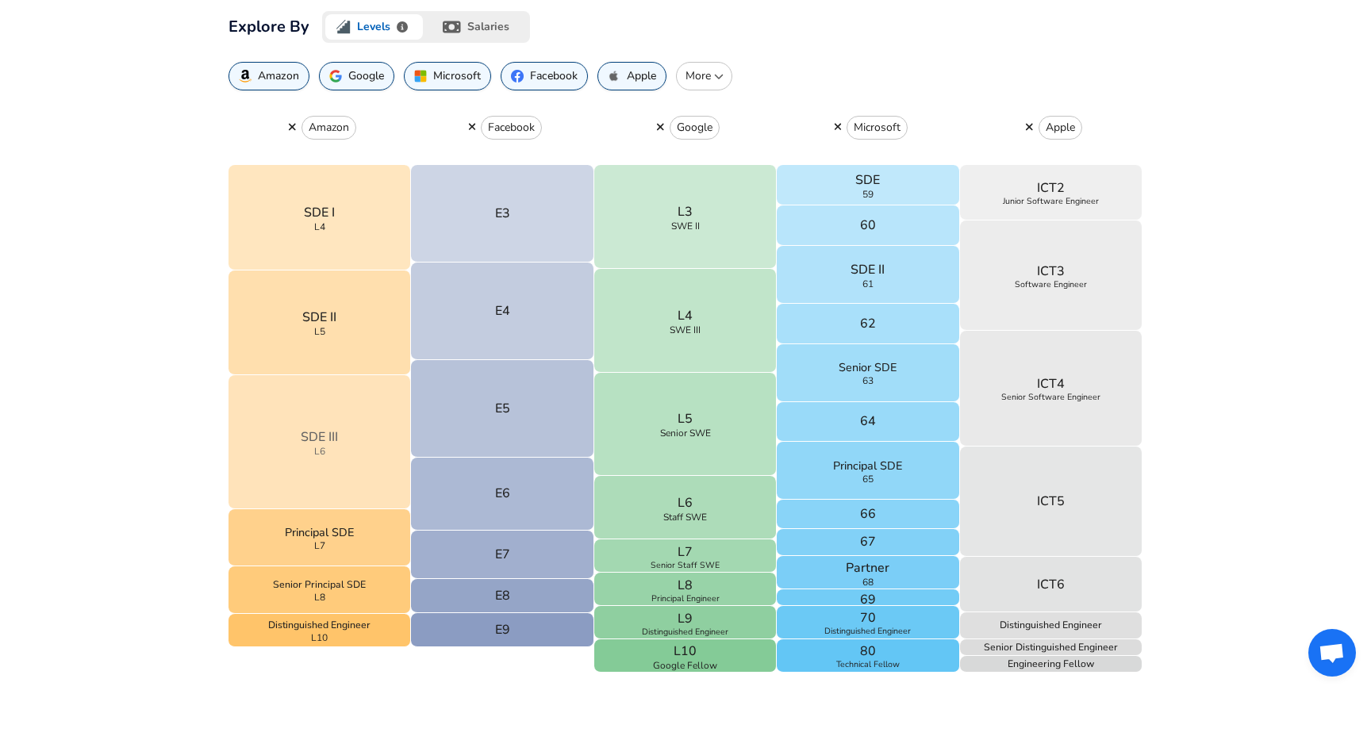
scroll to position [521, 0]
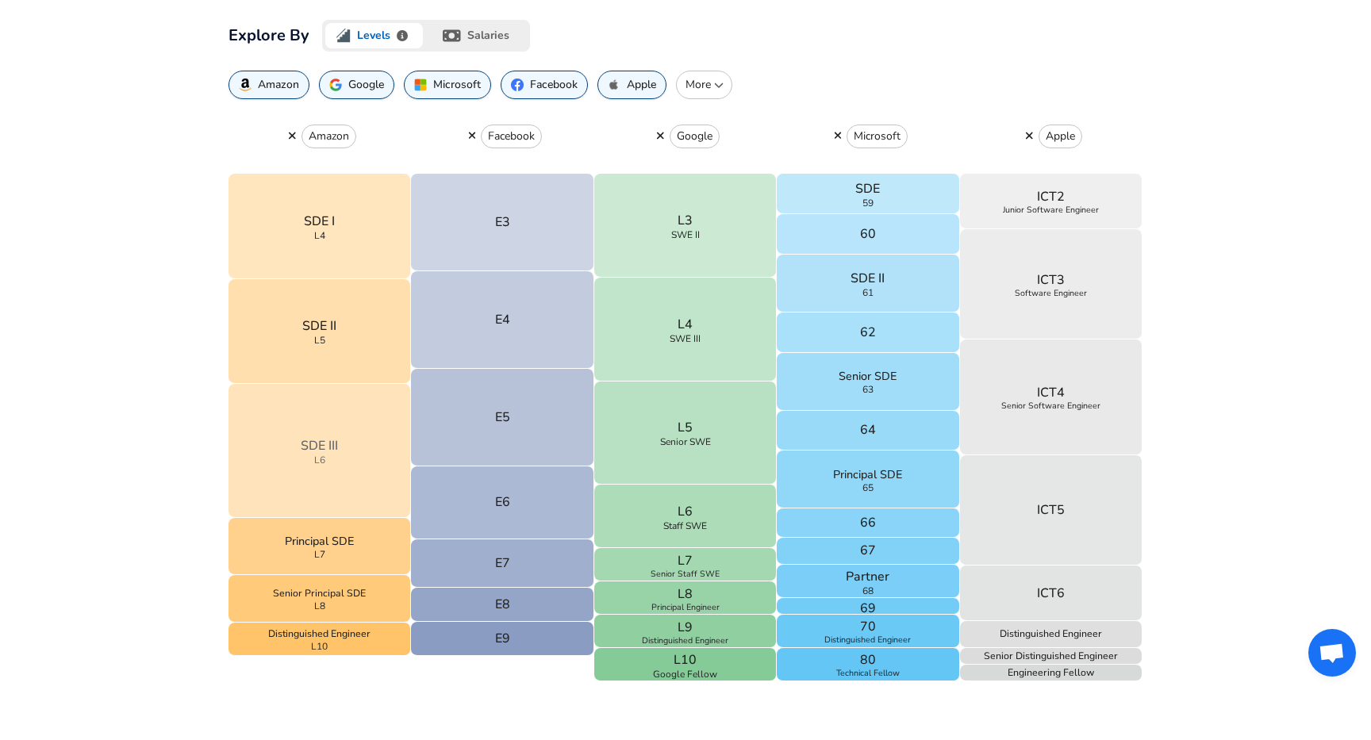
click at [398, 489] on button "SDE III L6" at bounding box center [320, 451] width 183 height 134
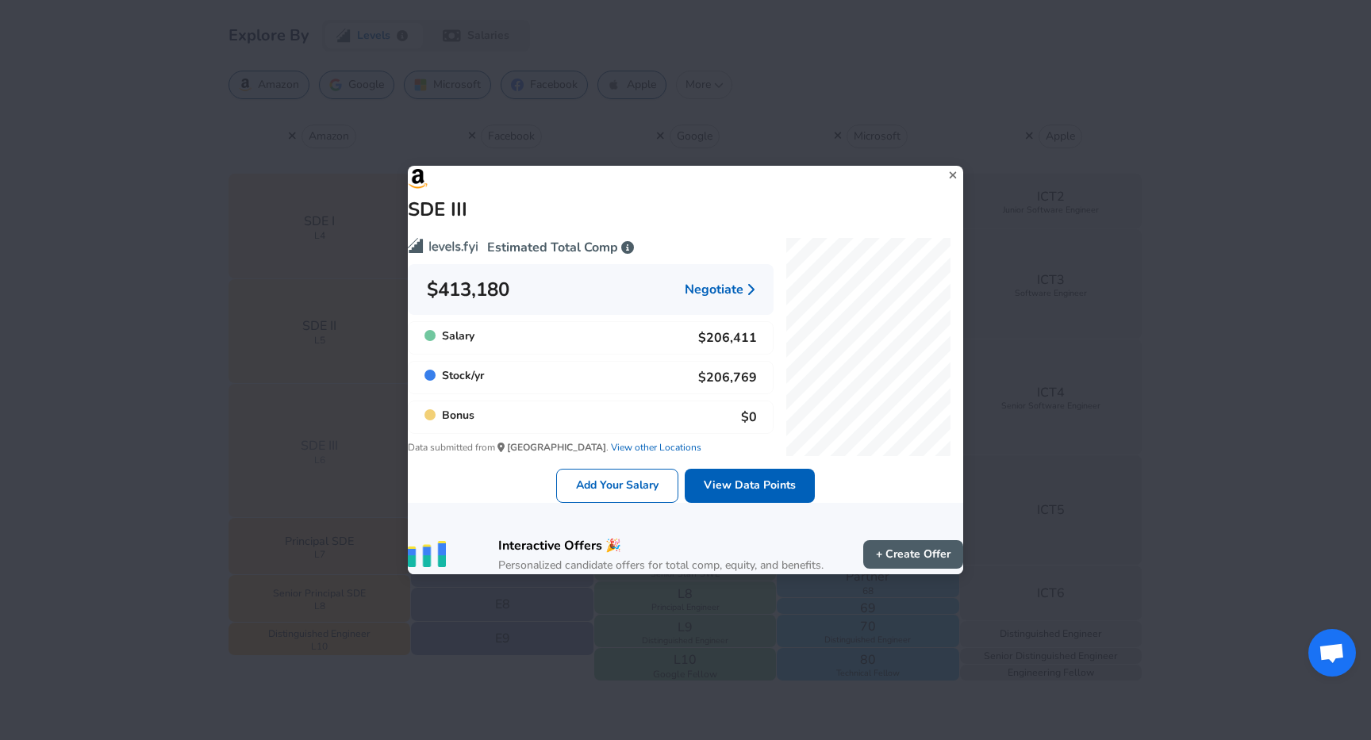
click at [398, 489] on div "SDE III Estimated Total Comp $413,180 Negotiate Salary $206,411 Stock / yr $206…" at bounding box center [685, 370] width 1371 height 740
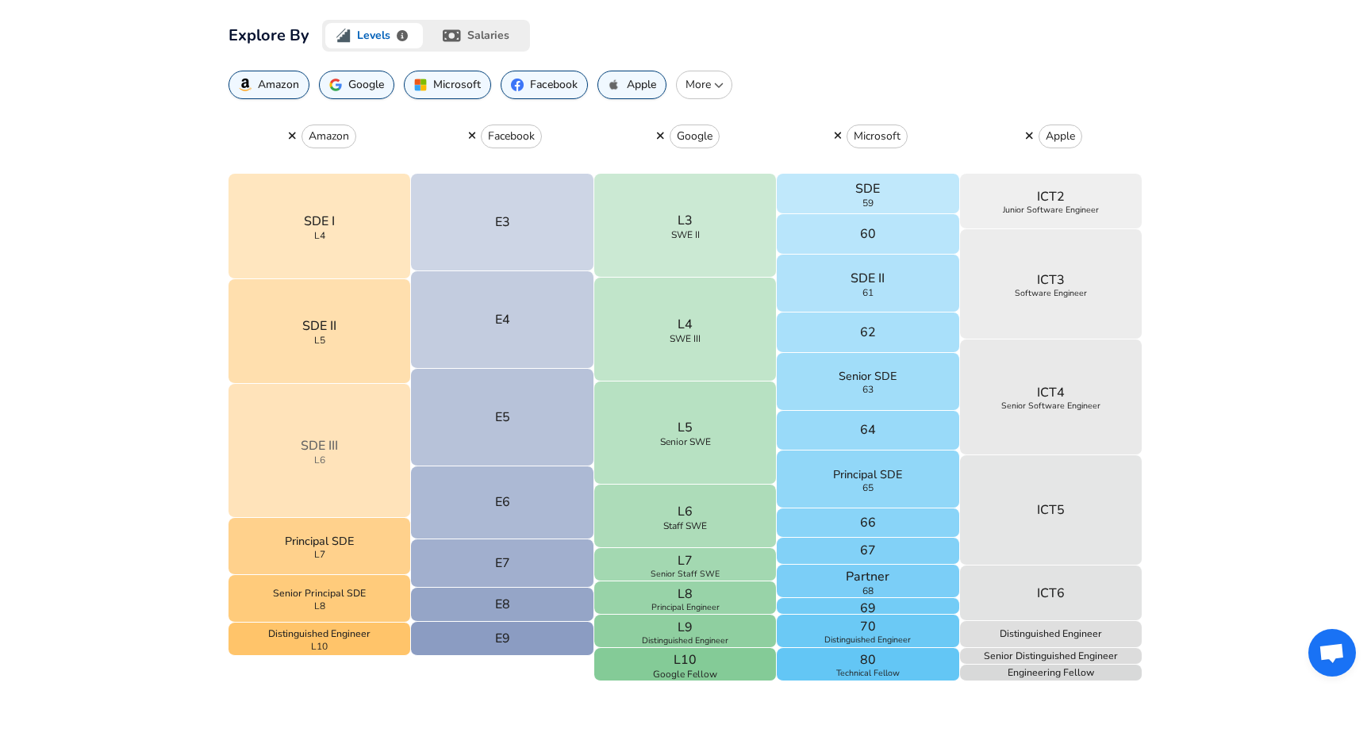
click at [307, 482] on button "SDE III L6" at bounding box center [320, 451] width 183 height 134
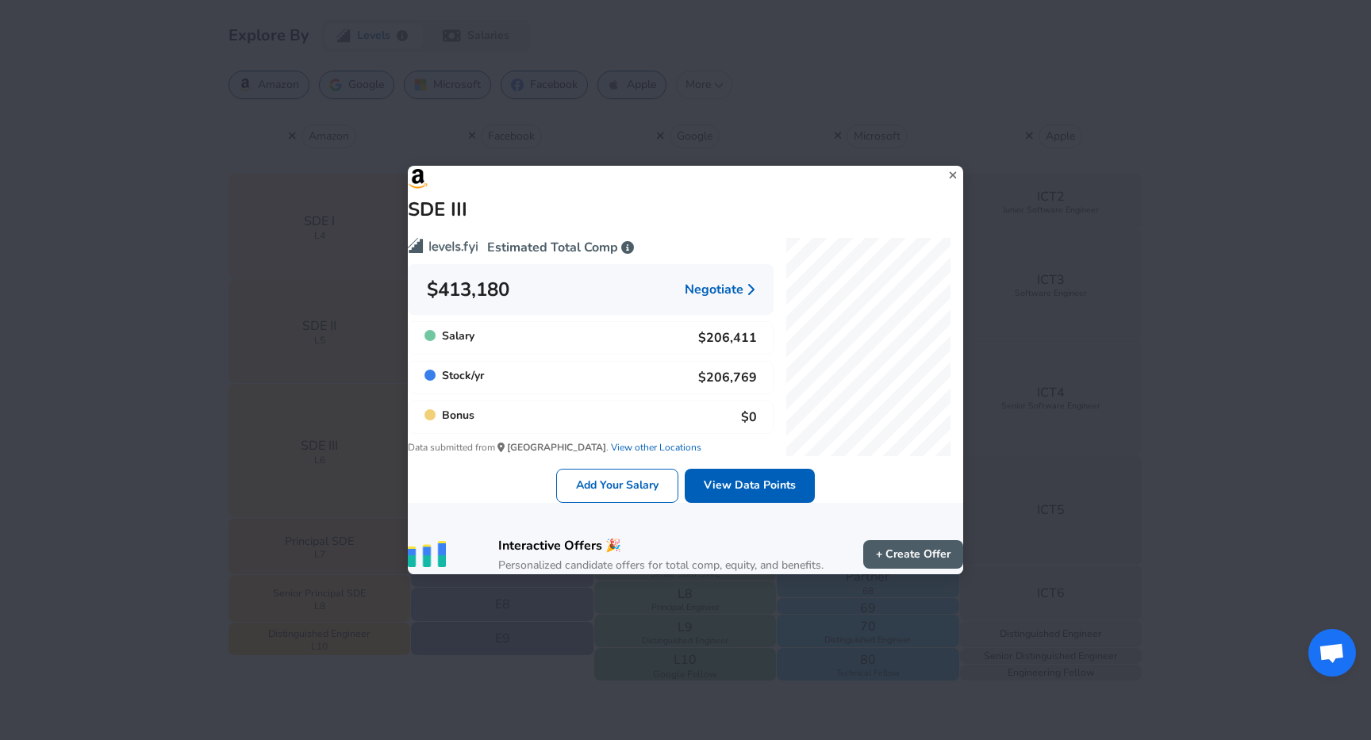
click at [238, 483] on div "SDE III Estimated Total Comp $413,180 Negotiate Salary $206,411 Stock / yr $206…" at bounding box center [685, 370] width 1371 height 740
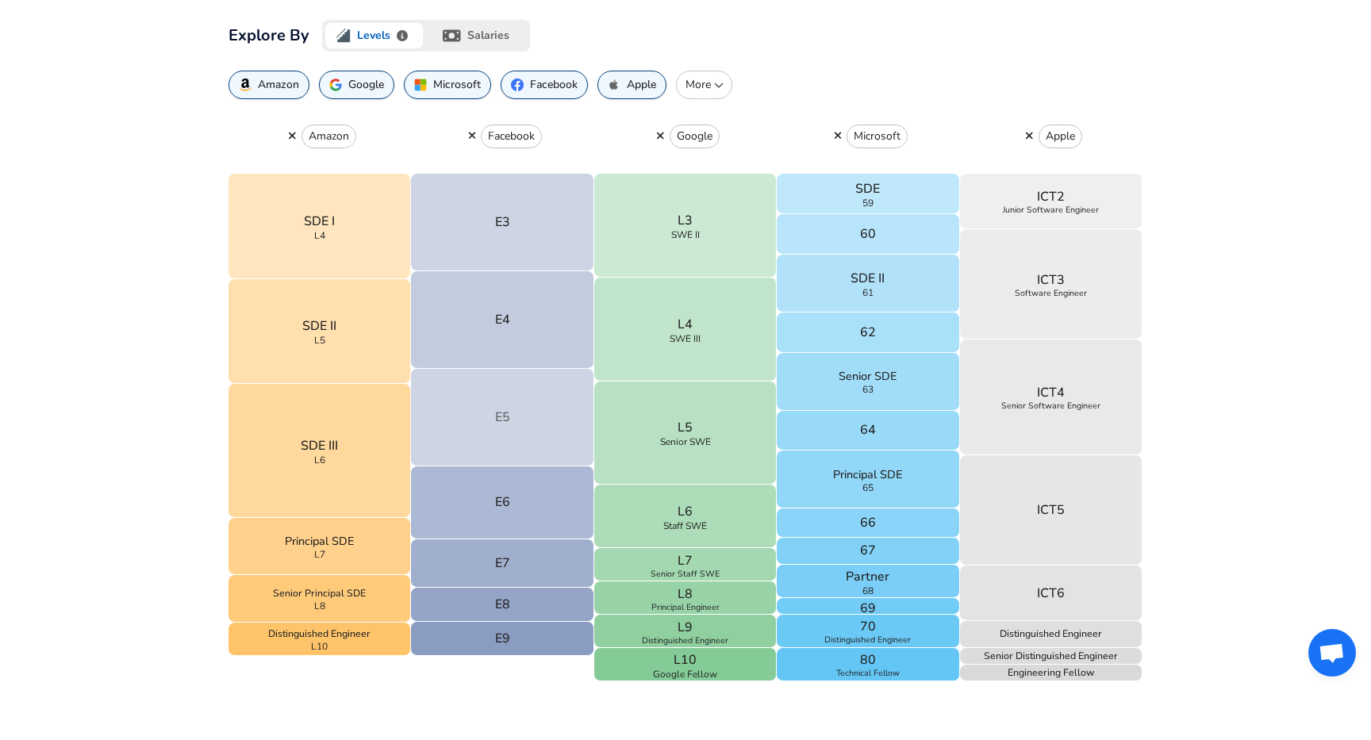
click at [483, 426] on button "E5" at bounding box center [502, 418] width 183 height 98
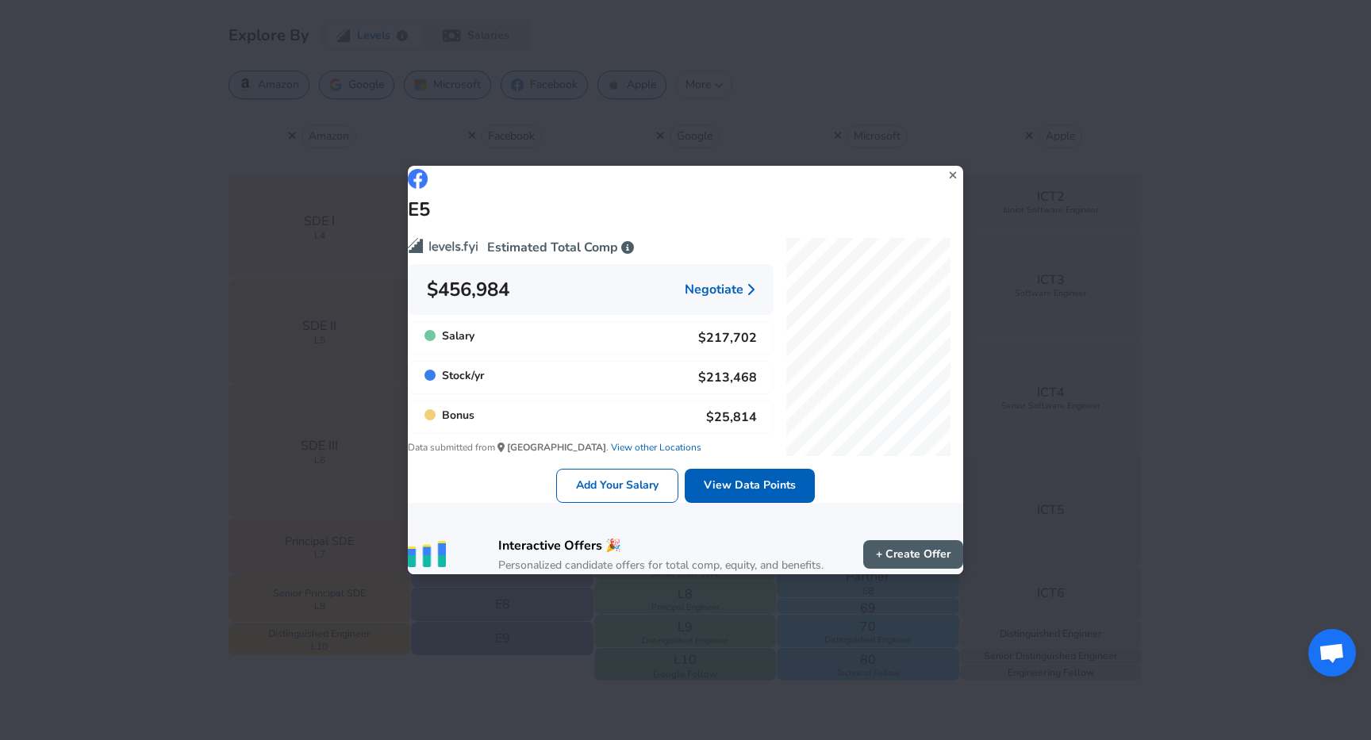
click at [63, 457] on div "E5 Estimated Total Comp $456,984 Negotiate Salary $217,702 Stock / yr $213,468 …" at bounding box center [685, 370] width 1371 height 740
